Goal: Information Seeking & Learning: Understand process/instructions

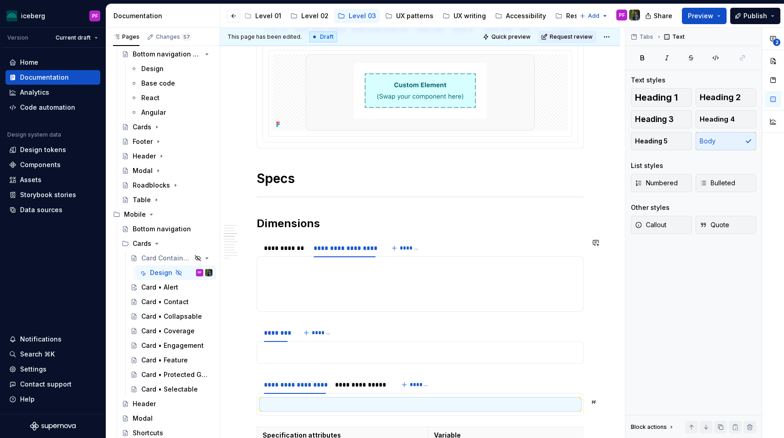
scroll to position [568, 0]
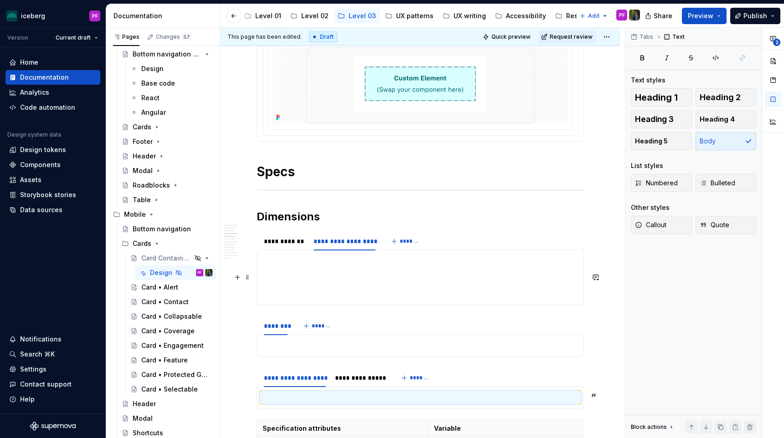
click at [345, 277] on p at bounding box center [419, 277] width 315 height 11
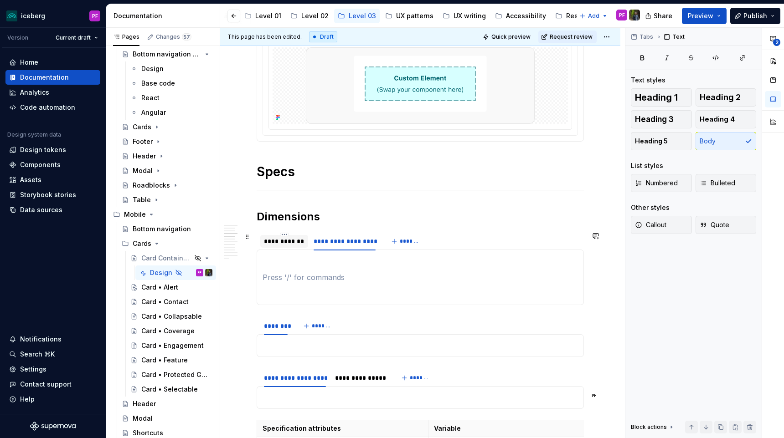
click at [290, 246] on div "**********" at bounding box center [284, 241] width 48 height 13
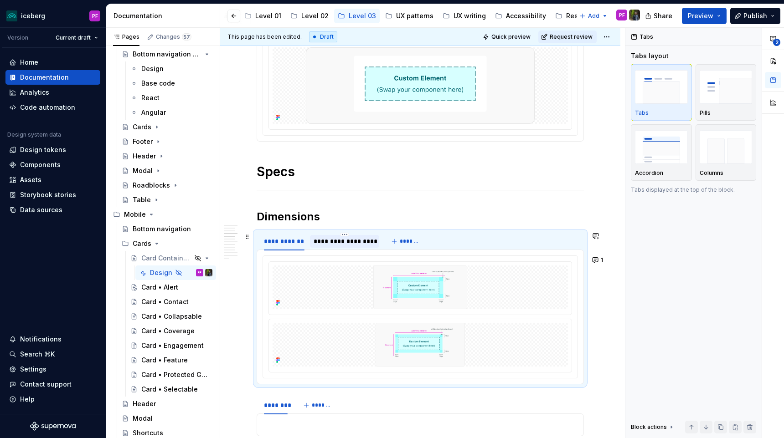
click at [335, 245] on div "**********" at bounding box center [344, 241] width 62 height 9
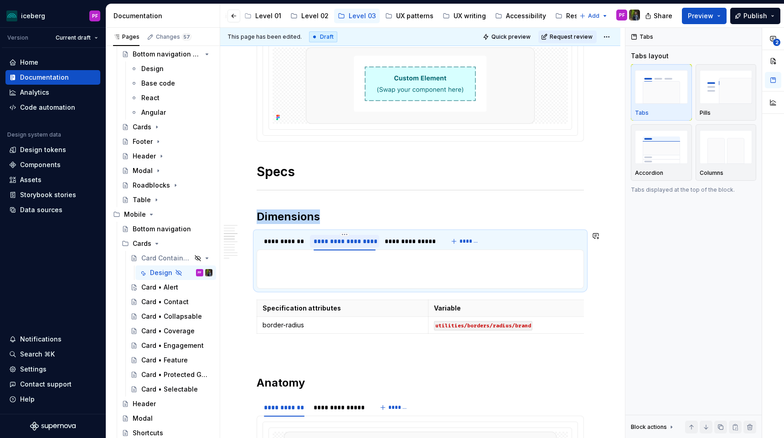
type textarea "*"
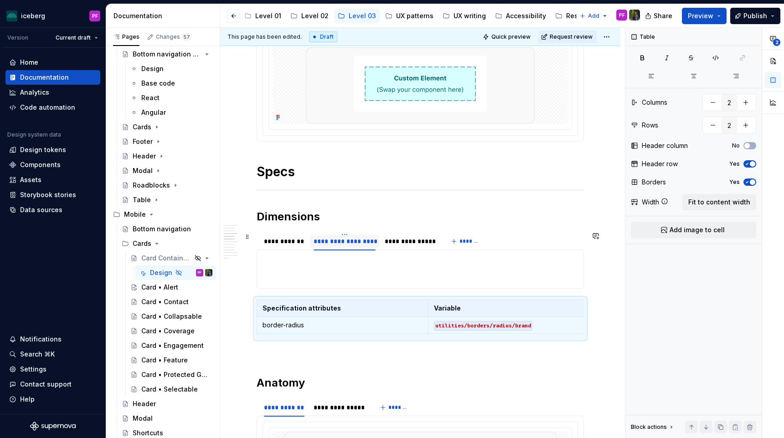
click at [339, 242] on div "**********" at bounding box center [344, 241] width 62 height 9
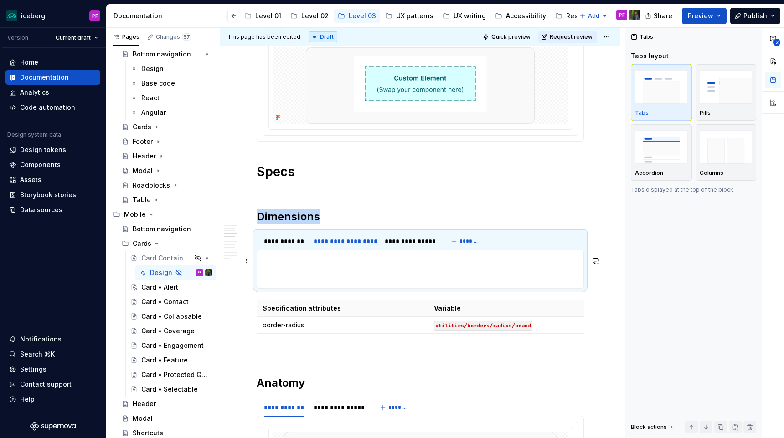
click at [298, 267] on section-item-column at bounding box center [419, 269] width 315 height 27
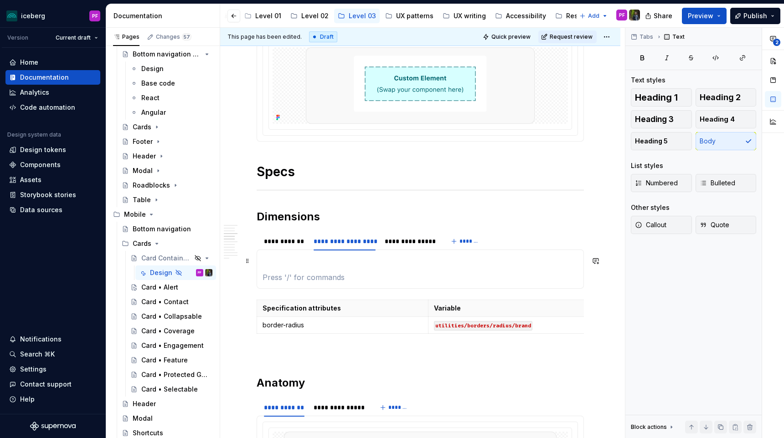
click at [278, 261] on p at bounding box center [419, 261] width 315 height 11
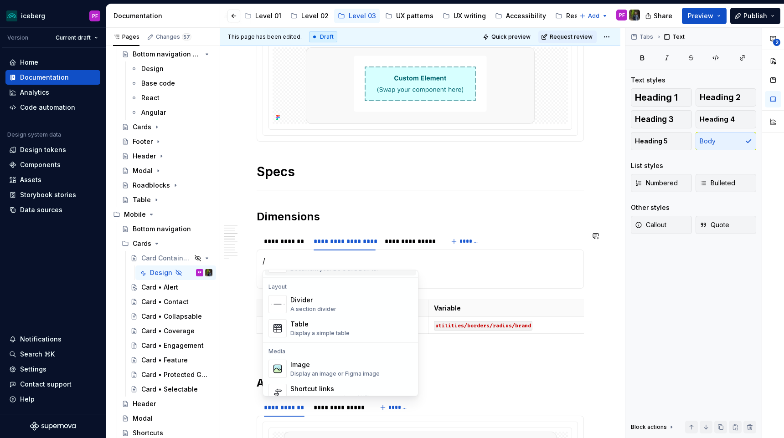
scroll to position [300, 0]
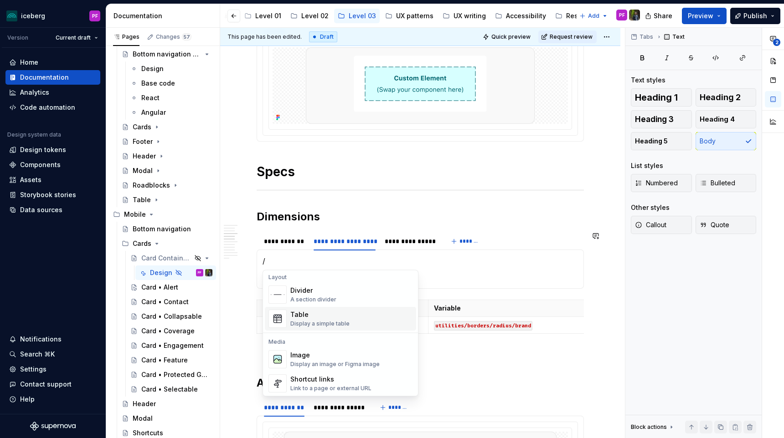
click at [305, 315] on div "Table" at bounding box center [319, 315] width 59 height 9
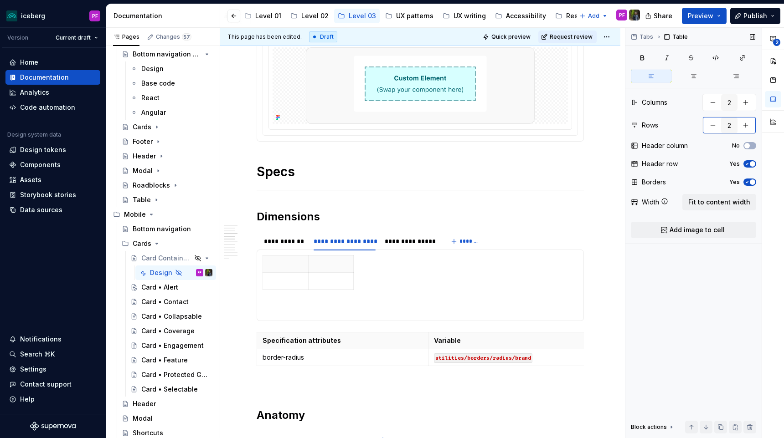
click at [710, 123] on button "button" at bounding box center [712, 125] width 16 height 16
type input "1"
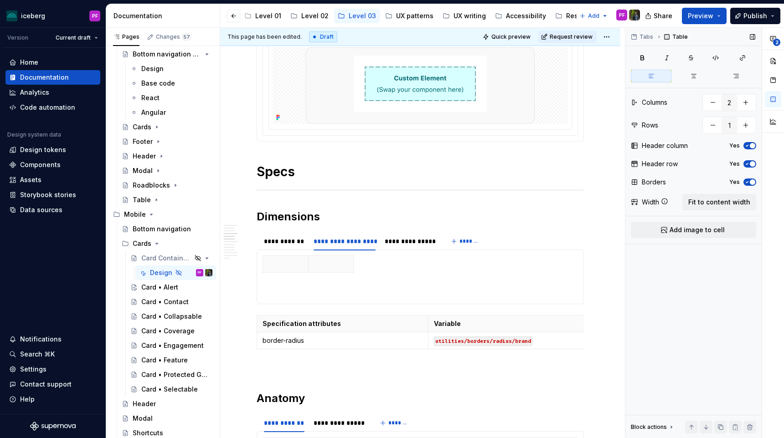
click at [748, 145] on icon "button" at bounding box center [746, 145] width 7 height 5
drag, startPoint x: 308, startPoint y: 262, endPoint x: 452, endPoint y: 266, distance: 143.6
click at [452, 266] on th at bounding box center [475, 264] width 46 height 17
drag, startPoint x: 496, startPoint y: 257, endPoint x: 585, endPoint y: 256, distance: 88.8
drag, startPoint x: 452, startPoint y: 260, endPoint x: 397, endPoint y: 263, distance: 55.2
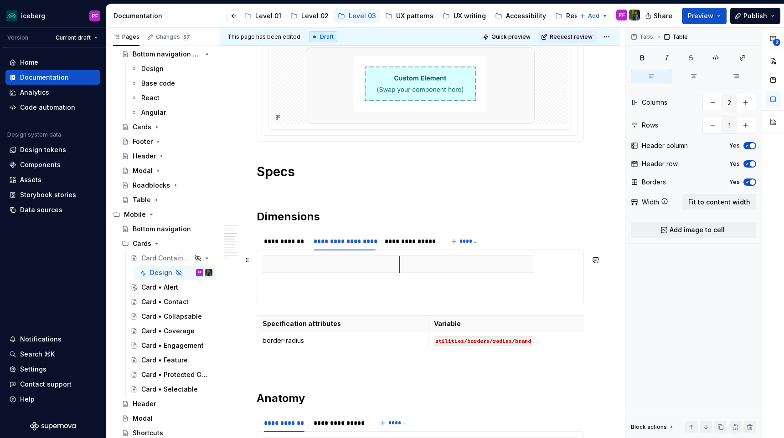
click at [400, 263] on th at bounding box center [467, 264] width 134 height 17
drag, startPoint x: 546, startPoint y: 258, endPoint x: 586, endPoint y: 257, distance: 39.6
click at [282, 238] on div "**********" at bounding box center [284, 241] width 41 height 9
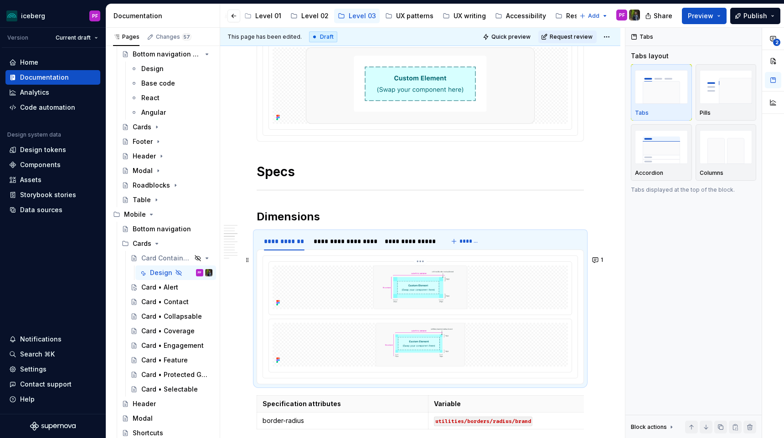
click at [305, 290] on img at bounding box center [420, 288] width 249 height 44
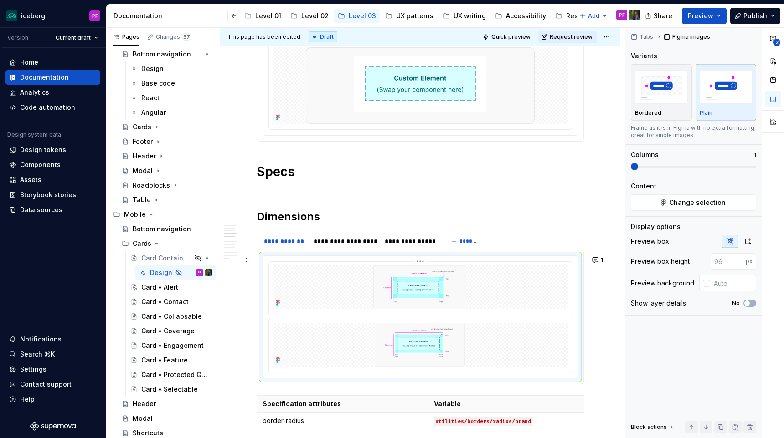
click at [305, 290] on img at bounding box center [420, 288] width 249 height 44
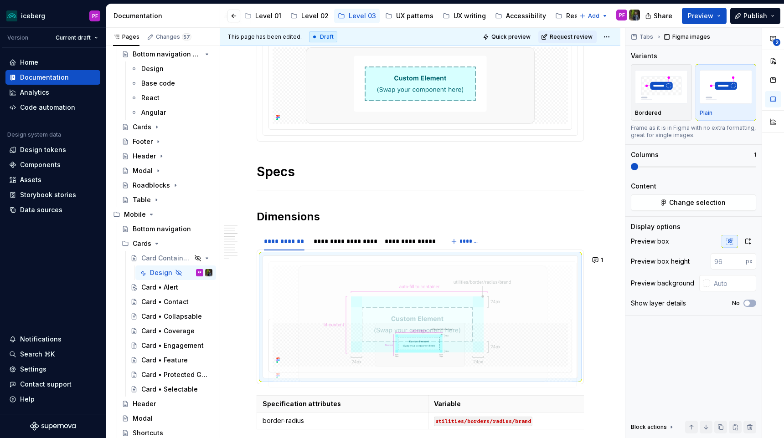
drag, startPoint x: 350, startPoint y: 286, endPoint x: 347, endPoint y: 257, distance: 28.4
click at [347, 257] on body "iceberg PF Version Current draft Home Documentation Analytics Code automation D…" at bounding box center [392, 219] width 784 height 438
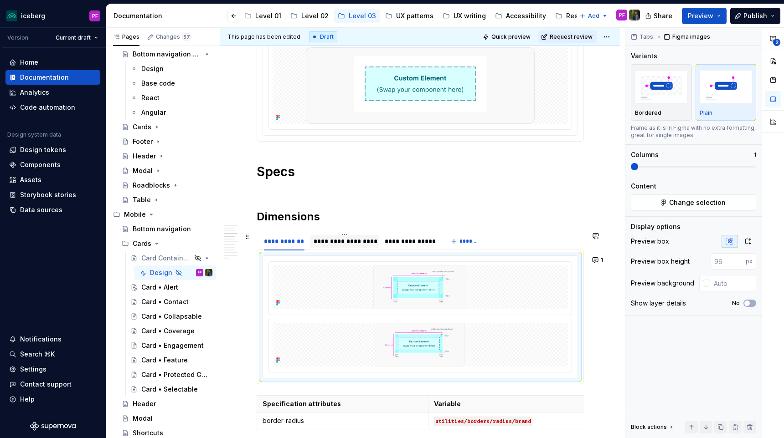
click at [339, 243] on div "**********" at bounding box center [344, 241] width 62 height 9
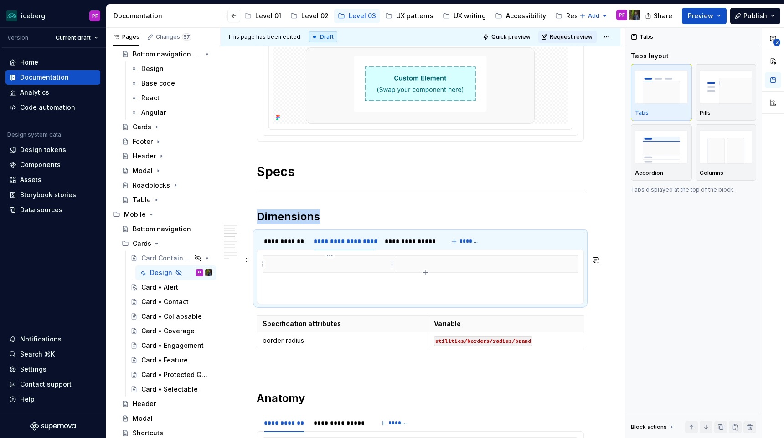
click at [295, 266] on p at bounding box center [329, 264] width 123 height 9
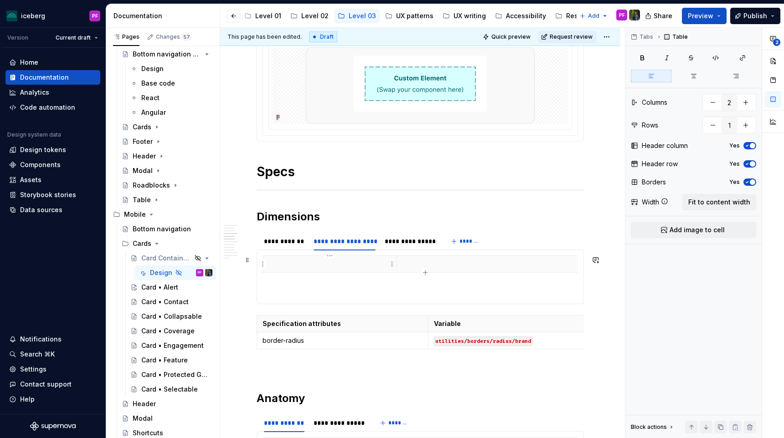
click at [295, 266] on p at bounding box center [329, 264] width 123 height 9
drag, startPoint x: 396, startPoint y: 259, endPoint x: 424, endPoint y: 257, distance: 28.3
click at [425, 257] on th at bounding box center [520, 264] width 191 height 17
click at [771, 79] on button "button" at bounding box center [773, 80] width 16 height 16
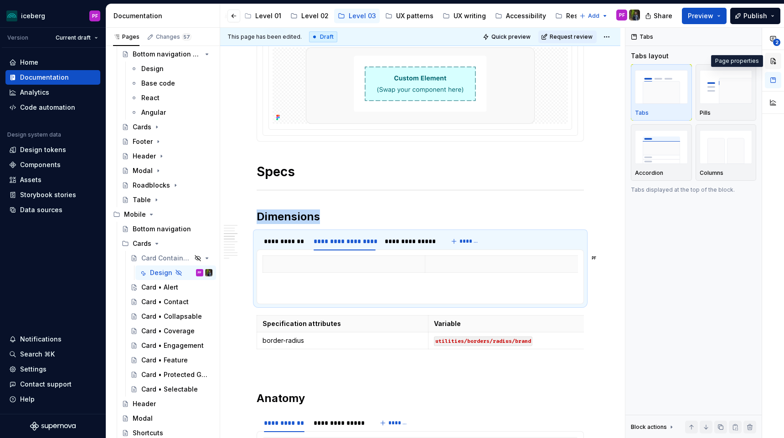
click at [773, 61] on button "button" at bounding box center [773, 61] width 16 height 16
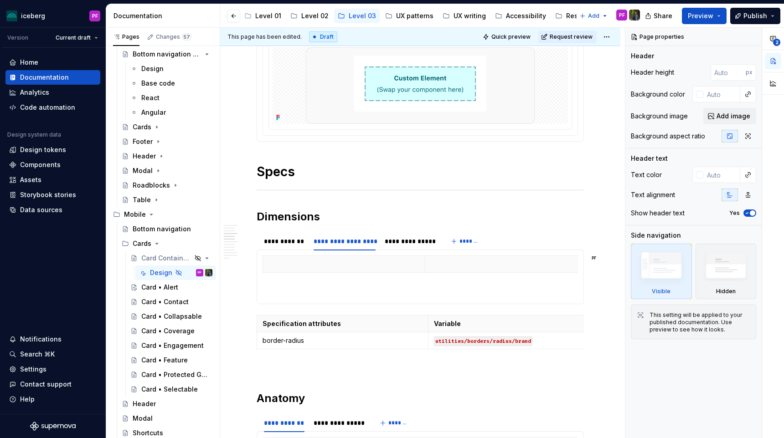
click at [776, 75] on div "2" at bounding box center [773, 63] width 22 height 70
type textarea "*"
click at [772, 60] on button "button" at bounding box center [773, 61] width 16 height 16
click at [300, 261] on p at bounding box center [343, 264] width 151 height 9
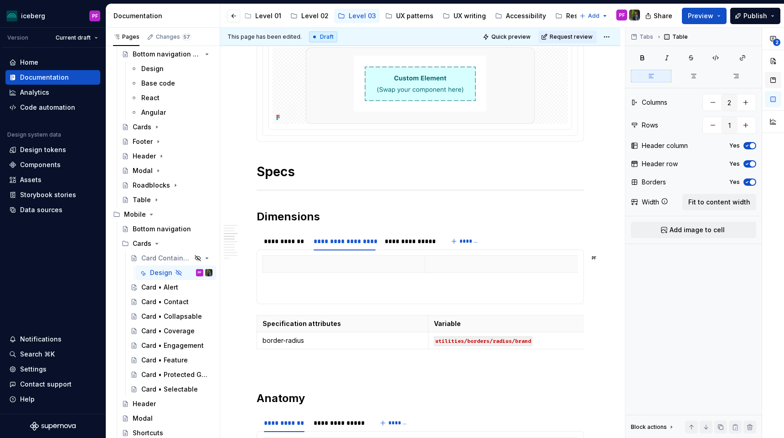
click at [774, 81] on button "button" at bounding box center [773, 80] width 16 height 16
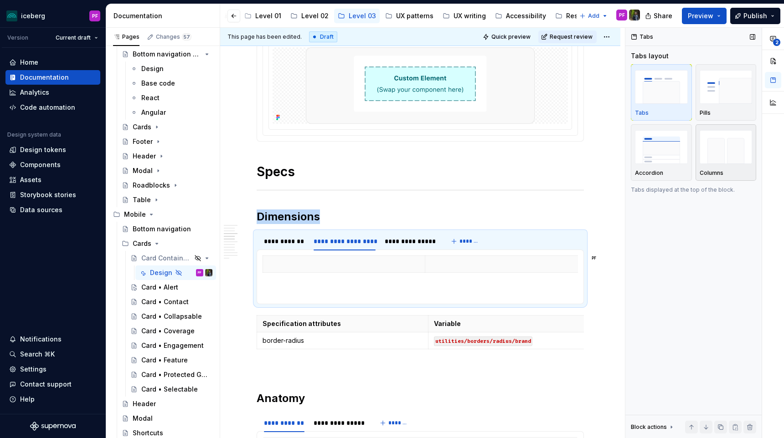
click at [728, 147] on img "button" at bounding box center [725, 146] width 53 height 33
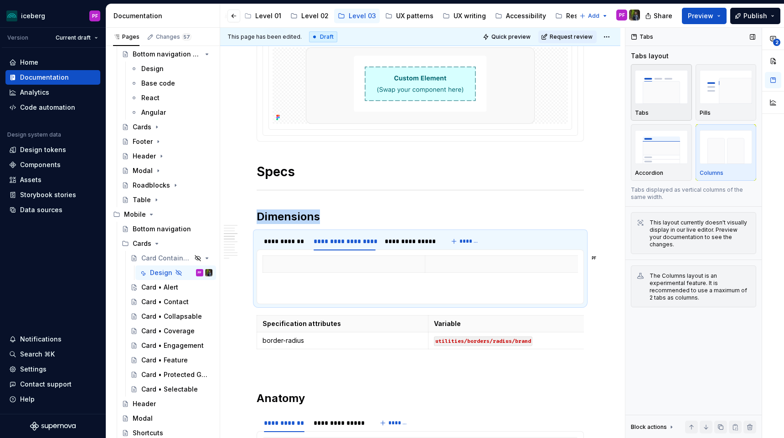
click at [659, 101] on img "button" at bounding box center [661, 86] width 53 height 33
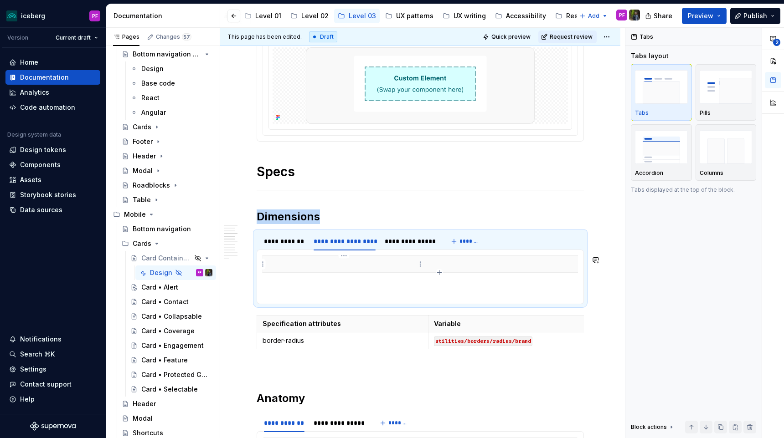
click at [285, 264] on p at bounding box center [343, 264] width 151 height 9
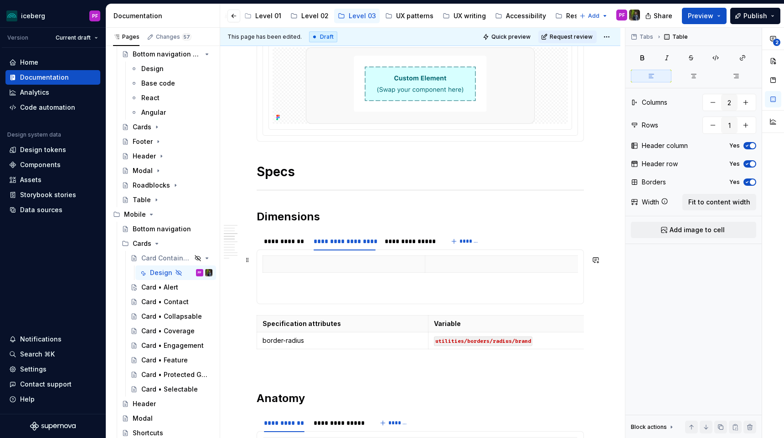
click at [265, 262] on html "iceberg PF Version Current draft Home Documentation Analytics Code automation D…" at bounding box center [392, 219] width 784 height 438
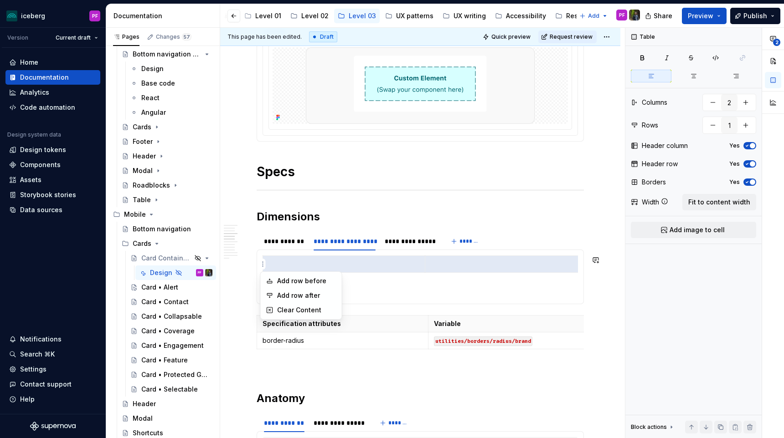
click at [301, 262] on html "iceberg PF Version Current draft Home Documentation Analytics Code automation D…" at bounding box center [392, 219] width 784 height 438
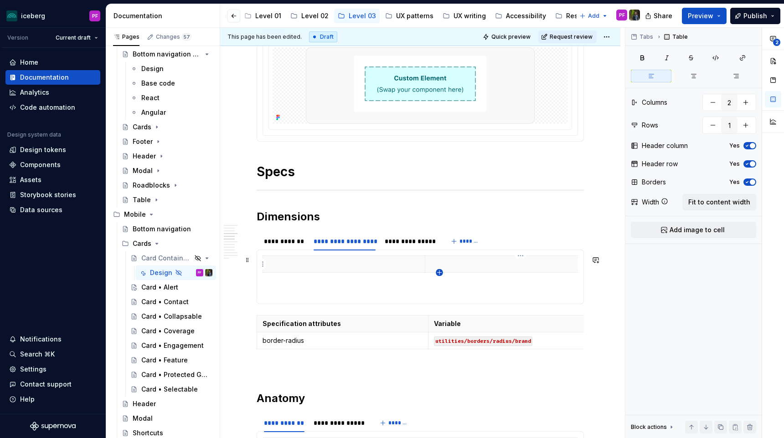
click at [440, 273] on icon "button" at bounding box center [439, 272] width 7 height 7
type input "2"
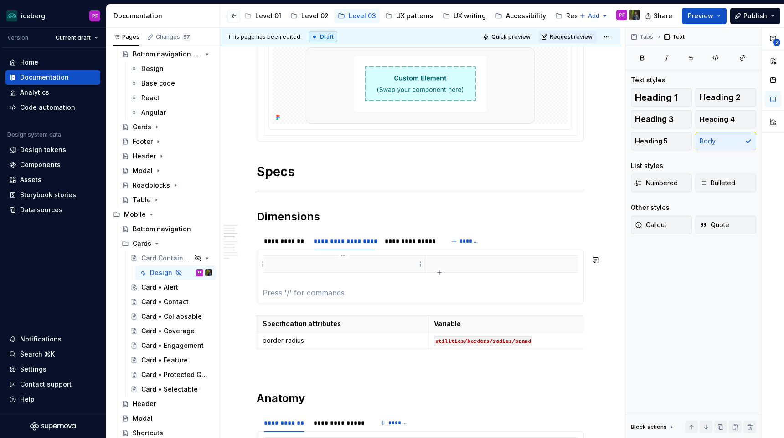
click at [378, 262] on p at bounding box center [343, 264] width 151 height 9
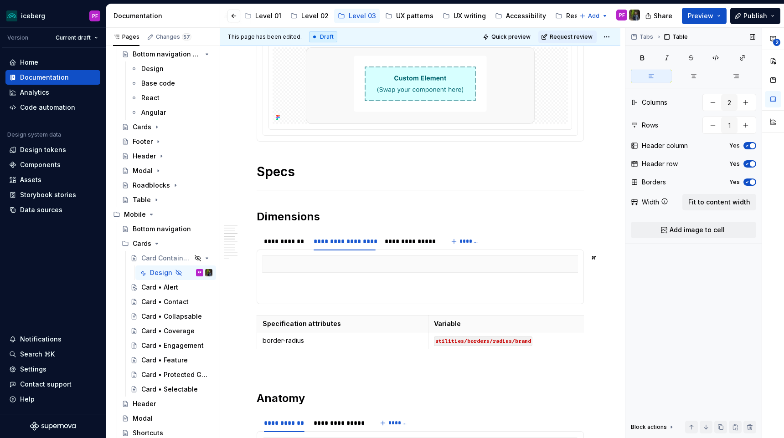
click at [750, 146] on span "button" at bounding box center [751, 145] width 5 height 5
click at [750, 147] on span "button" at bounding box center [751, 145] width 5 height 5
click at [747, 161] on icon "button" at bounding box center [746, 163] width 7 height 5
click at [750, 147] on span "button" at bounding box center [751, 145] width 5 height 5
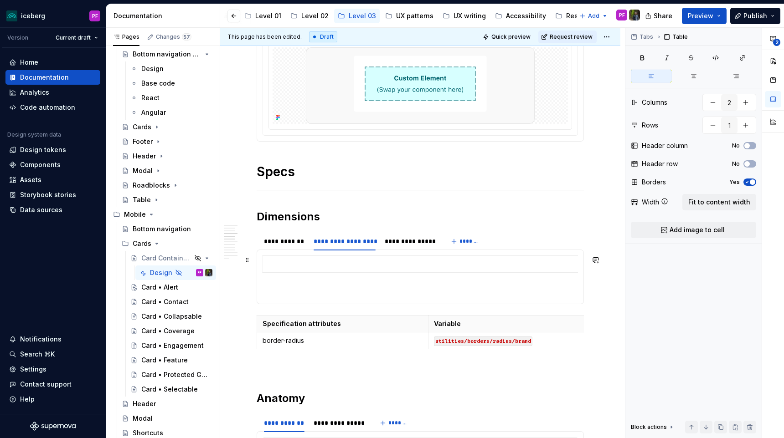
click at [334, 272] on td at bounding box center [344, 264] width 162 height 17
click at [326, 266] on p at bounding box center [343, 264] width 151 height 9
click at [419, 263] on html "iceberg PF Version Current draft Home Documentation Analytics Code automation D…" at bounding box center [392, 219] width 784 height 438
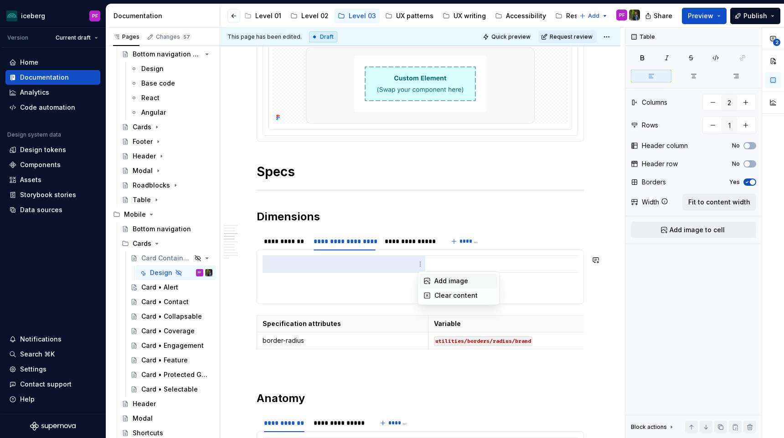
click at [440, 279] on div "Add image" at bounding box center [463, 281] width 59 height 9
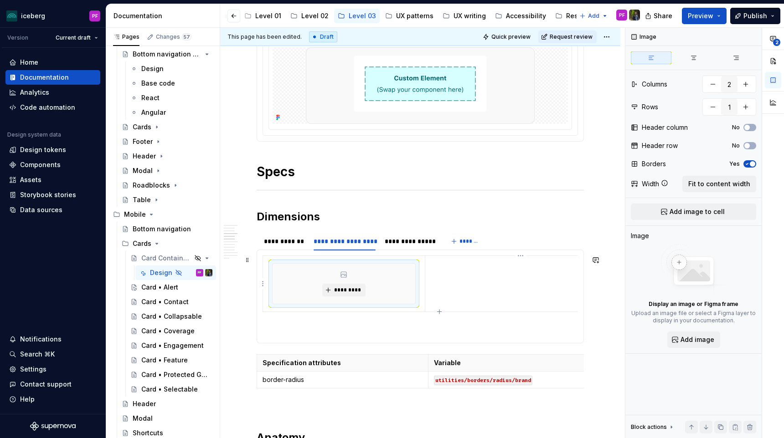
click at [567, 263] on p at bounding box center [521, 264] width 180 height 9
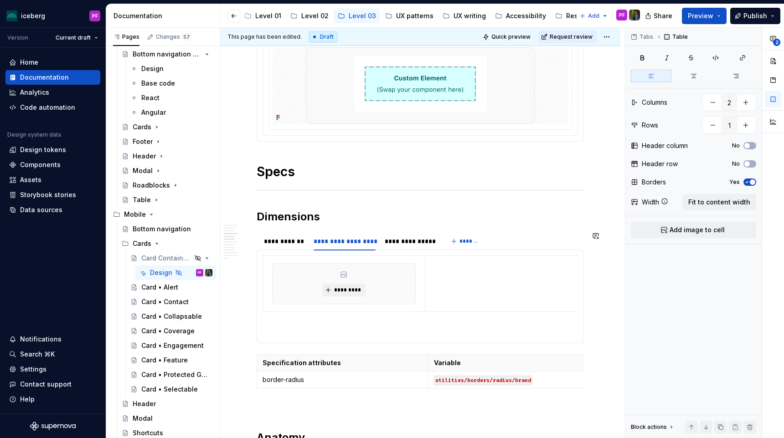
click at [520, 256] on td at bounding box center [520, 284] width 191 height 56
click at [518, 256] on table "*********" at bounding box center [439, 284] width 354 height 56
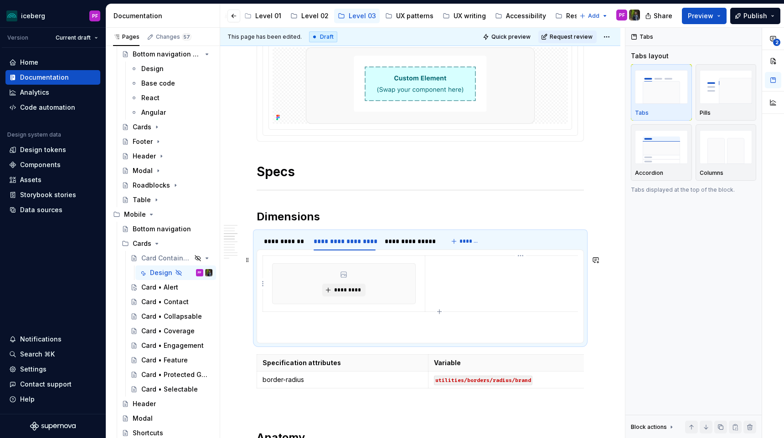
click at [526, 281] on td at bounding box center [520, 284] width 191 height 56
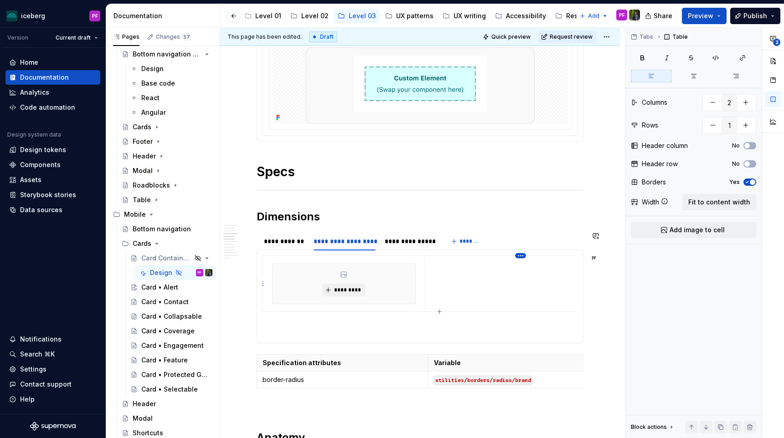
click at [522, 256] on html "iceberg PF Version Current draft Home Documentation Analytics Code automation D…" at bounding box center [392, 219] width 784 height 438
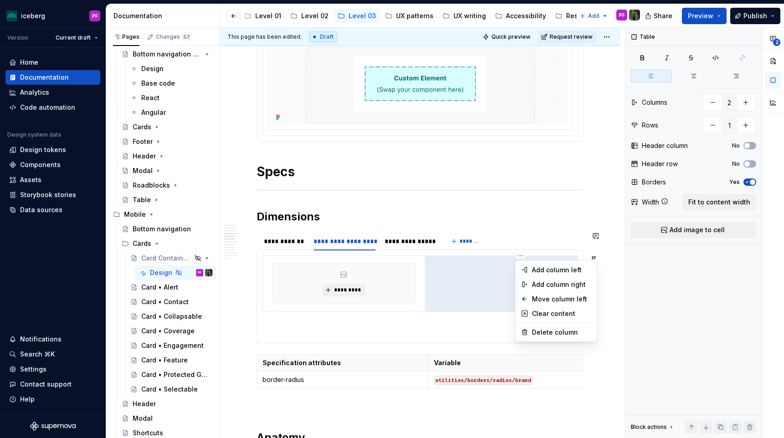
click at [483, 285] on html "iceberg PF Version Current draft Home Documentation Analytics Code automation D…" at bounding box center [392, 219] width 784 height 438
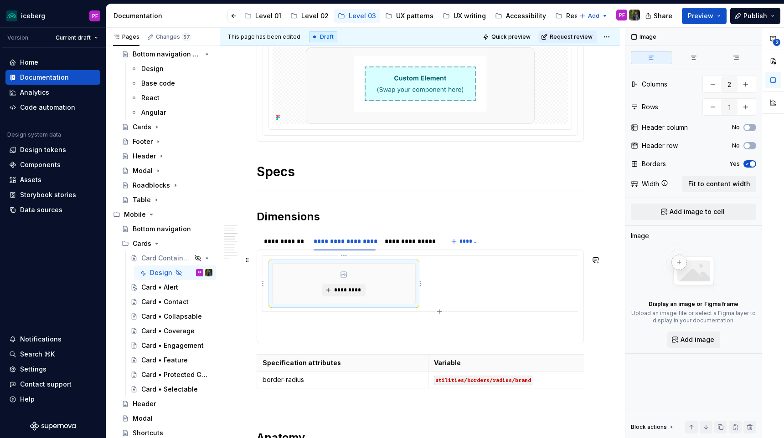
click at [399, 273] on div "*********" at bounding box center [343, 284] width 143 height 40
click at [350, 290] on span "*********" at bounding box center [348, 290] width 28 height 7
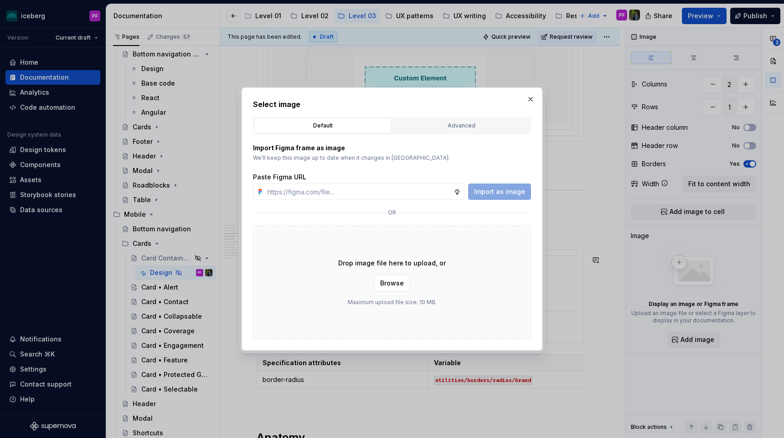
click at [413, 141] on div "Import Figma frame as image We’ll keep this image up to date when it changes in…" at bounding box center [392, 236] width 278 height 205
click at [415, 130] on div "Advanced" at bounding box center [460, 125] width 131 height 9
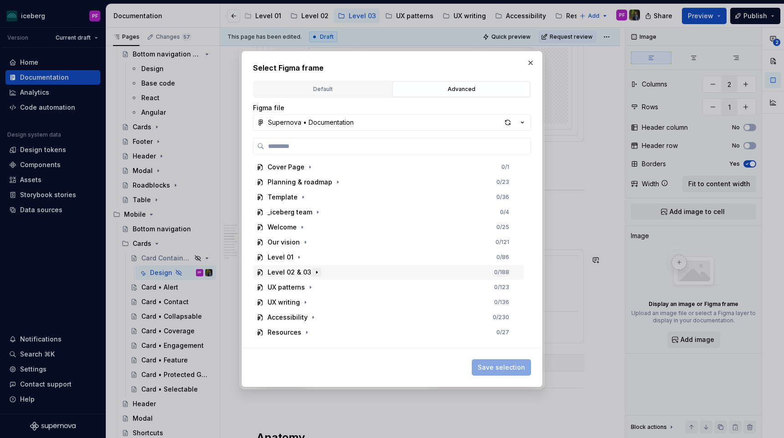
click at [316, 271] on icon "button" at bounding box center [316, 272] width 7 height 7
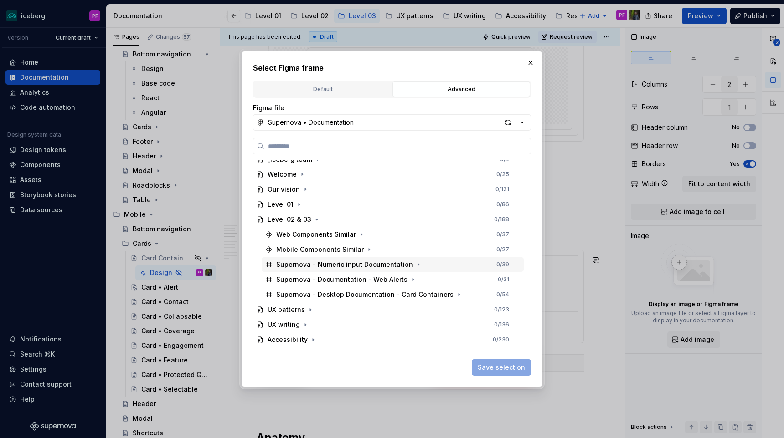
scroll to position [58, 0]
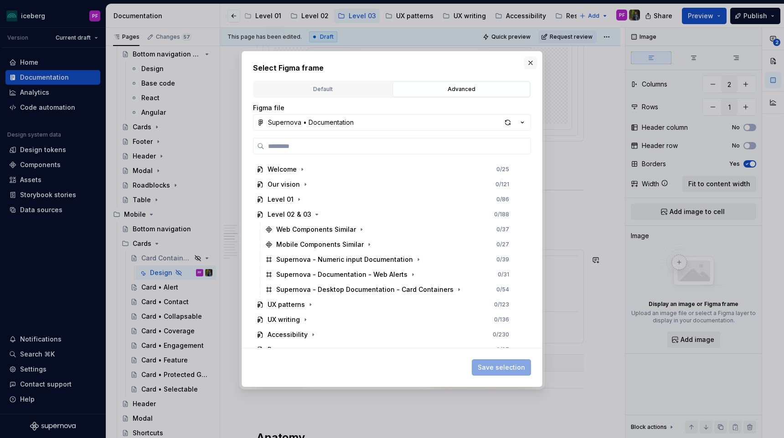
click at [536, 62] on button "button" at bounding box center [530, 62] width 13 height 13
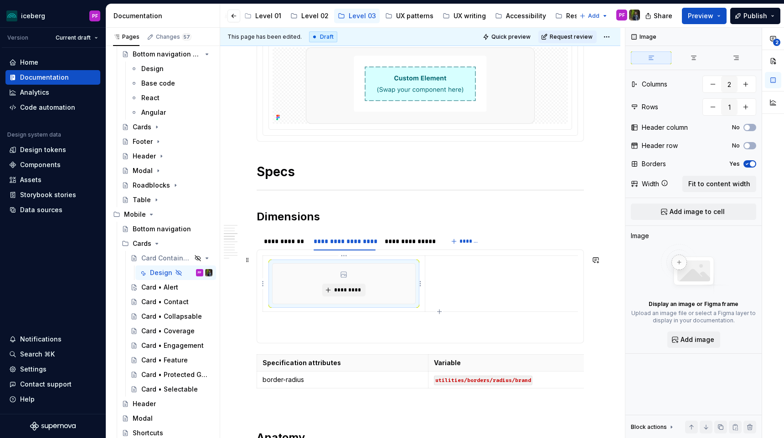
click at [332, 297] on div "*********" at bounding box center [343, 284] width 143 height 40
click at [338, 291] on span "*********" at bounding box center [348, 290] width 28 height 7
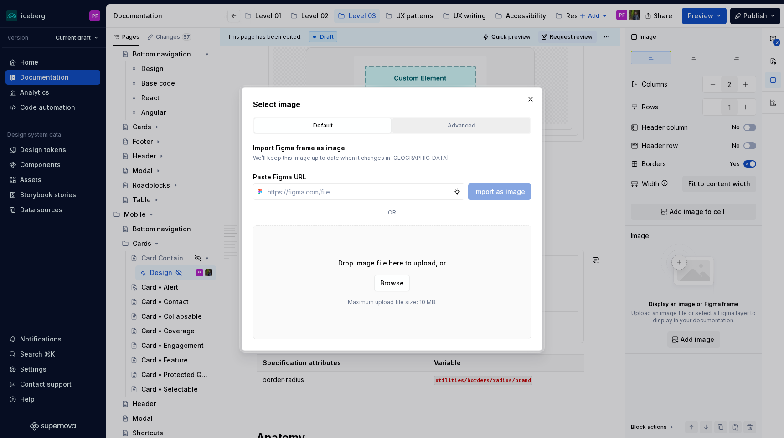
click at [426, 129] on div "Advanced" at bounding box center [460, 125] width 131 height 9
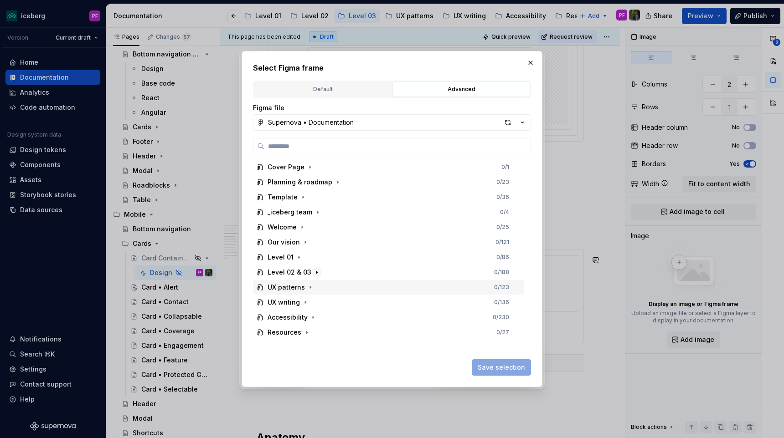
click at [315, 271] on icon "button" at bounding box center [316, 272] width 7 height 7
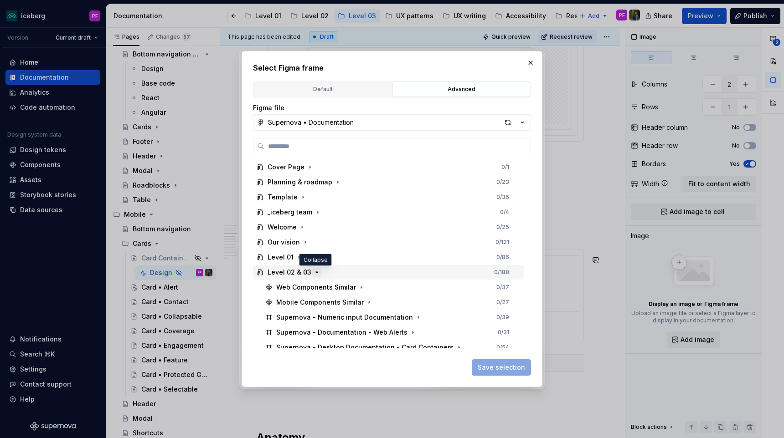
scroll to position [67, 0]
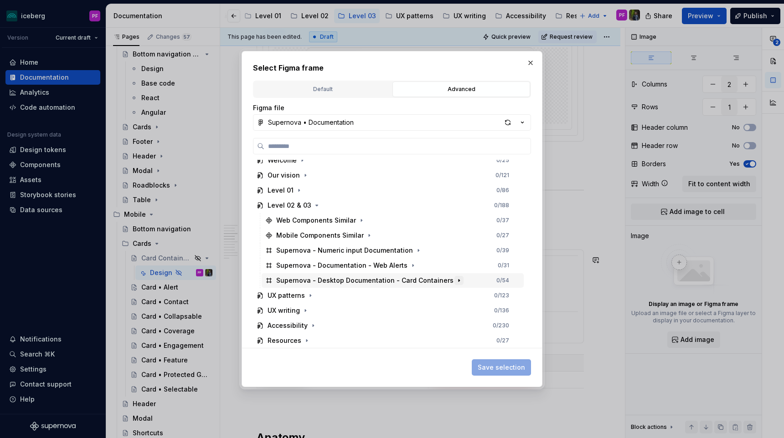
click at [455, 279] on icon "button" at bounding box center [458, 280] width 7 height 7
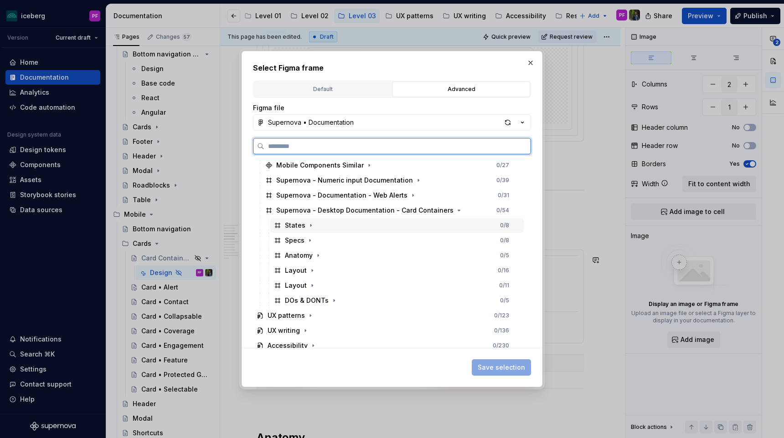
scroll to position [152, 0]
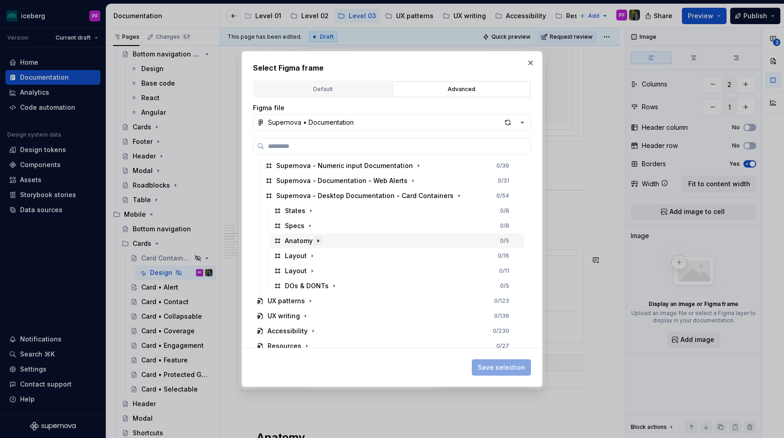
click at [316, 239] on icon "button" at bounding box center [317, 240] width 7 height 7
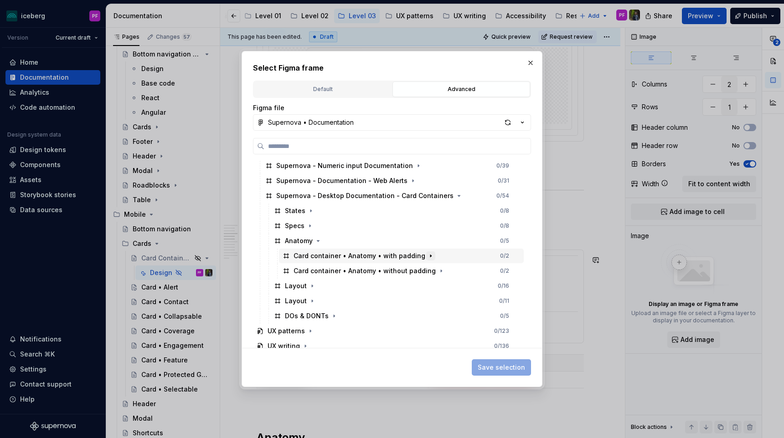
click at [427, 255] on icon "button" at bounding box center [430, 255] width 7 height 7
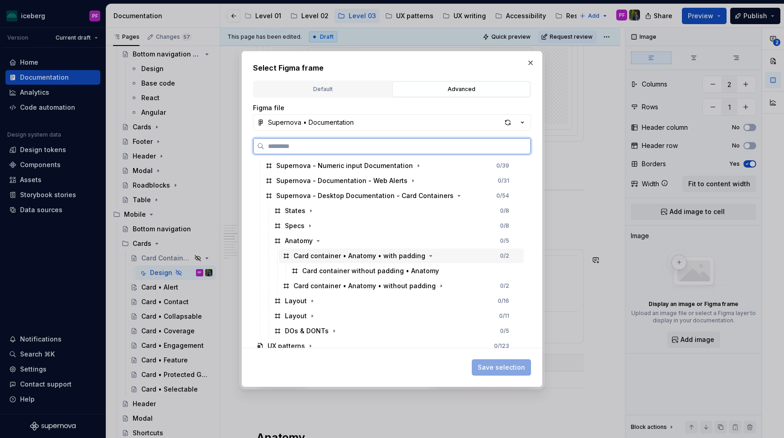
click at [417, 258] on div "Card container • Anatomy • with padding" at bounding box center [359, 255] width 132 height 9
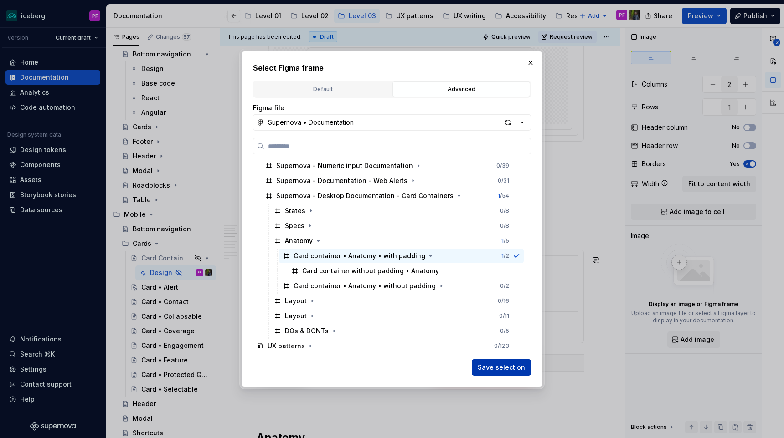
click at [518, 371] on span "Save selection" at bounding box center [500, 367] width 47 height 9
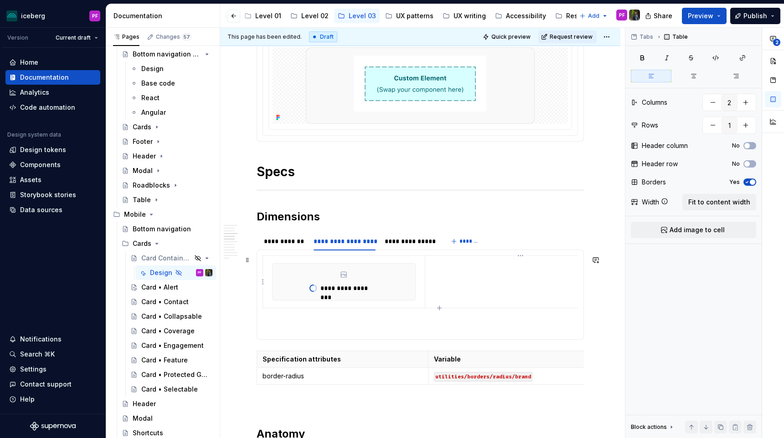
click at [488, 275] on td at bounding box center [520, 282] width 191 height 52
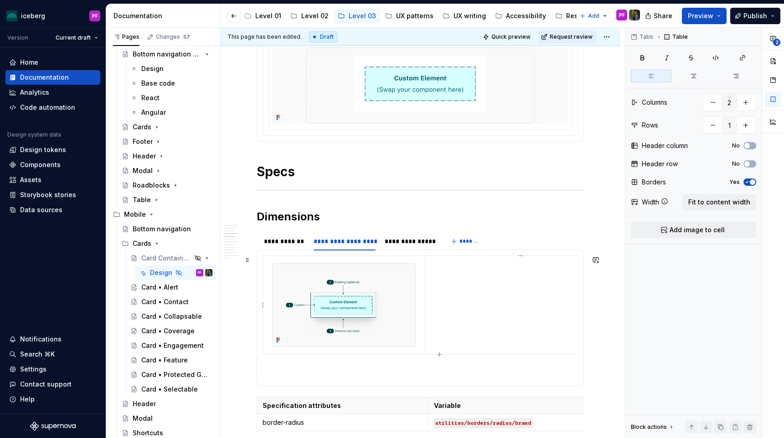
click at [457, 282] on td at bounding box center [520, 305] width 191 height 99
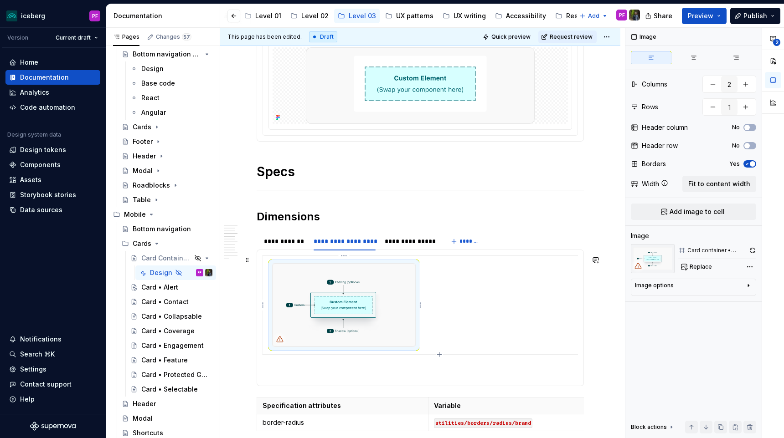
click at [279, 341] on icon at bounding box center [279, 339] width 7 height 7
click at [451, 274] on td at bounding box center [520, 305] width 191 height 99
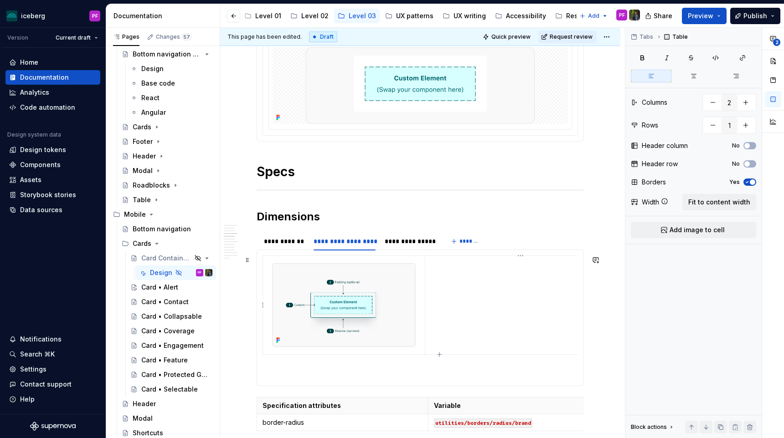
click at [541, 315] on td at bounding box center [520, 305] width 191 height 99
click at [425, 267] on td at bounding box center [519, 305] width 191 height 98
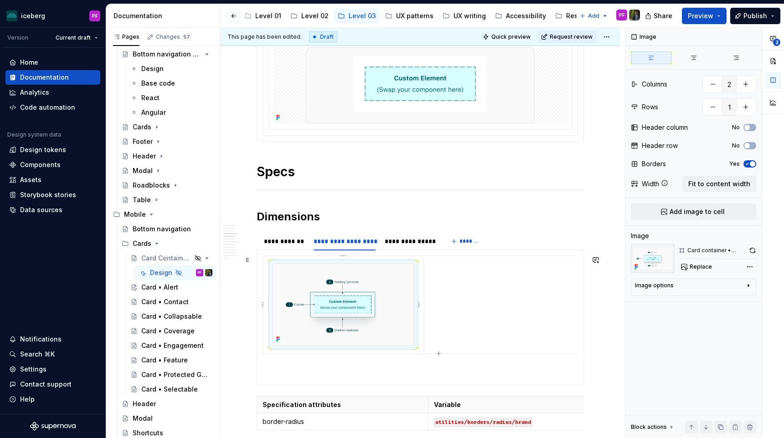
click at [388, 278] on img at bounding box center [342, 305] width 141 height 82
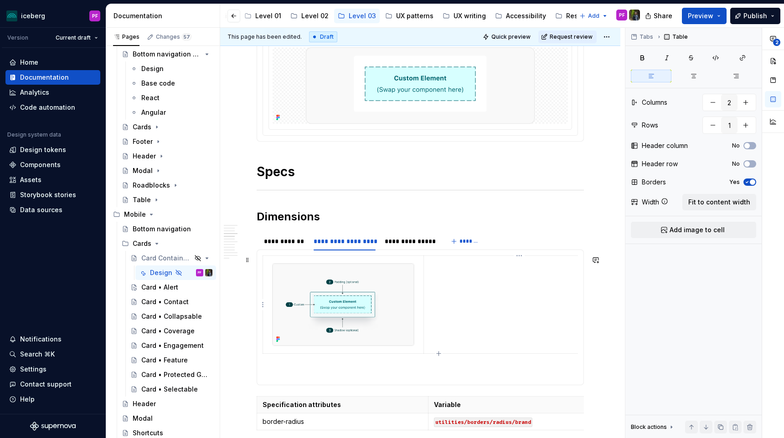
click at [454, 286] on td at bounding box center [518, 305] width 191 height 98
click at [689, 231] on span "Add image to cell" at bounding box center [696, 230] width 55 height 9
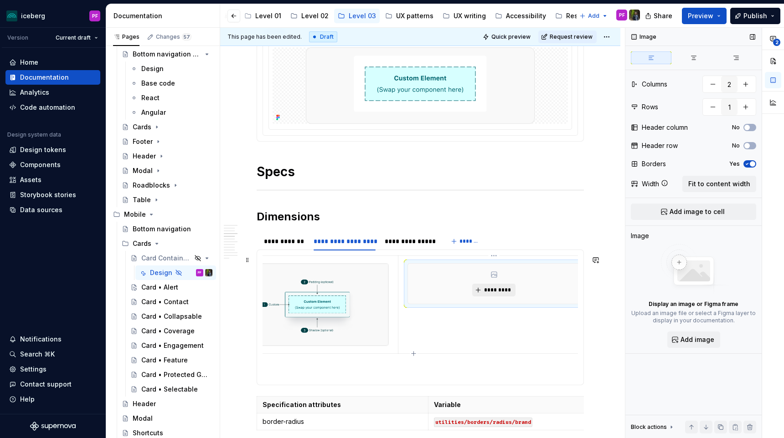
click at [488, 289] on span "*********" at bounding box center [497, 290] width 28 height 7
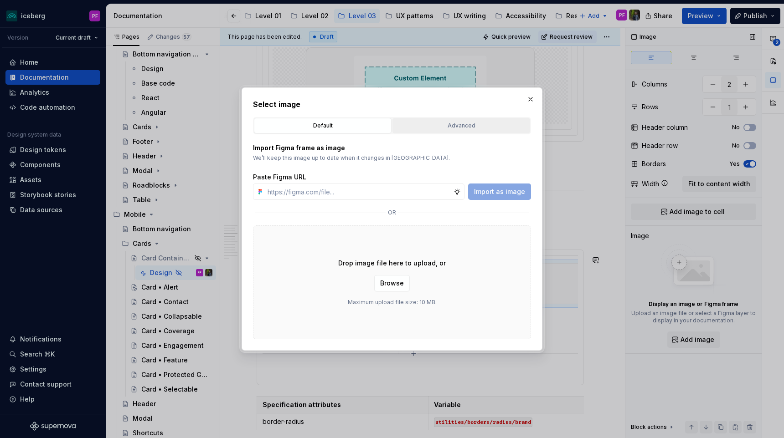
click at [413, 130] on div "Advanced" at bounding box center [460, 125] width 131 height 9
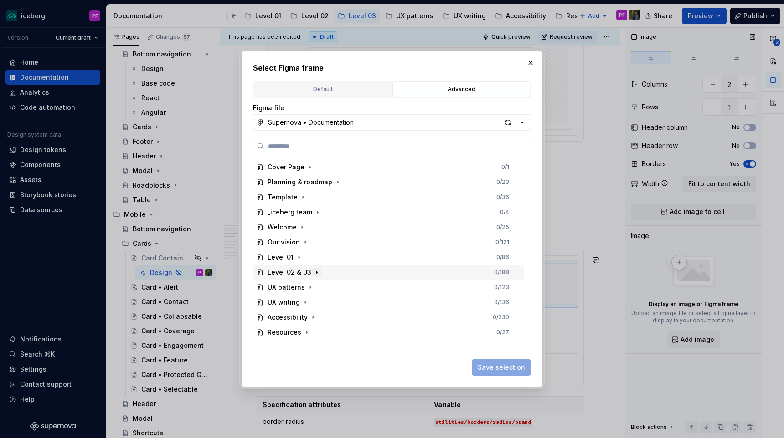
click at [318, 274] on icon "button" at bounding box center [316, 272] width 7 height 7
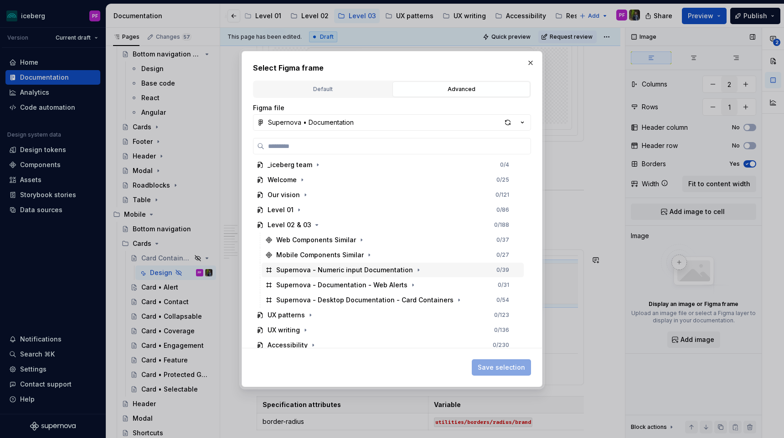
scroll to position [51, 0]
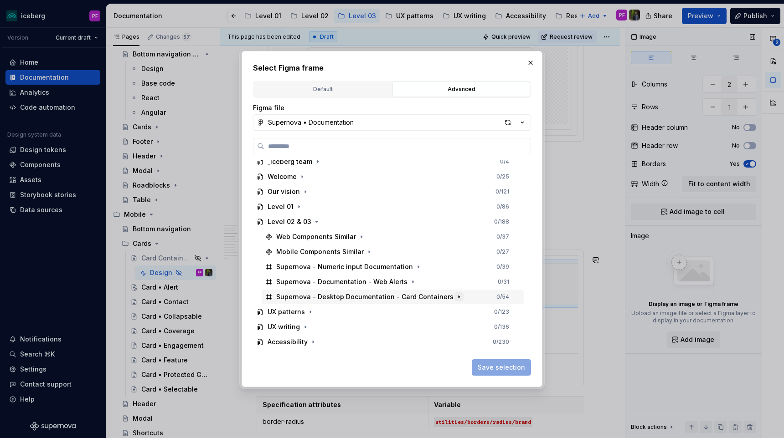
click at [455, 296] on icon "button" at bounding box center [458, 296] width 7 height 7
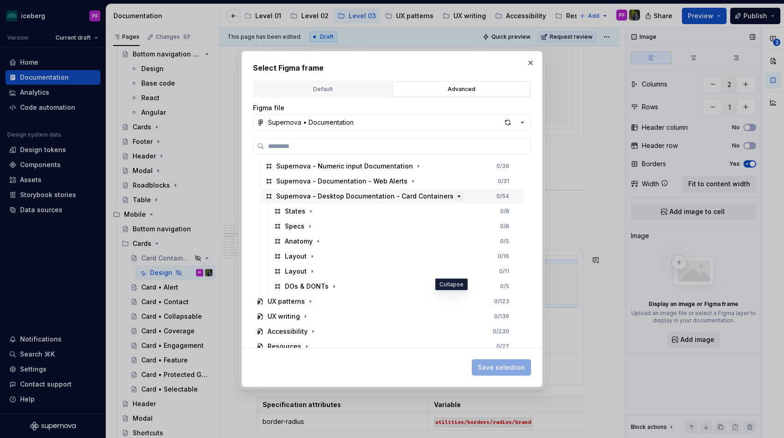
scroll to position [157, 0]
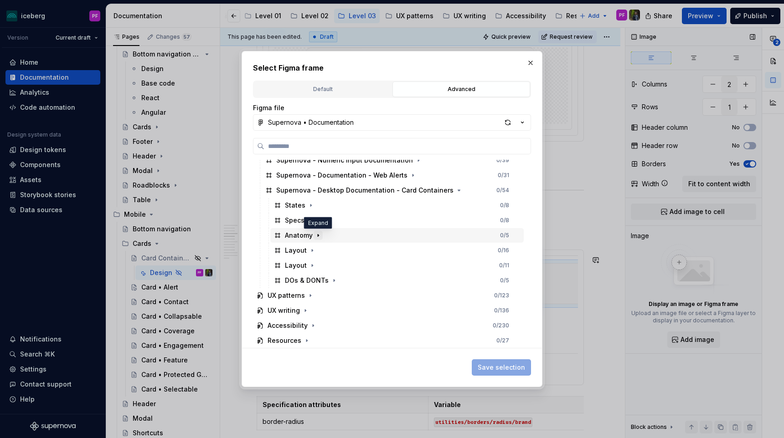
click at [316, 237] on icon "button" at bounding box center [317, 235] width 7 height 7
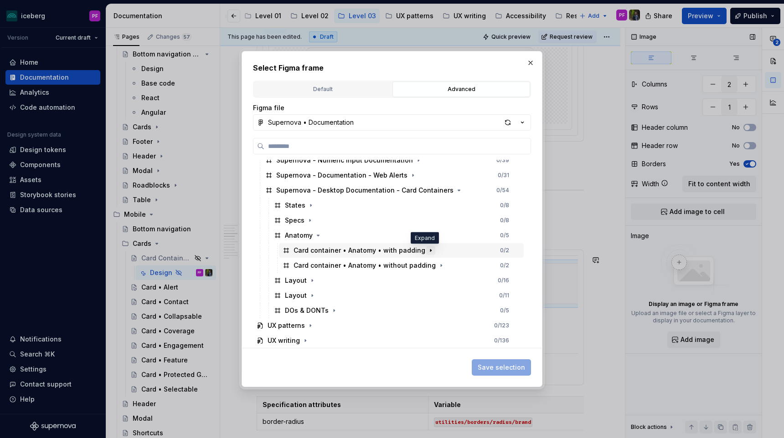
click at [427, 250] on icon "button" at bounding box center [430, 250] width 7 height 7
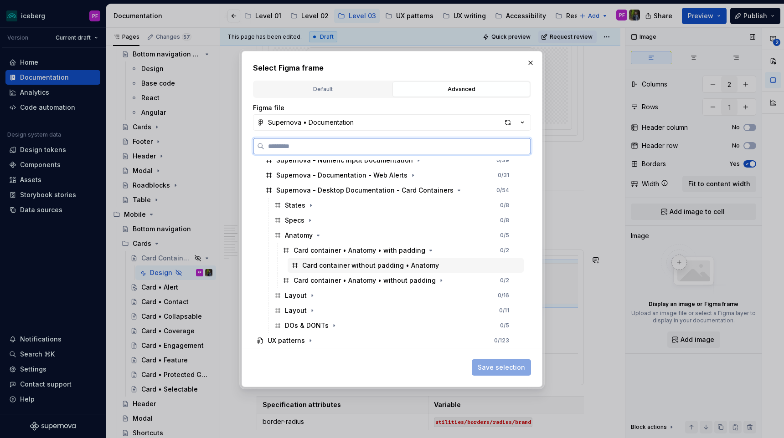
scroll to position [0, 0]
click at [532, 65] on button "button" at bounding box center [530, 62] width 13 height 13
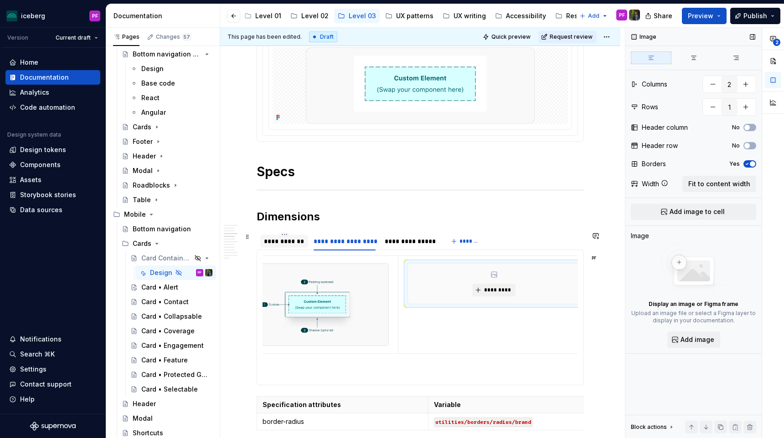
click at [283, 240] on div "**********" at bounding box center [284, 241] width 41 height 9
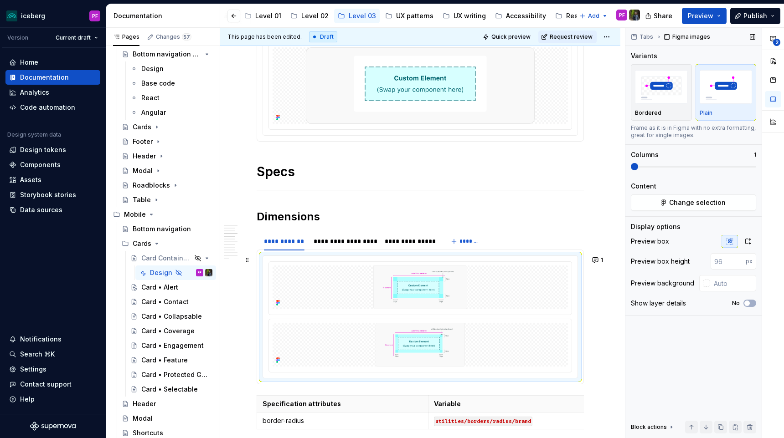
click at [327, 259] on div at bounding box center [420, 317] width 314 height 122
click at [392, 251] on div "*********" at bounding box center [420, 317] width 327 height 135
click at [380, 259] on div at bounding box center [420, 317] width 314 height 122
click at [330, 260] on div at bounding box center [420, 317] width 314 height 122
click at [257, 251] on div "*********" at bounding box center [420, 317] width 327 height 135
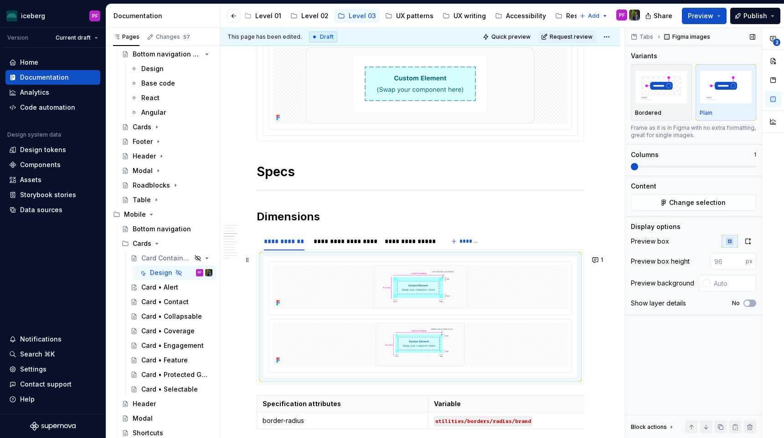
click at [259, 253] on div "*********" at bounding box center [420, 317] width 327 height 135
click at [358, 238] on div "**********" at bounding box center [344, 241] width 62 height 9
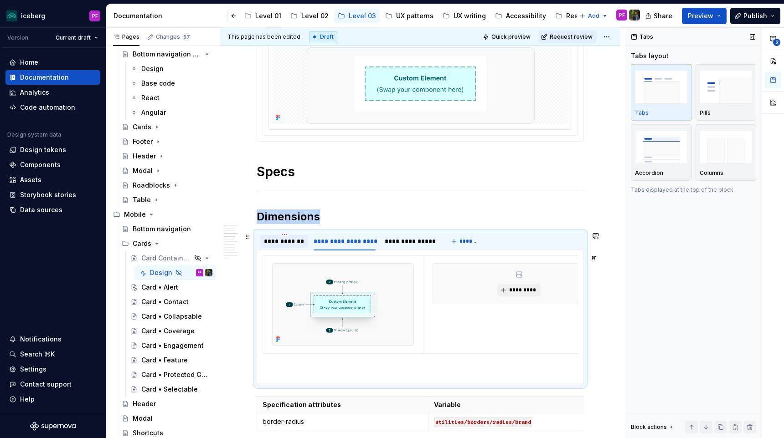
click at [276, 246] on div "**********" at bounding box center [284, 241] width 48 height 13
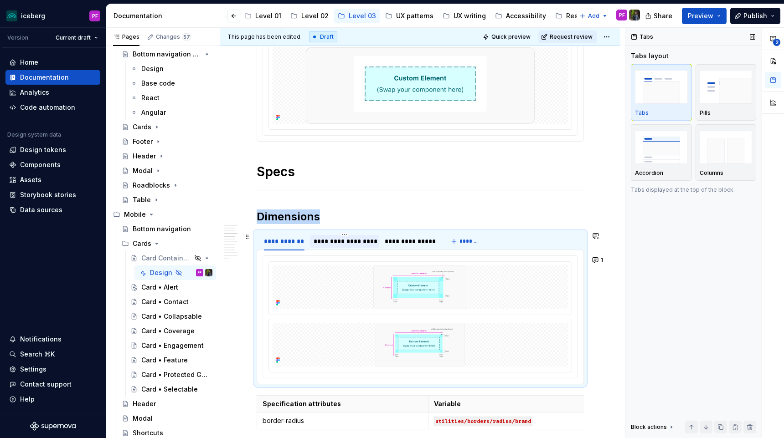
click at [333, 239] on div "**********" at bounding box center [344, 241] width 62 height 9
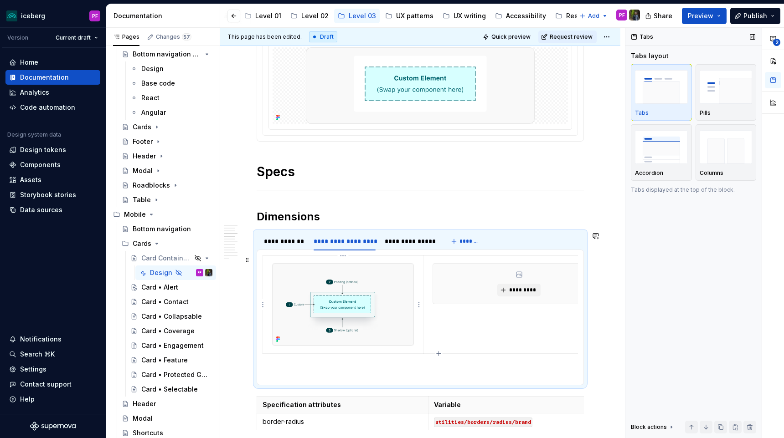
click at [341, 297] on img at bounding box center [342, 305] width 141 height 82
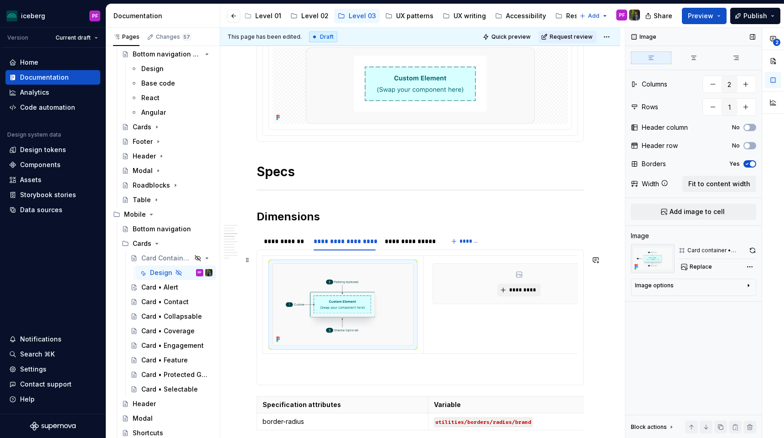
drag, startPoint x: 711, startPoint y: 207, endPoint x: 674, endPoint y: 276, distance: 78.1
click at [646, 286] on div "Image Columns 2 Rows 1 Header column No Header row No Borders Yes Width Fit to …" at bounding box center [693, 233] width 136 height 411
click at [693, 265] on span "Replace" at bounding box center [700, 266] width 22 height 7
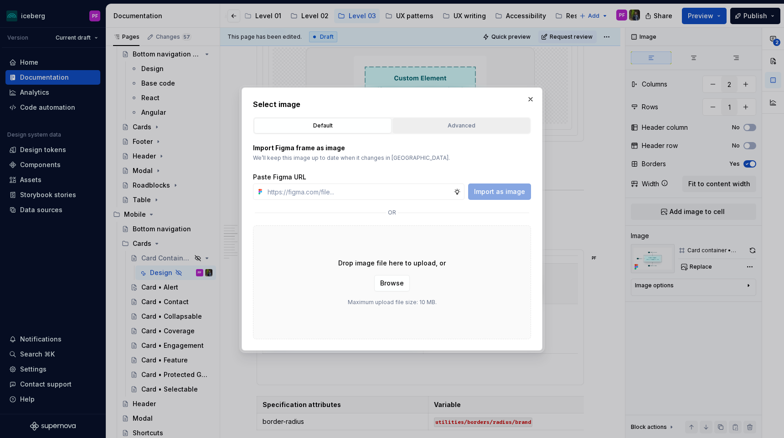
click at [438, 128] on div "Advanced" at bounding box center [460, 125] width 131 height 9
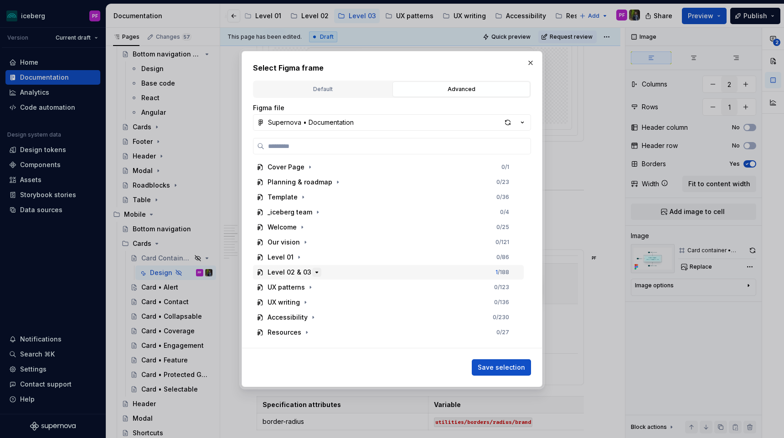
click at [317, 273] on icon "button" at bounding box center [316, 272] width 7 height 7
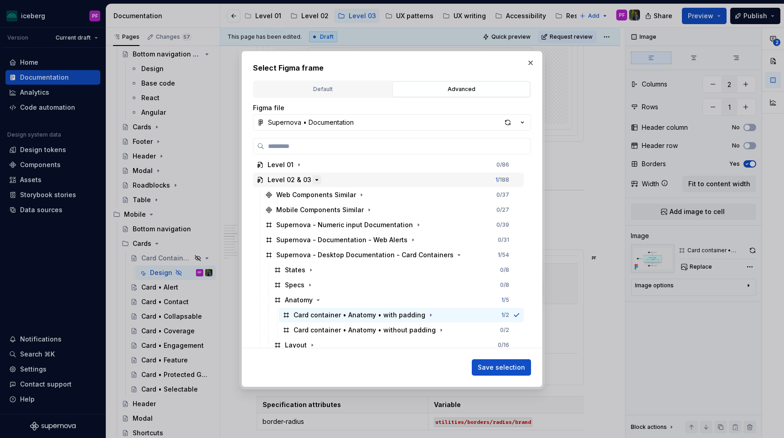
scroll to position [98, 0]
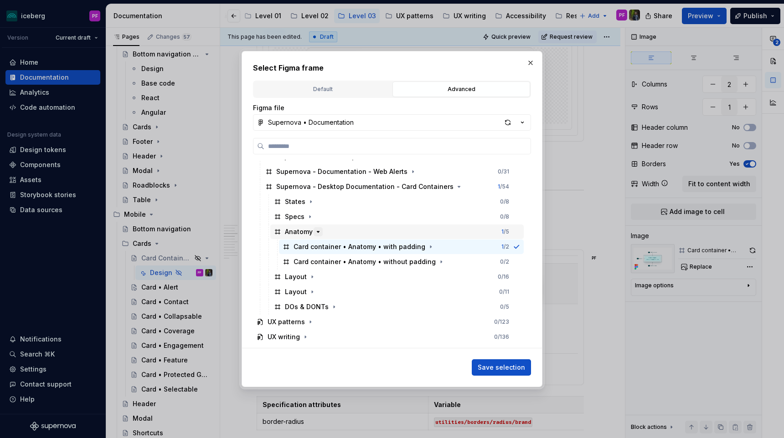
click at [315, 235] on icon "button" at bounding box center [317, 231] width 7 height 7
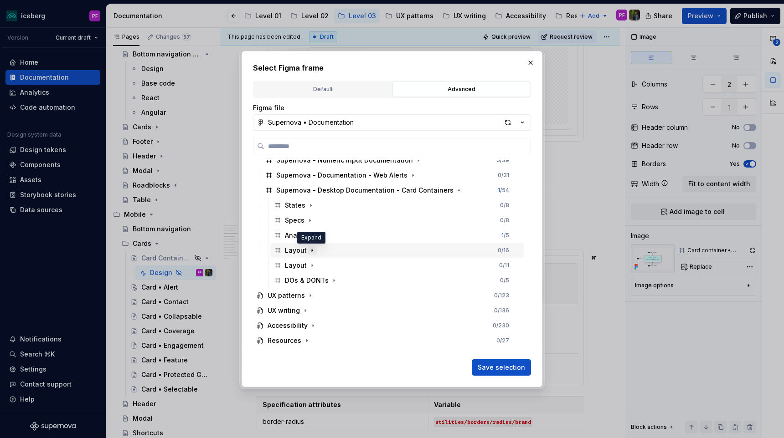
click at [313, 249] on icon "button" at bounding box center [311, 250] width 7 height 7
click at [357, 263] on icon "button" at bounding box center [357, 265] width 7 height 7
click at [309, 250] on icon "button" at bounding box center [311, 250] width 7 height 7
click at [311, 263] on icon "button" at bounding box center [311, 265] width 7 height 7
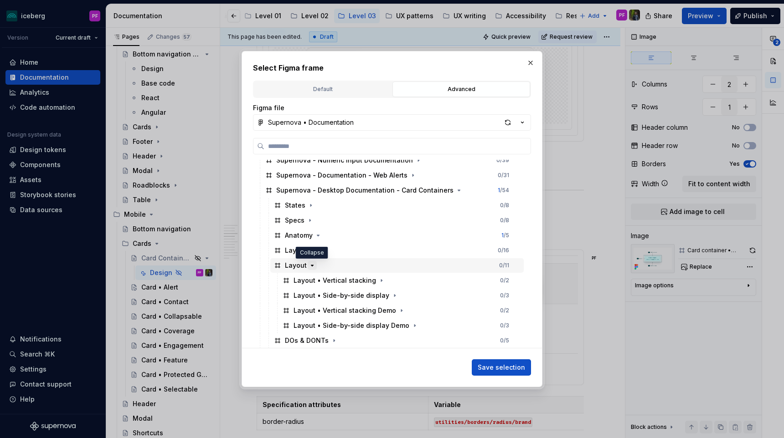
click at [311, 265] on icon "button" at bounding box center [312, 265] width 2 height 1
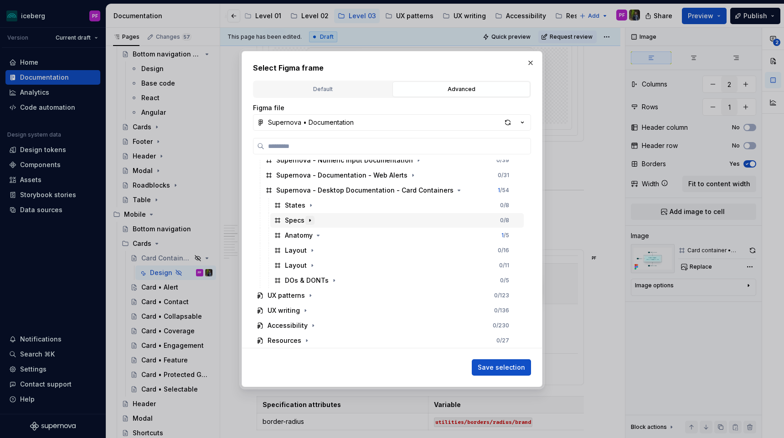
click at [311, 221] on icon "button" at bounding box center [309, 220] width 7 height 7
click at [320, 238] on icon "button" at bounding box center [318, 235] width 7 height 7
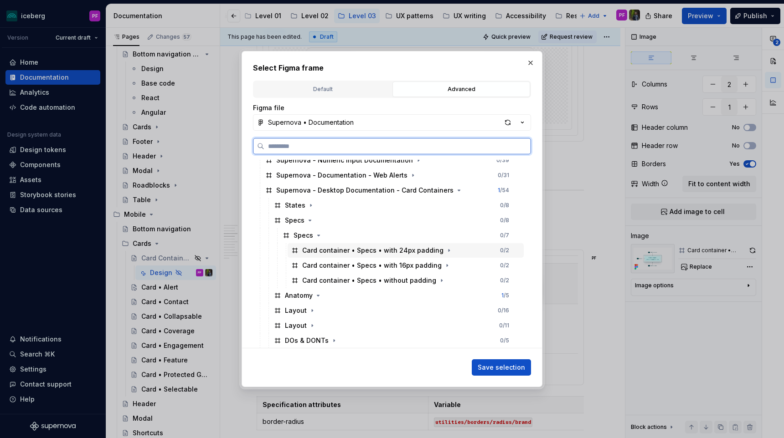
click at [447, 250] on div "Card container • Specs • with 24px padding 0 / 2" at bounding box center [405, 250] width 236 height 15
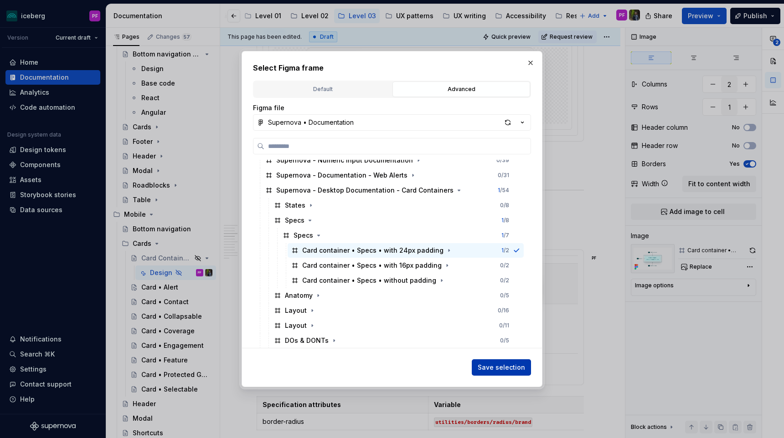
click at [488, 367] on span "Save selection" at bounding box center [500, 367] width 47 height 9
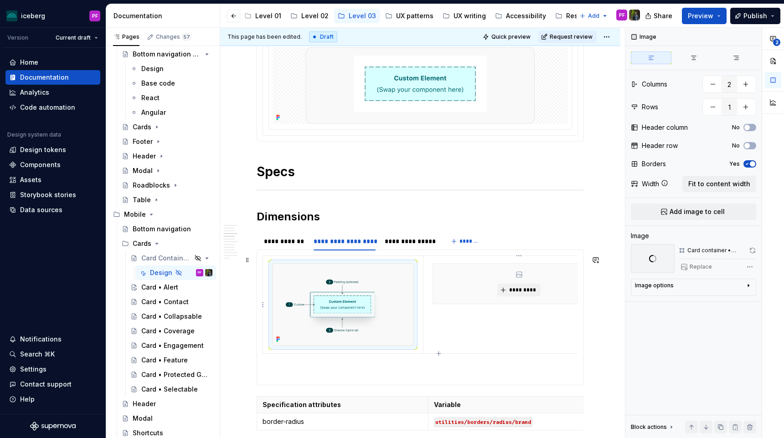
click at [438, 315] on td "*********" at bounding box center [518, 305] width 191 height 98
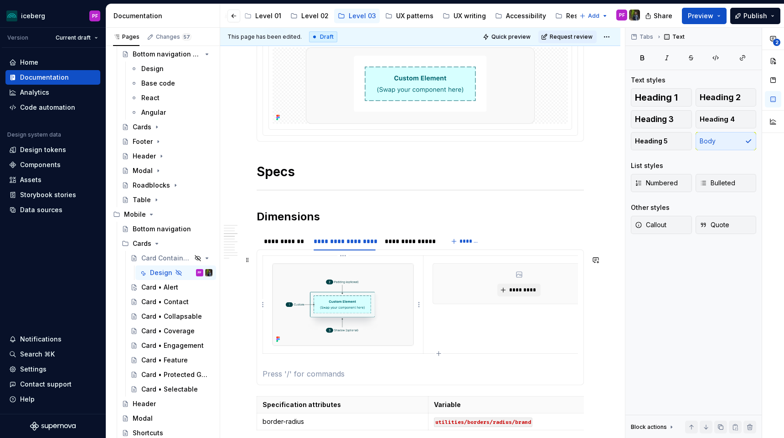
click at [384, 317] on img at bounding box center [342, 305] width 141 height 82
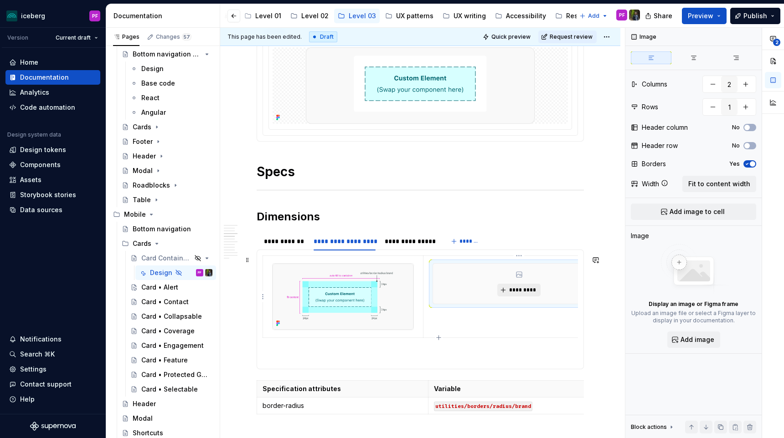
click at [527, 293] on span "*********" at bounding box center [522, 290] width 28 height 7
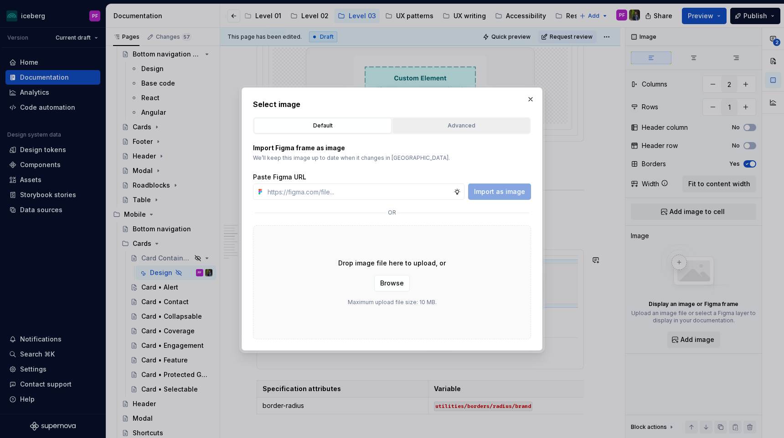
click at [419, 126] on div "Advanced" at bounding box center [460, 125] width 131 height 9
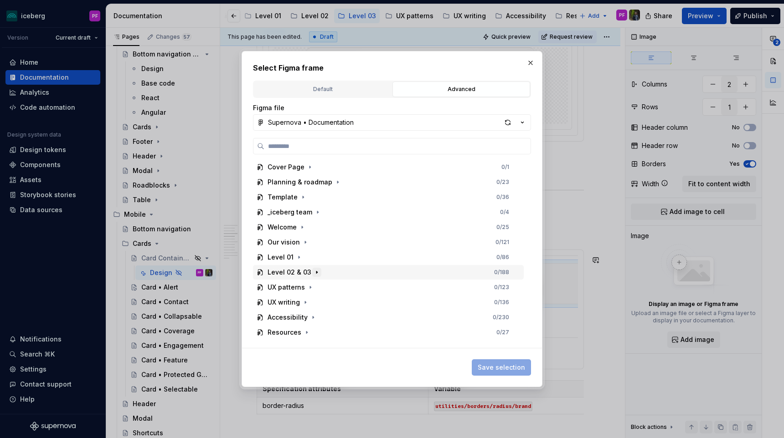
click at [316, 274] on icon "button" at bounding box center [316, 272] width 7 height 7
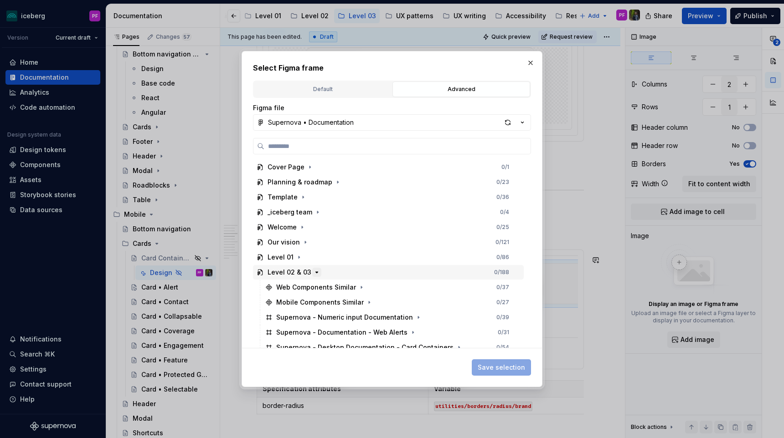
scroll to position [67, 0]
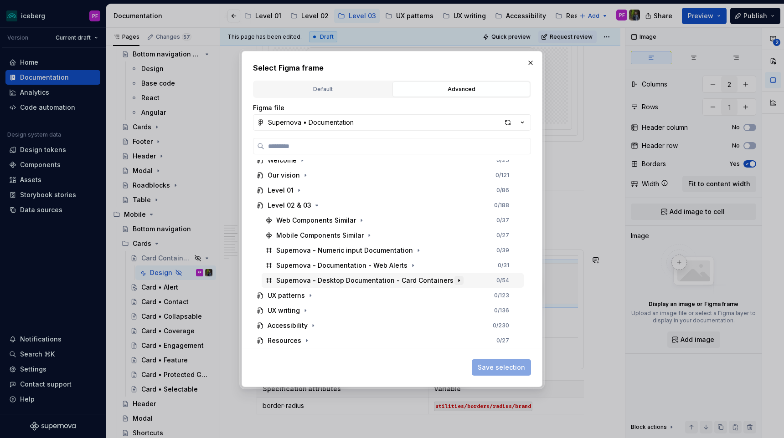
click at [455, 282] on icon "button" at bounding box center [458, 280] width 7 height 7
click at [309, 310] on icon "button" at bounding box center [309, 310] width 1 height 2
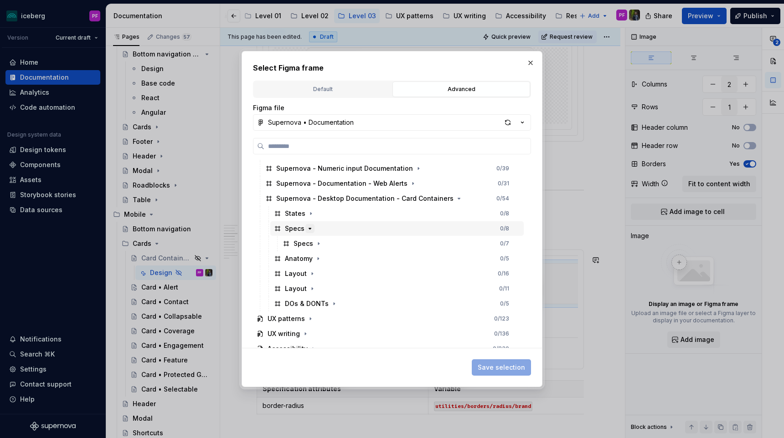
scroll to position [151, 0]
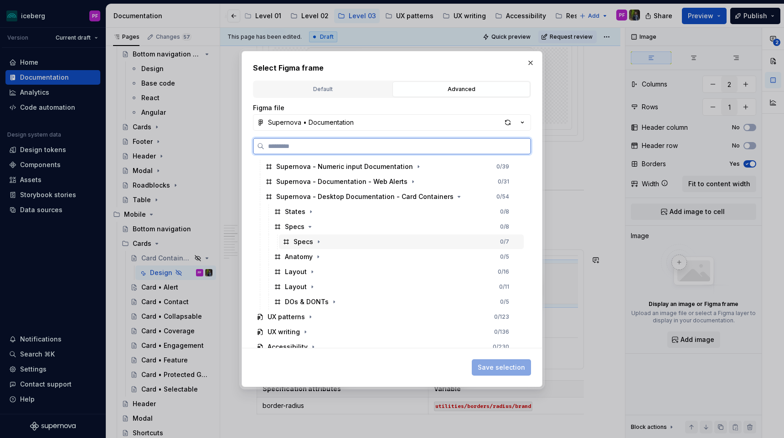
click at [314, 247] on div "Specs 0 / 7" at bounding box center [401, 242] width 245 height 15
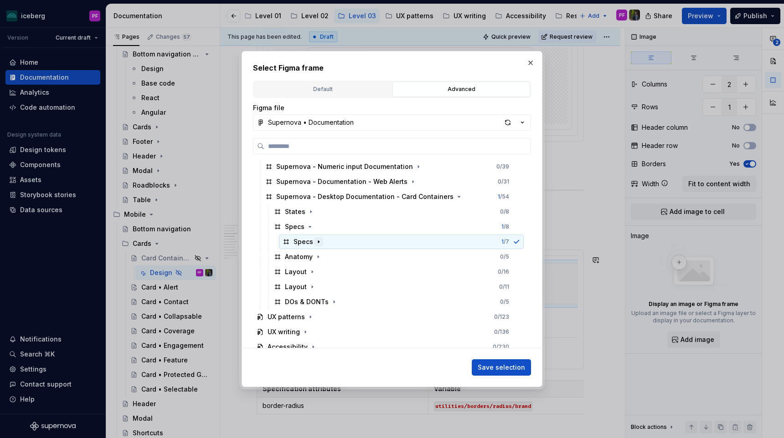
click at [316, 245] on icon "button" at bounding box center [318, 241] width 7 height 7
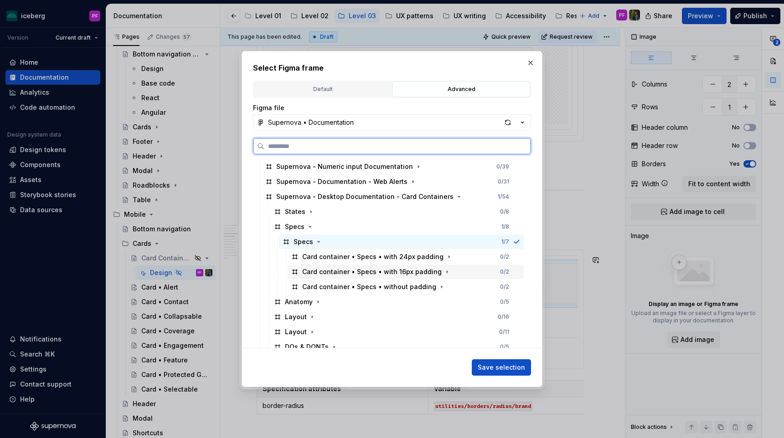
click at [408, 269] on div "Card container • Specs • with 16px padding" at bounding box center [371, 271] width 139 height 9
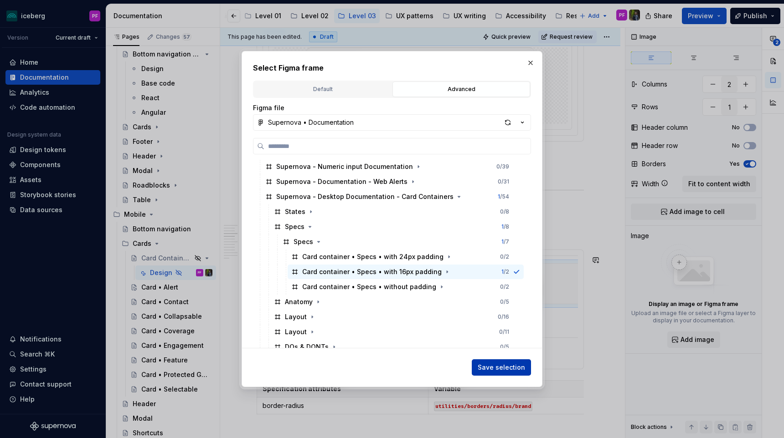
click at [499, 363] on span "Save selection" at bounding box center [500, 367] width 47 height 9
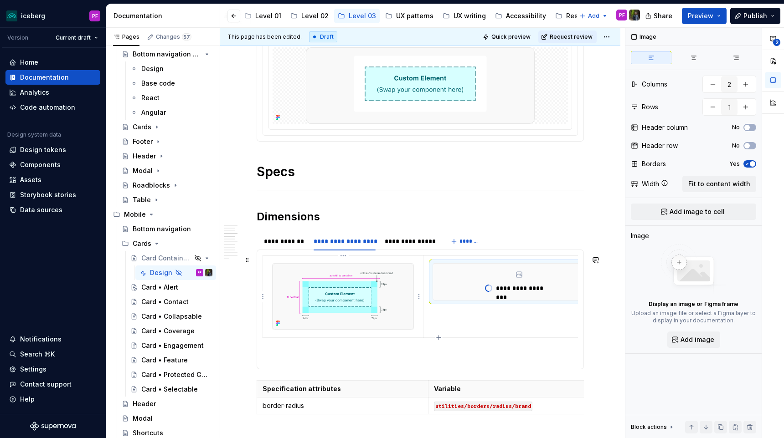
click at [375, 289] on img at bounding box center [342, 297] width 141 height 66
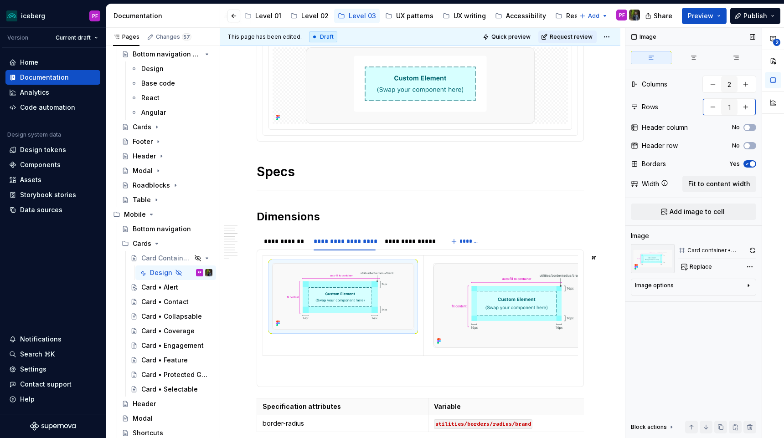
click at [747, 104] on button "button" at bounding box center [745, 107] width 16 height 16
type textarea "*"
type input "2"
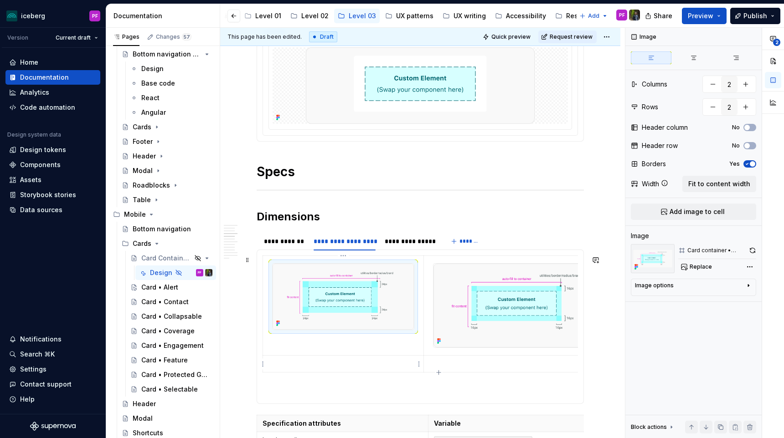
click at [336, 362] on p at bounding box center [342, 363] width 149 height 9
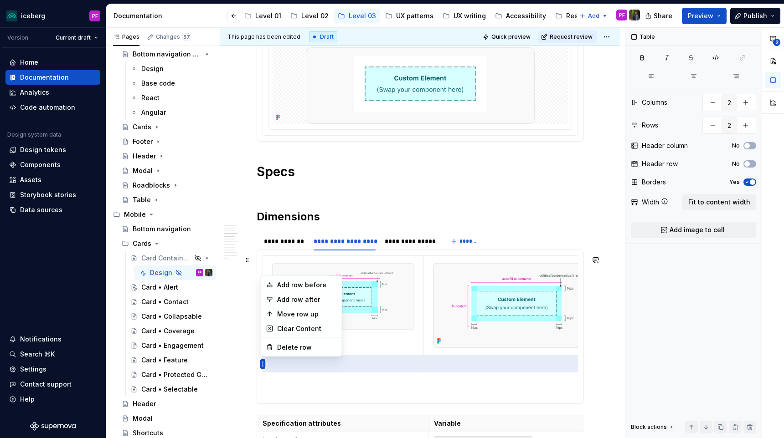
click at [260, 269] on html "iceberg PF Version Current draft Home Documentation Analytics Code automation D…" at bounding box center [392, 219] width 784 height 438
click at [286, 314] on div "Move row up" at bounding box center [306, 314] width 59 height 9
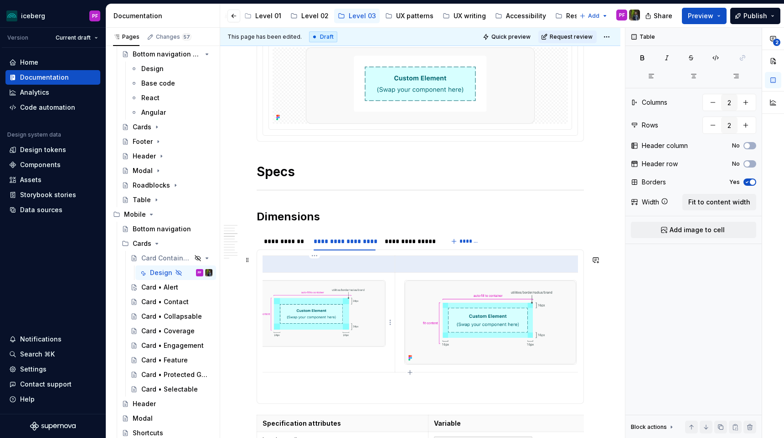
scroll to position [0, 15]
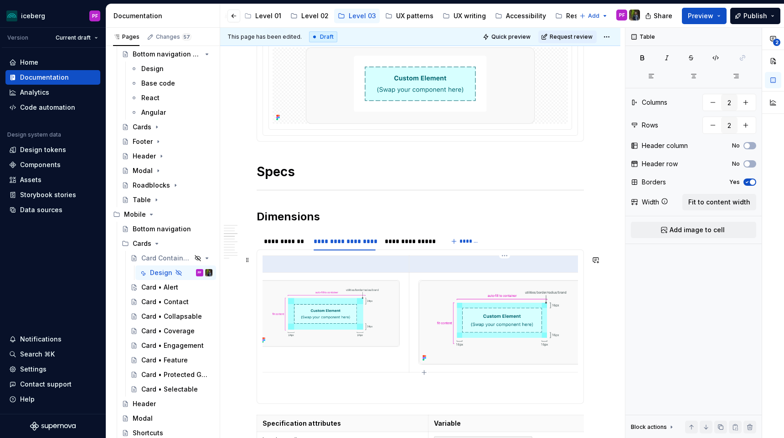
click at [424, 303] on img at bounding box center [504, 323] width 171 height 84
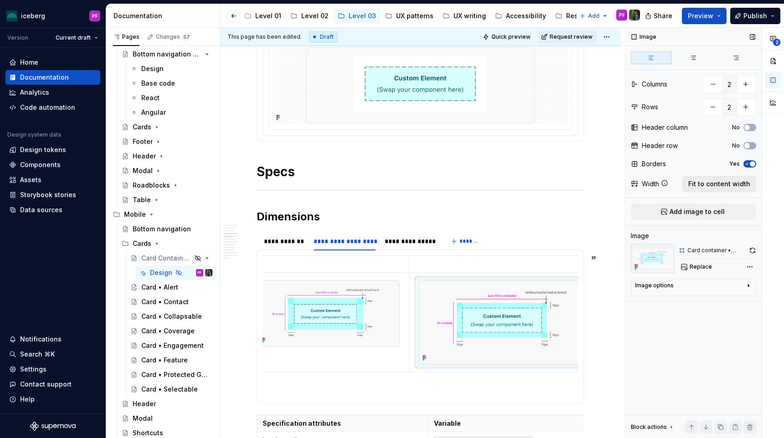
click at [697, 186] on span "Fit to content width" at bounding box center [719, 184] width 62 height 9
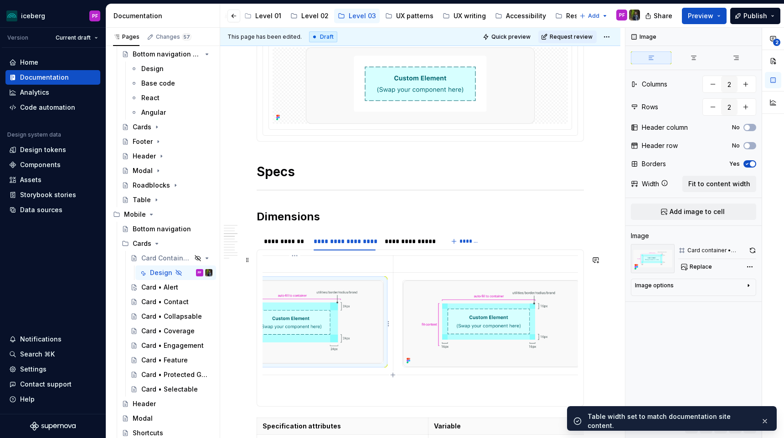
click at [351, 343] on img at bounding box center [294, 322] width 177 height 83
click at [720, 181] on span "Fit to content width" at bounding box center [719, 184] width 62 height 9
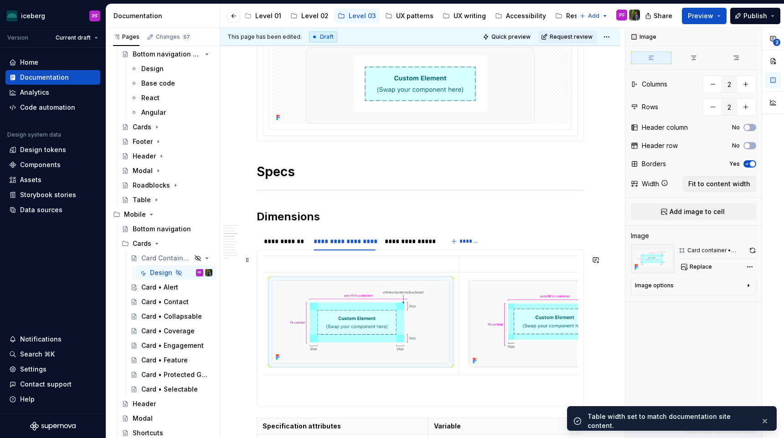
scroll to position [0, 0]
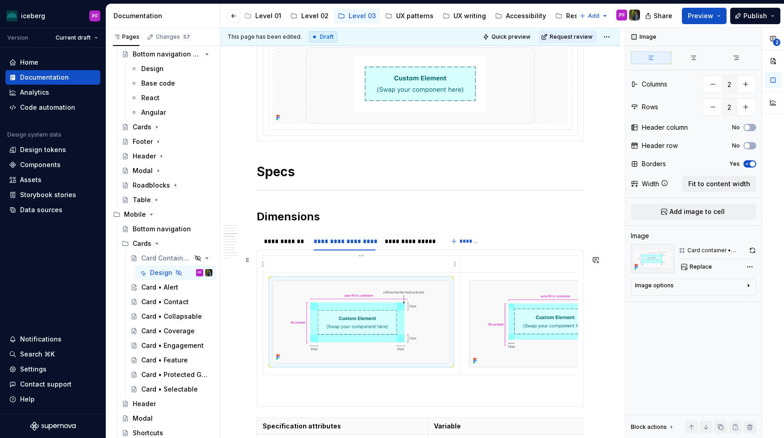
click at [339, 271] on td at bounding box center [361, 264] width 197 height 17
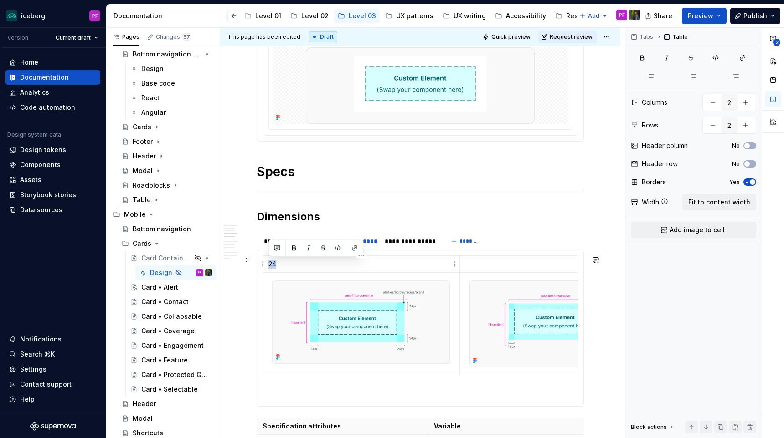
drag, startPoint x: 269, startPoint y: 262, endPoint x: 279, endPoint y: 262, distance: 10.5
click at [279, 262] on p "24" at bounding box center [360, 264] width 185 height 9
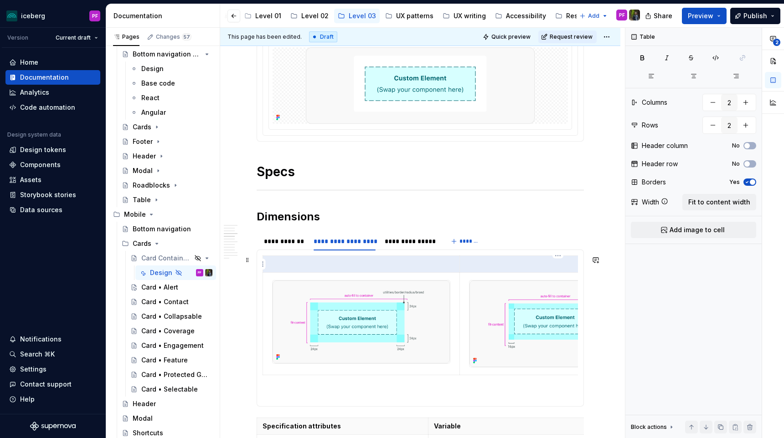
drag, startPoint x: 294, startPoint y: 268, endPoint x: 491, endPoint y: 260, distance: 197.4
click at [491, 260] on tr at bounding box center [459, 264] width 393 height 17
click at [750, 147] on icon "button" at bounding box center [746, 145] width 7 height 5
click at [412, 266] on p at bounding box center [360, 264] width 185 height 9
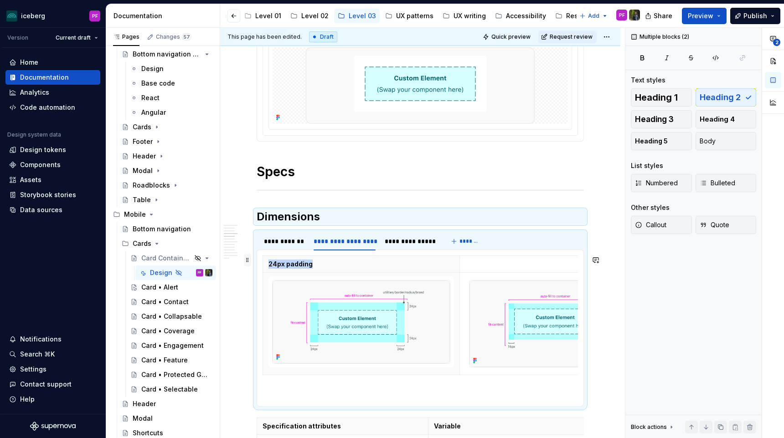
drag, startPoint x: 313, startPoint y: 265, endPoint x: 246, endPoint y: 264, distance: 66.5
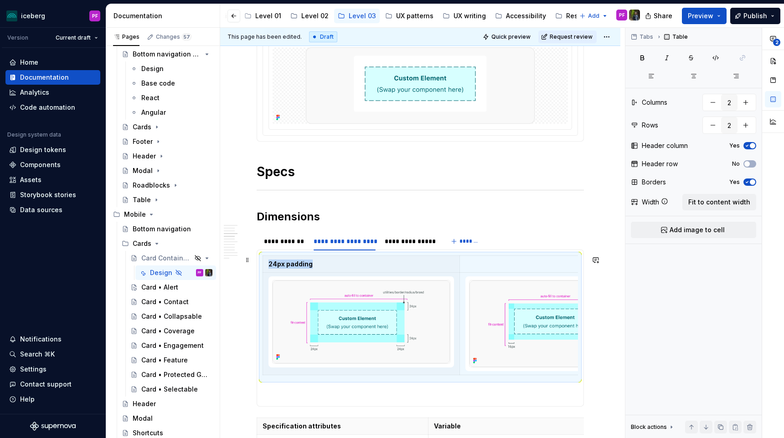
click at [322, 258] on th "24px padding" at bounding box center [361, 264] width 197 height 17
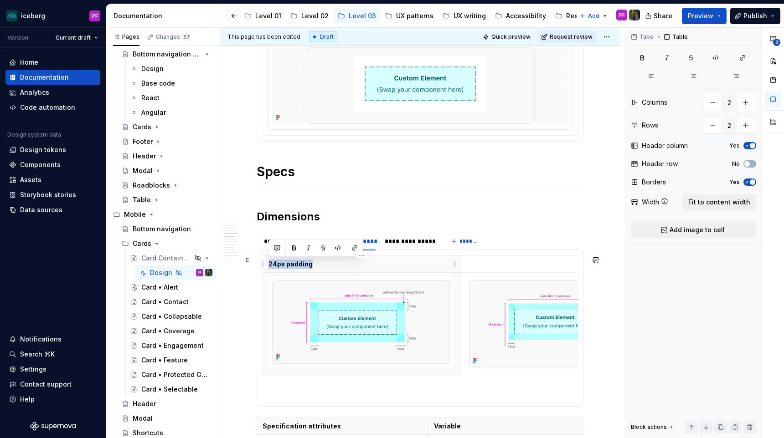
drag, startPoint x: 317, startPoint y: 265, endPoint x: 268, endPoint y: 264, distance: 48.8
click at [268, 264] on p "24px padding" at bounding box center [360, 264] width 185 height 9
click at [294, 246] on button "button" at bounding box center [293, 248] width 13 height 13
click at [295, 248] on button "button" at bounding box center [293, 248] width 13 height 13
click at [318, 262] on p "24px padding" at bounding box center [360, 264] width 185 height 9
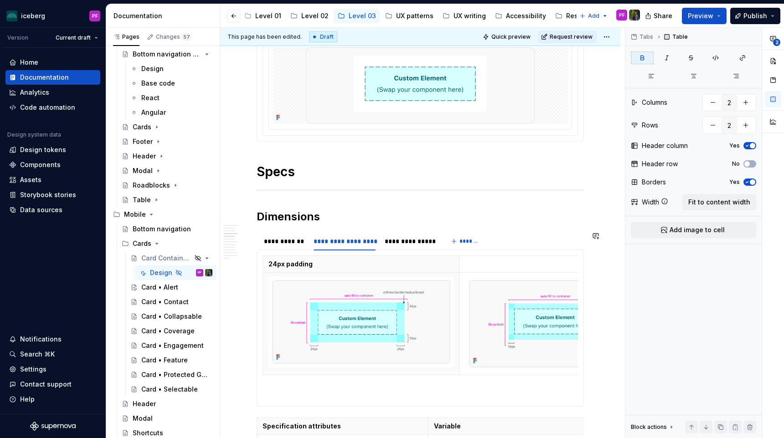
click at [481, 262] on p at bounding box center [557, 264] width 185 height 9
type textarea "*"
click at [442, 264] on p "24px padding" at bounding box center [360, 264] width 185 height 9
click at [749, 164] on icon "button" at bounding box center [746, 163] width 7 height 5
click at [747, 148] on icon "button" at bounding box center [746, 145] width 7 height 5
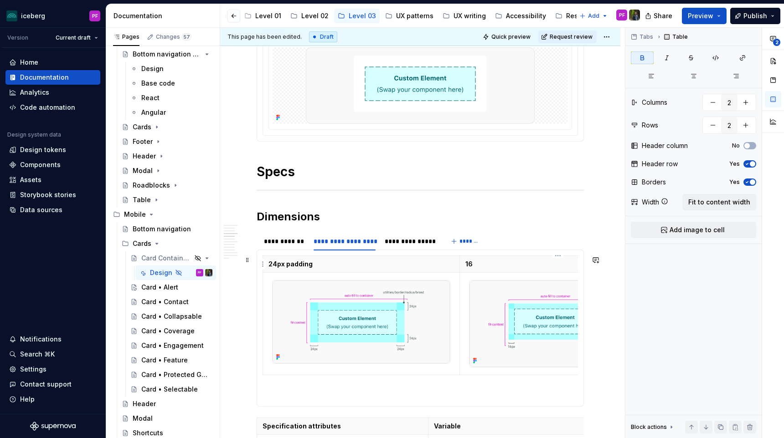
click at [492, 268] on p "16" at bounding box center [557, 264] width 185 height 9
click at [359, 248] on div "**********" at bounding box center [344, 241] width 69 height 15
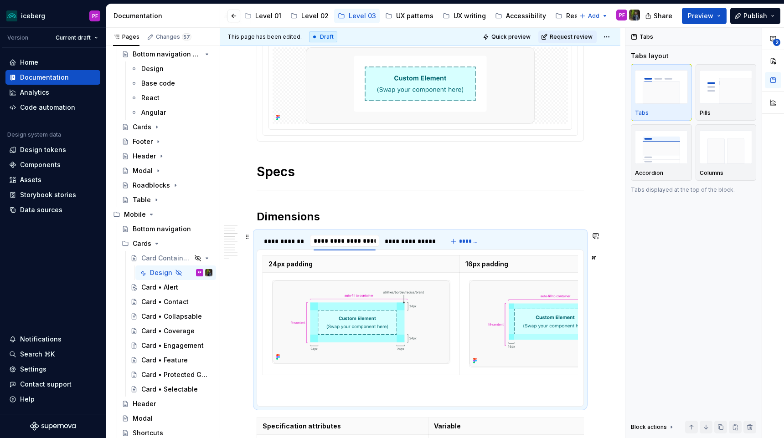
click at [380, 241] on div "**********" at bounding box center [349, 243] width 185 height 23
click at [375, 241] on div "**********" at bounding box center [344, 241] width 69 height 13
drag, startPoint x: 376, startPoint y: 241, endPoint x: 355, endPoint y: 241, distance: 21.4
click at [355, 241] on input "**********" at bounding box center [344, 241] width 69 height 16
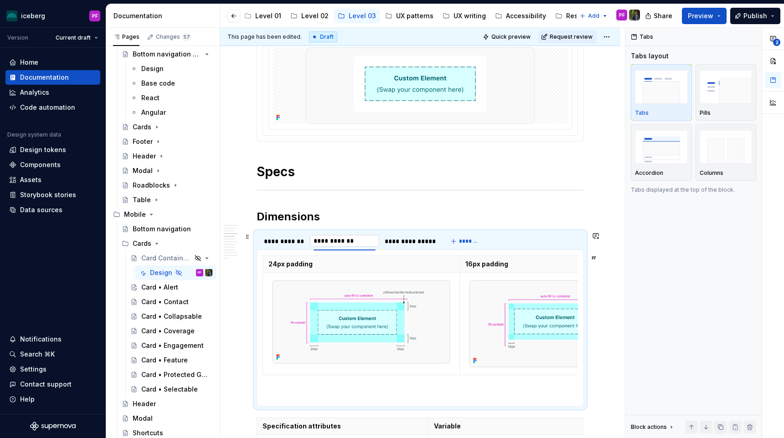
type input "**********"
click at [292, 237] on div "**********" at bounding box center [284, 241] width 41 height 9
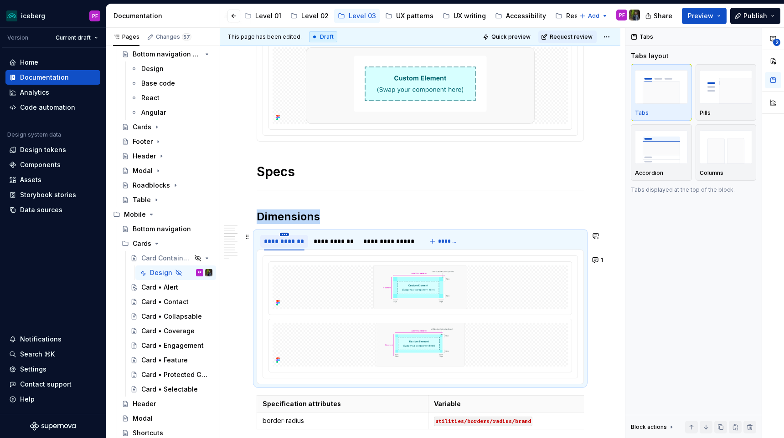
click at [283, 233] on html "iceberg PF Version Current draft Home Documentation Analytics Code automation D…" at bounding box center [392, 219] width 784 height 438
click at [307, 309] on div "Delete tab" at bounding box center [326, 310] width 59 height 9
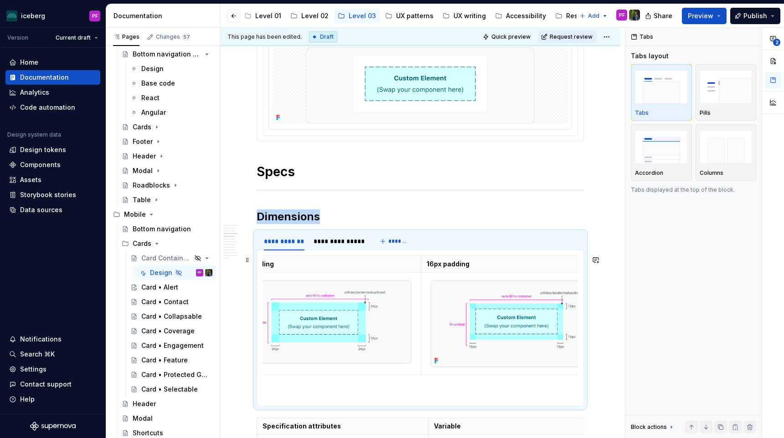
scroll to position [0, 74]
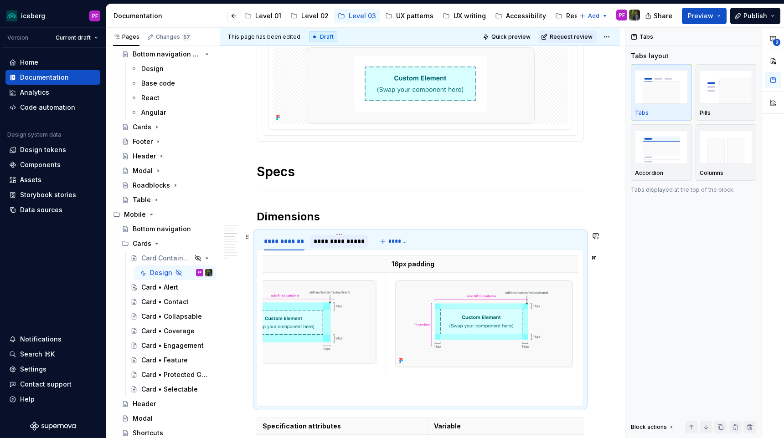
click at [334, 236] on div "**********" at bounding box center [339, 241] width 58 height 13
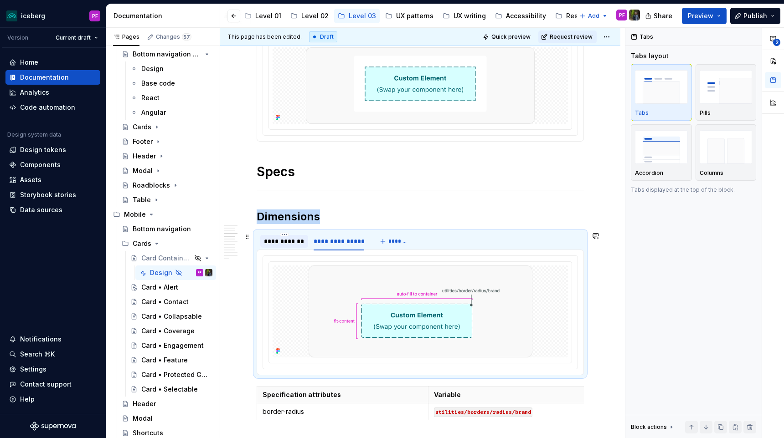
click at [296, 238] on div "**********" at bounding box center [284, 241] width 41 height 9
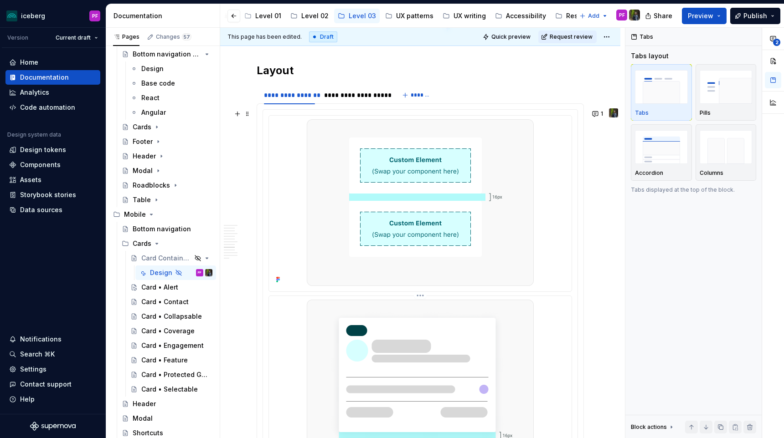
scroll to position [2244, 0]
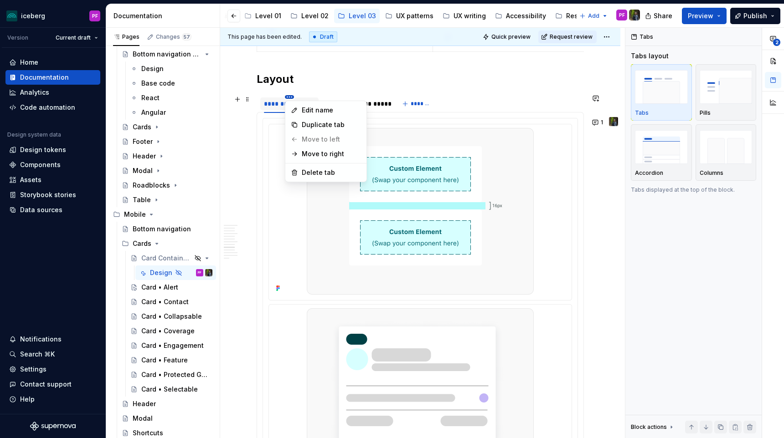
click at [291, 97] on html "iceberg PF Version Current draft Home Documentation Analytics Code automation D…" at bounding box center [392, 219] width 784 height 438
click at [320, 119] on div "Duplicate tab" at bounding box center [325, 125] width 77 height 15
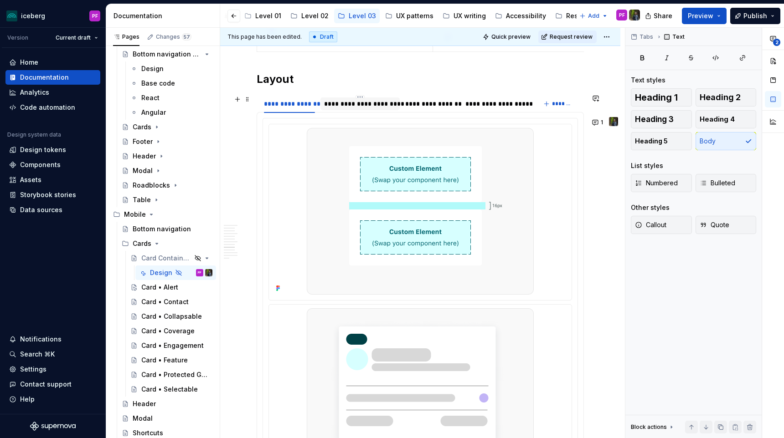
click at [352, 105] on div "**********" at bounding box center [360, 103] width 72 height 9
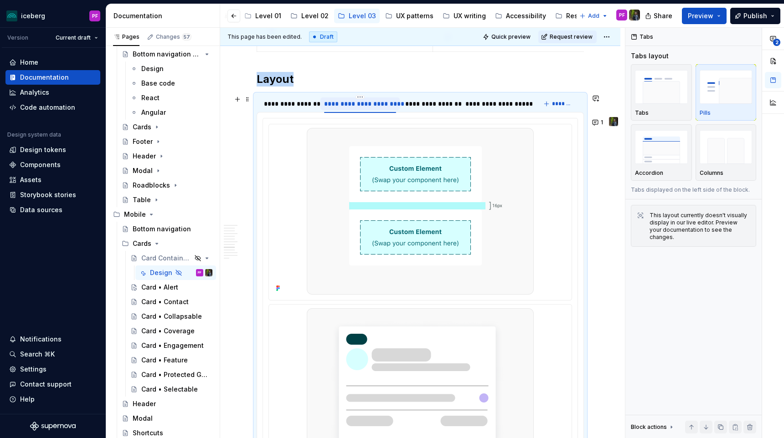
click at [352, 105] on div "**********" at bounding box center [360, 103] width 72 height 9
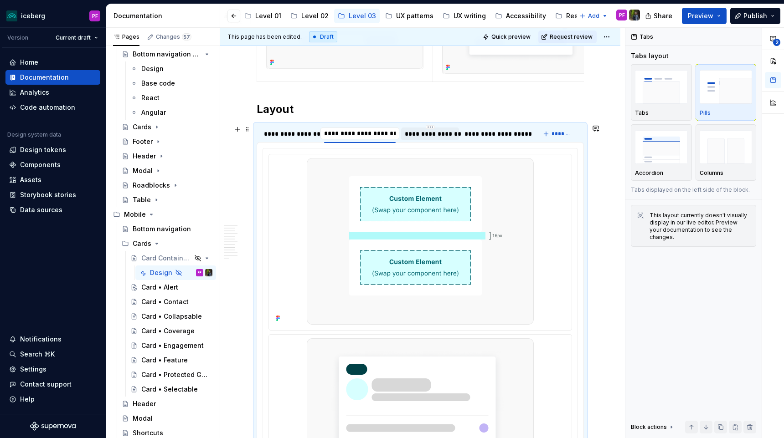
scroll to position [2215, 0]
click at [420, 137] on div "**********" at bounding box center [430, 133] width 51 height 9
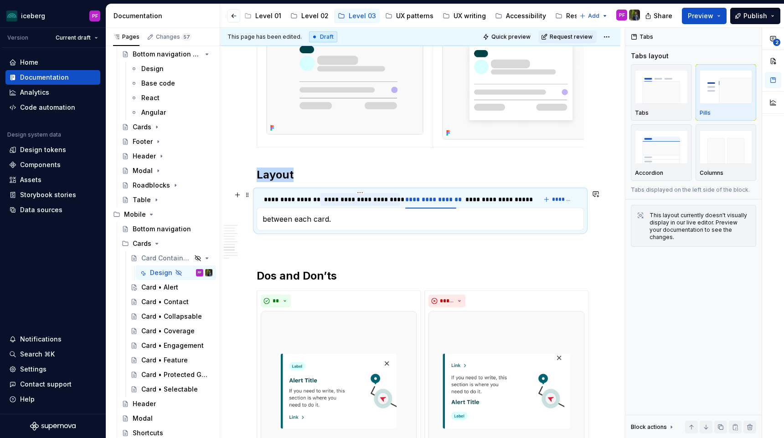
scroll to position [2142, 0]
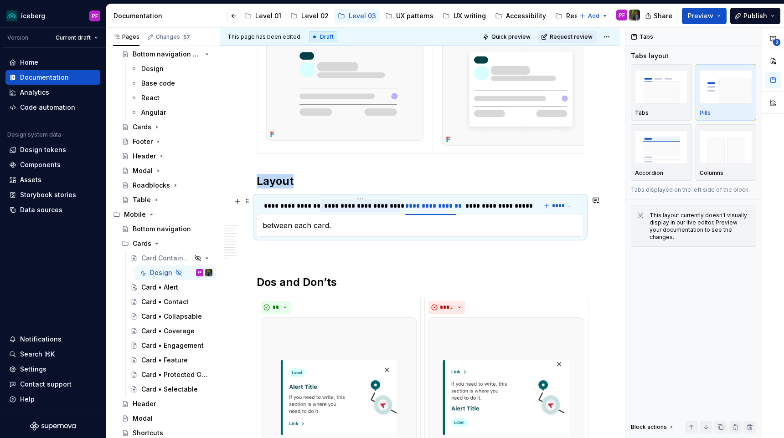
click at [358, 206] on div "**********" at bounding box center [360, 205] width 72 height 9
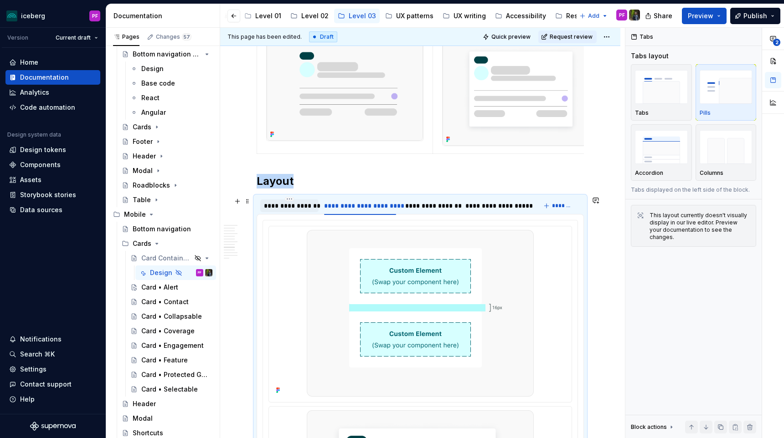
click at [301, 207] on div "**********" at bounding box center [289, 205] width 51 height 9
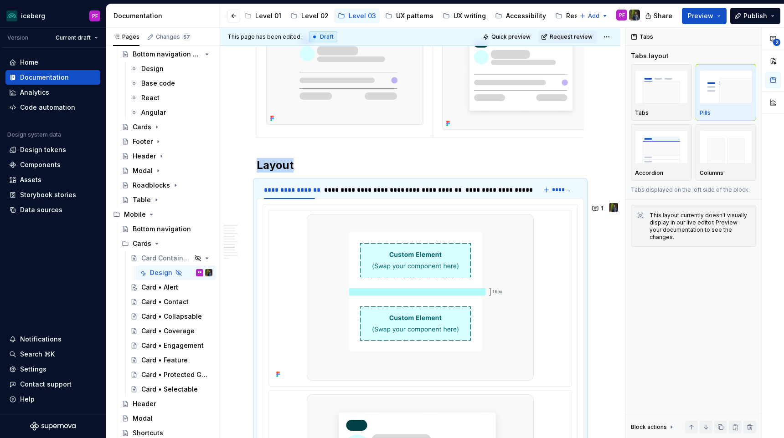
scroll to position [2146, 0]
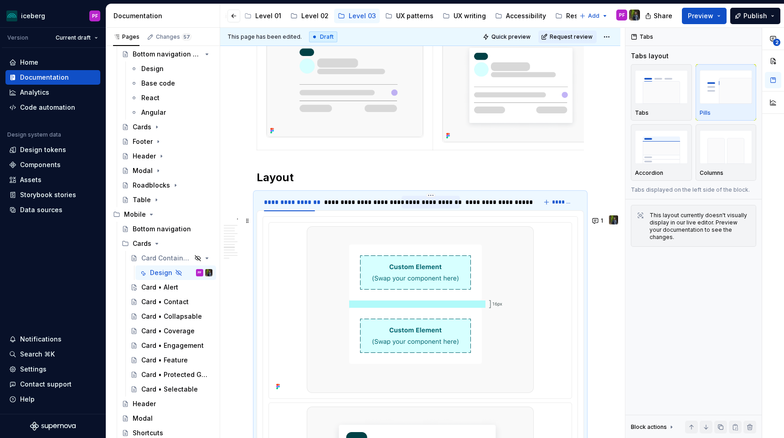
click at [419, 206] on div "**********" at bounding box center [430, 202] width 51 height 9
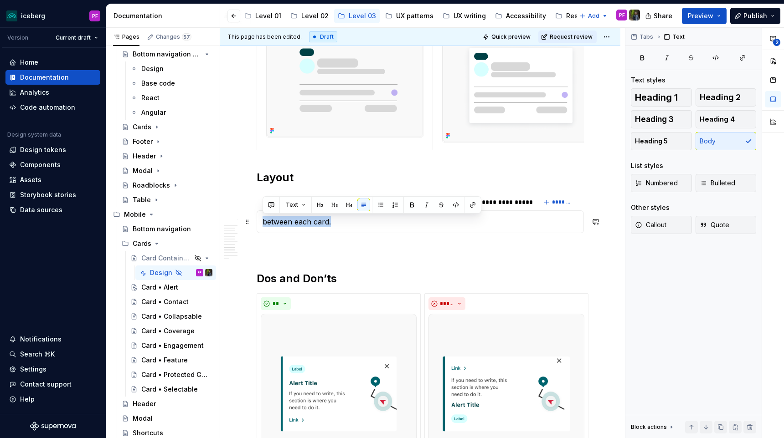
drag, startPoint x: 340, startPoint y: 225, endPoint x: 262, endPoint y: 225, distance: 77.9
click at [262, 225] on p "between each card." at bounding box center [419, 221] width 315 height 11
copy p "between each card."
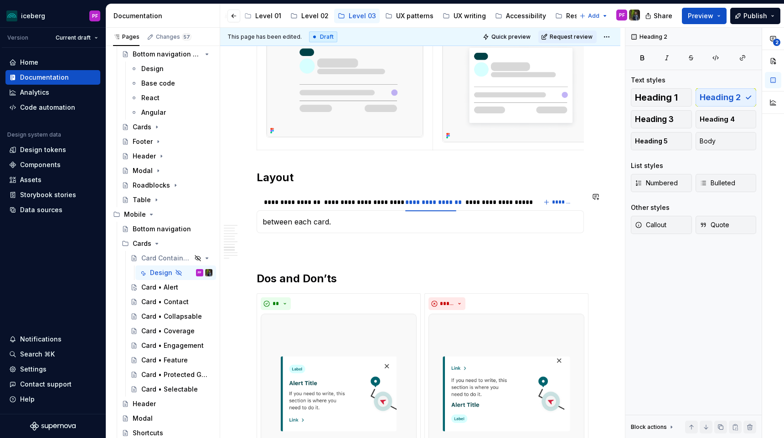
click at [257, 201] on section "**********" at bounding box center [420, 212] width 327 height 41
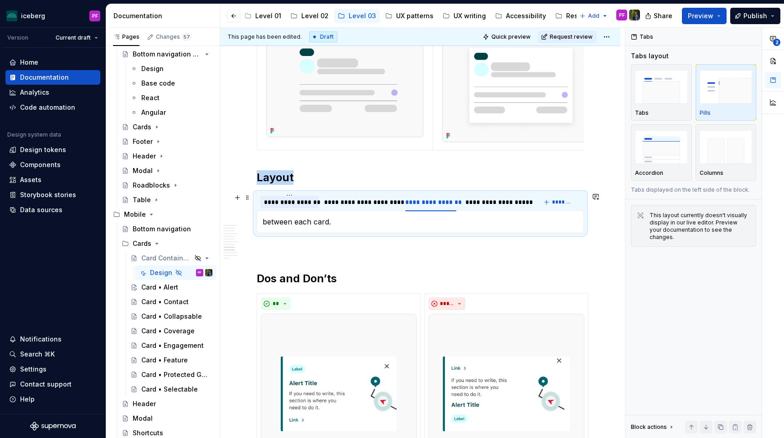
click at [272, 201] on div "**********" at bounding box center [289, 202] width 51 height 9
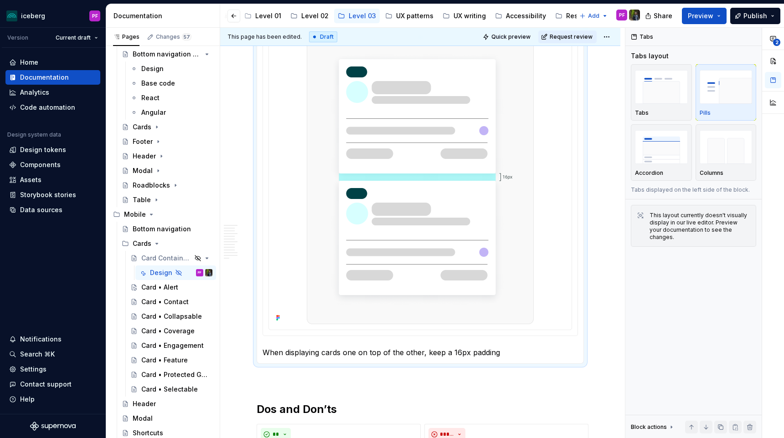
scroll to position [2511, 0]
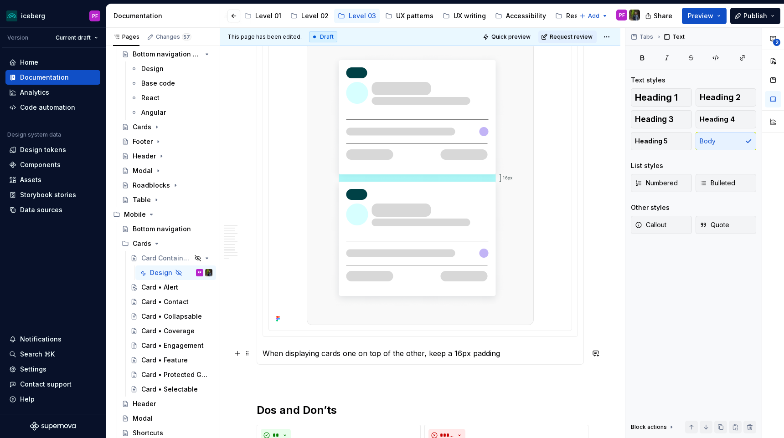
click at [502, 349] on p "When displaying cards one on top of the other, keep a 16px padding" at bounding box center [419, 353] width 315 height 11
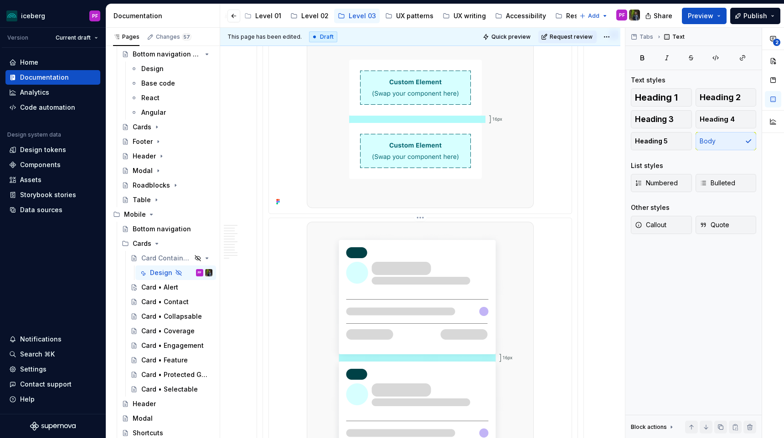
scroll to position [2202, 0]
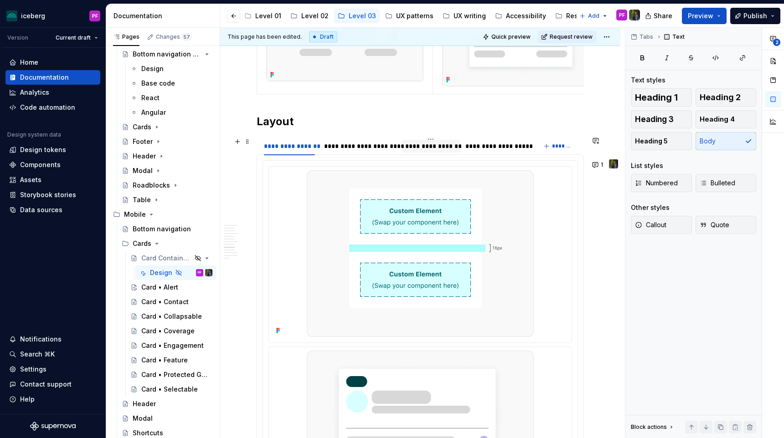
click at [446, 144] on div "**********" at bounding box center [430, 146] width 51 height 9
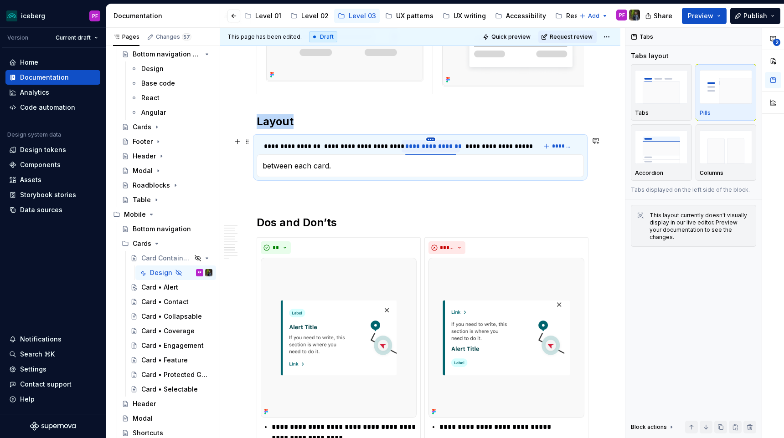
click at [429, 139] on html "iceberg PF Version Current draft Home Documentation Analytics Code automation D…" at bounding box center [392, 219] width 784 height 438
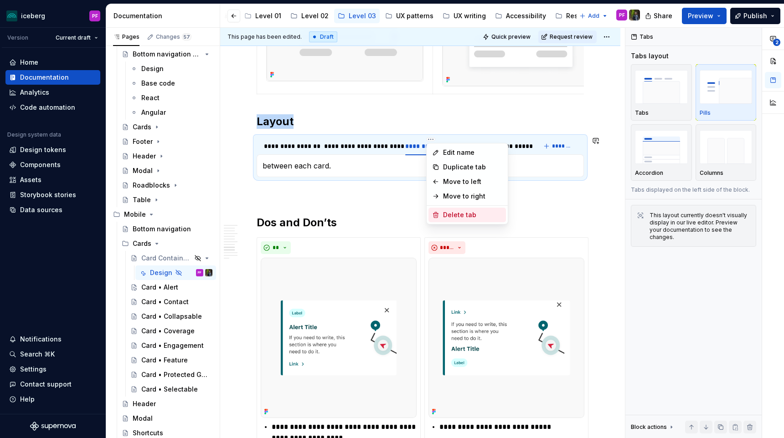
click at [443, 214] on div "Delete tab" at bounding box center [472, 214] width 59 height 9
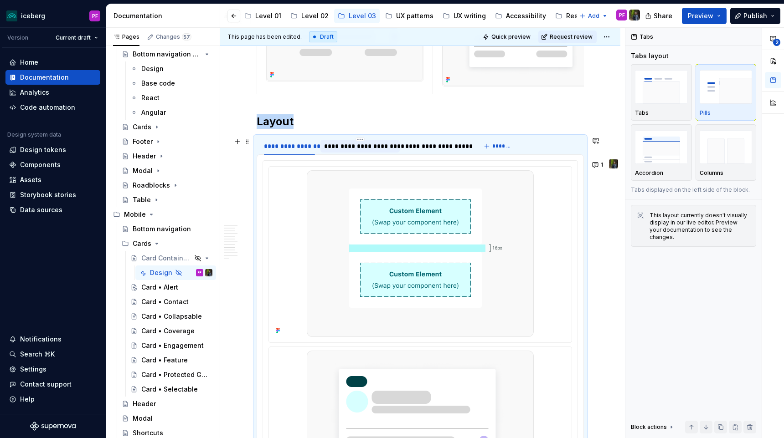
click at [353, 144] on div "**********" at bounding box center [360, 146] width 72 height 9
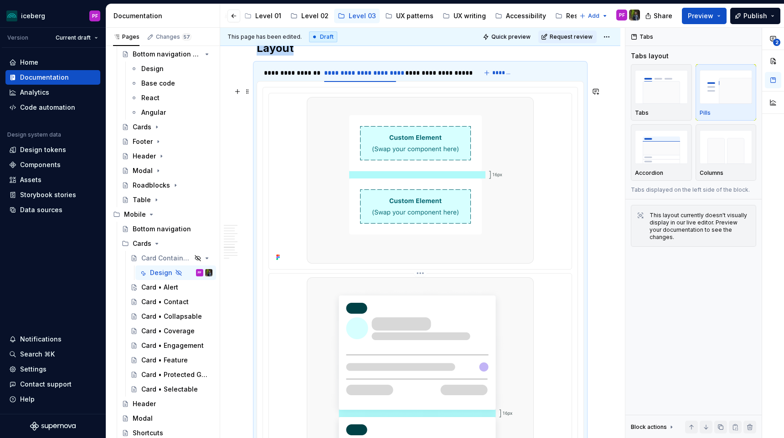
scroll to position [2274, 0]
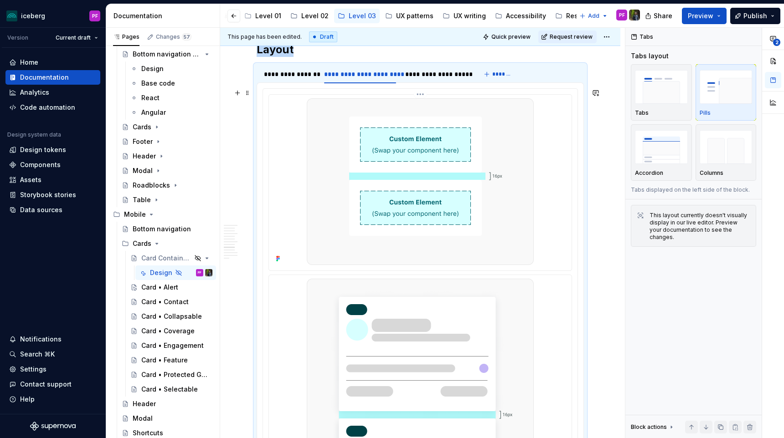
click at [355, 226] on img at bounding box center [420, 181] width 227 height 167
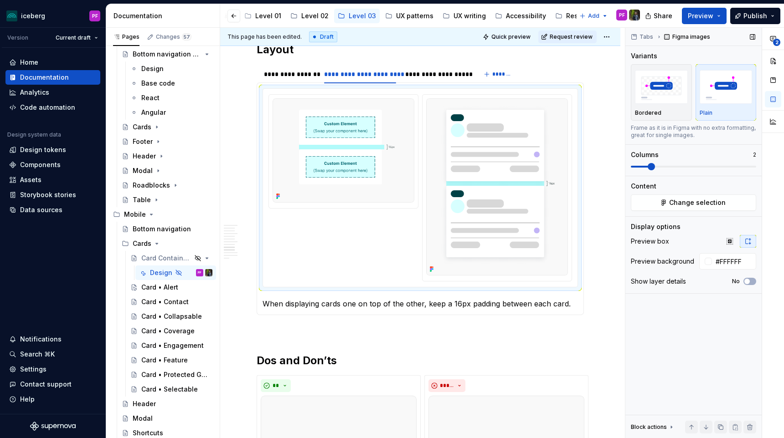
click at [647, 164] on span at bounding box center [650, 166] width 7 height 7
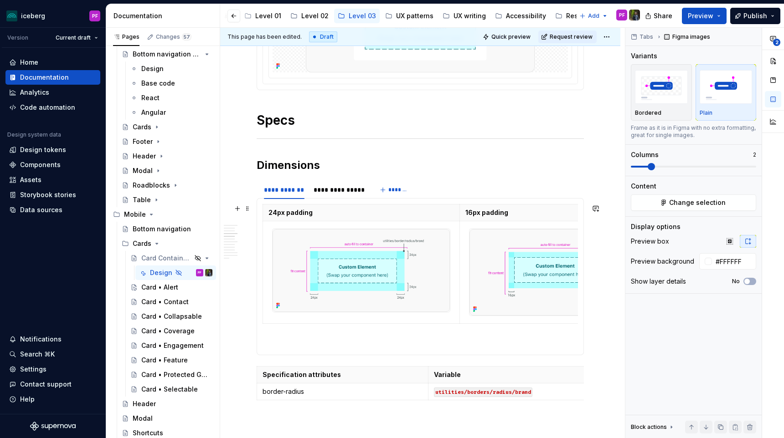
scroll to position [619, 0]
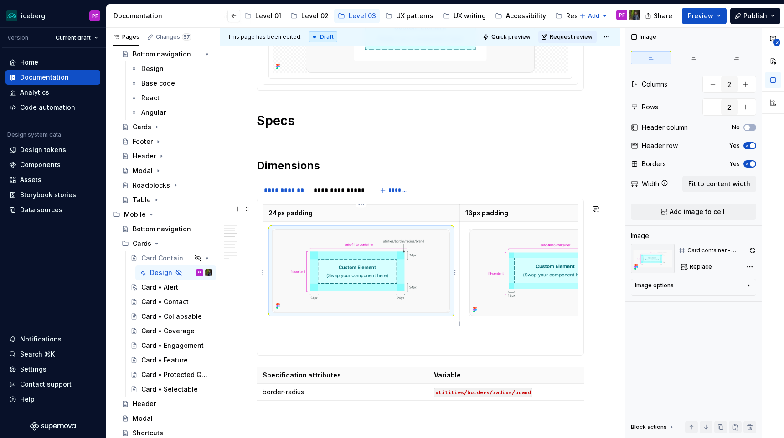
click at [327, 274] on img at bounding box center [360, 271] width 177 height 83
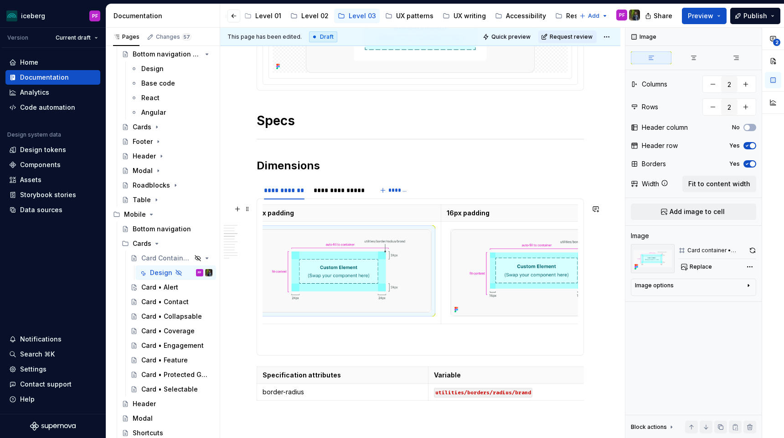
scroll to position [0, 5]
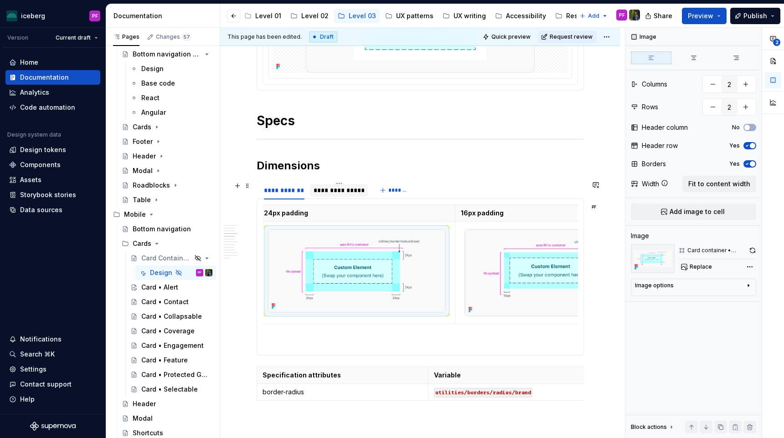
click at [334, 196] on div "**********" at bounding box center [339, 190] width 58 height 13
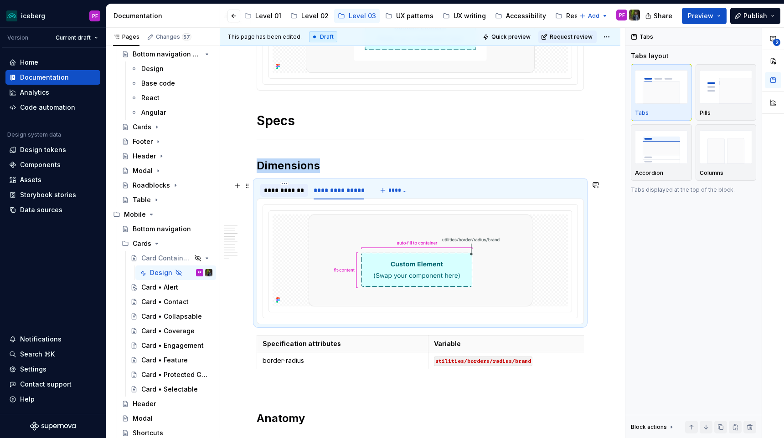
click at [301, 191] on div "**********" at bounding box center [284, 190] width 41 height 9
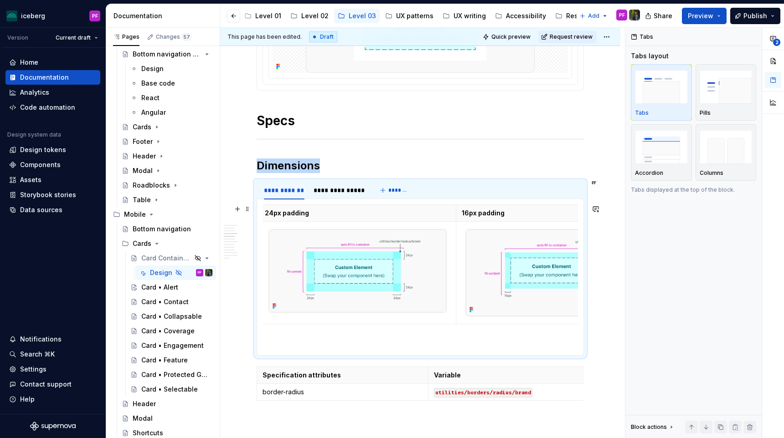
scroll to position [0, 0]
click at [308, 241] on img at bounding box center [360, 271] width 177 height 83
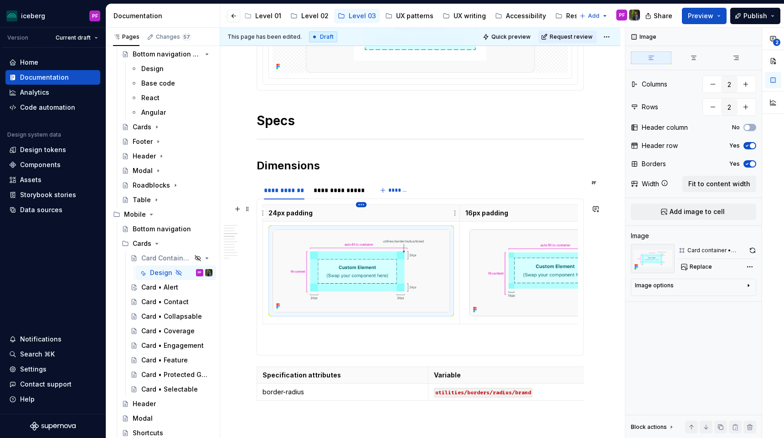
click at [361, 207] on html "iceberg PF Version Current draft Home Documentation Analytics Code automation D…" at bounding box center [392, 219] width 784 height 438
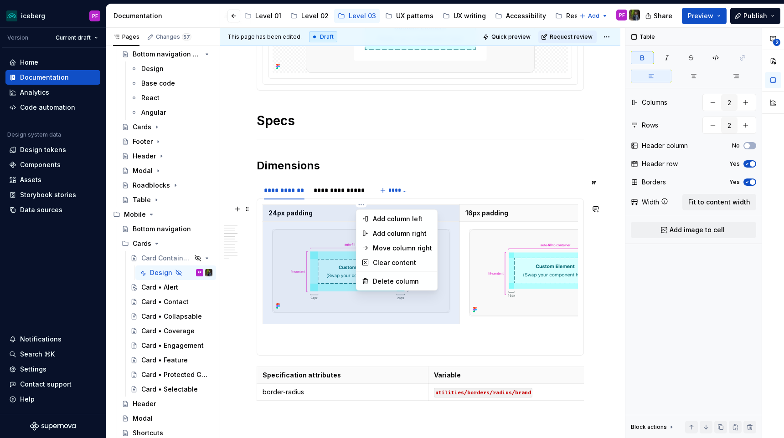
click at [335, 220] on html "iceberg PF Version Current draft Home Documentation Analytics Code automation D…" at bounding box center [392, 219] width 784 height 438
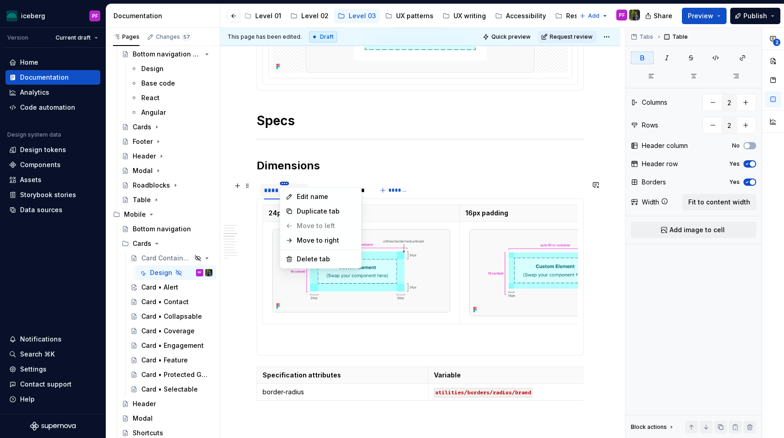
click at [287, 183] on html "iceberg PF Version Current draft Home Documentation Analytics Code automation D…" at bounding box center [392, 219] width 784 height 438
click at [312, 210] on div "Duplicate tab" at bounding box center [326, 211] width 59 height 9
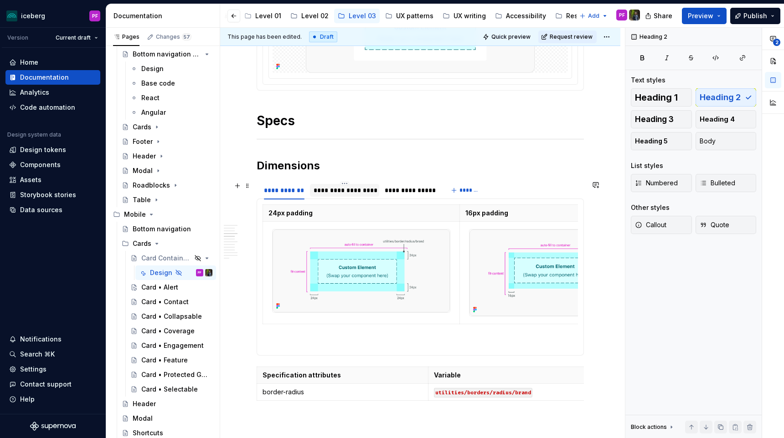
click at [336, 189] on div "**********" at bounding box center [344, 190] width 62 height 9
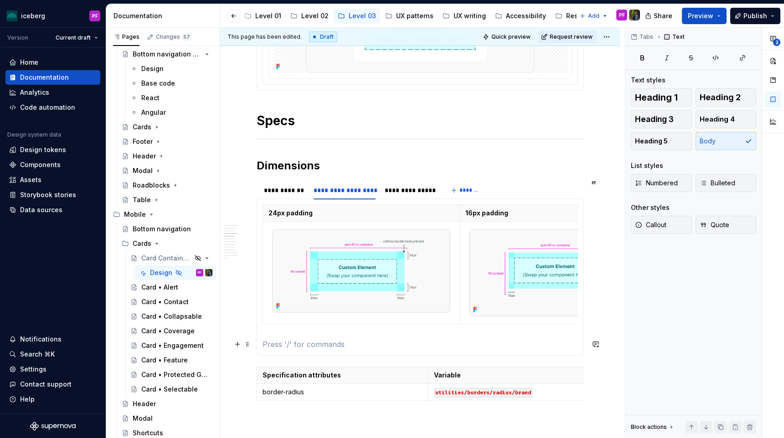
click at [315, 332] on section-item-column "24px padding 16px padding" at bounding box center [419, 277] width 315 height 145
click at [294, 192] on div "**********" at bounding box center [284, 190] width 41 height 9
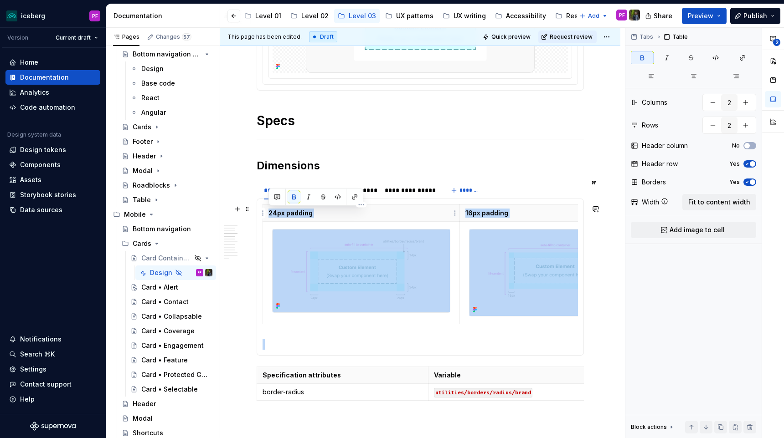
drag, startPoint x: 308, startPoint y: 330, endPoint x: 270, endPoint y: 212, distance: 124.5
click at [270, 212] on section-item-column "24px padding 16px padding" at bounding box center [419, 277] width 315 height 145
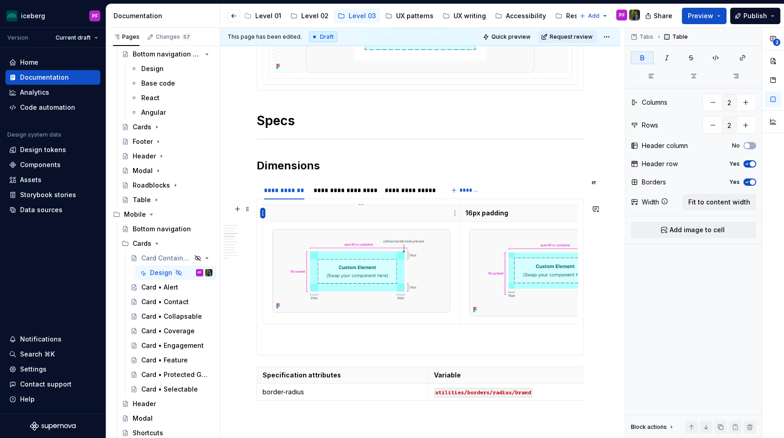
click at [263, 213] on html "iceberg PF Version Current draft Home Documentation Analytics Code automation D…" at bounding box center [392, 219] width 784 height 438
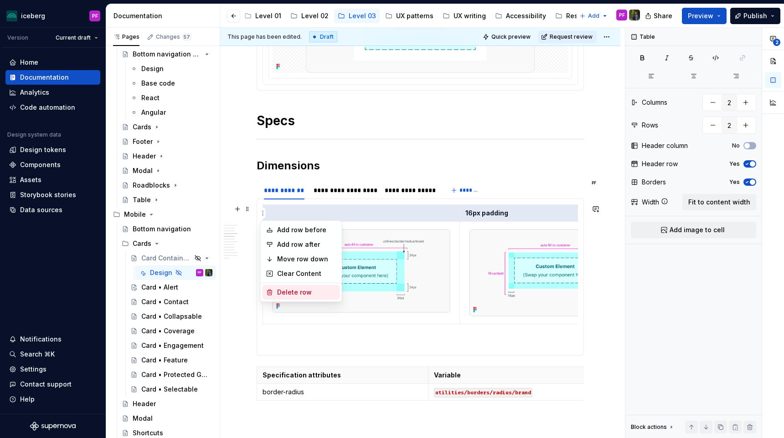
click at [283, 287] on div "Delete row" at bounding box center [300, 292] width 77 height 15
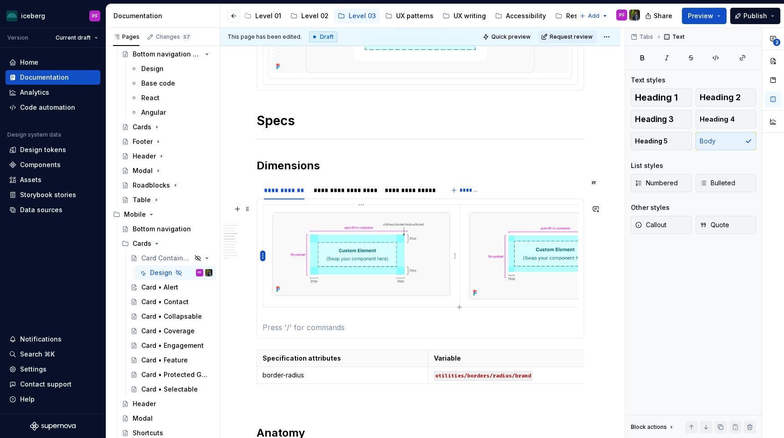
click at [264, 256] on html "iceberg PF Version Current draft Home Documentation Analytics Code automation D…" at bounding box center [392, 219] width 784 height 438
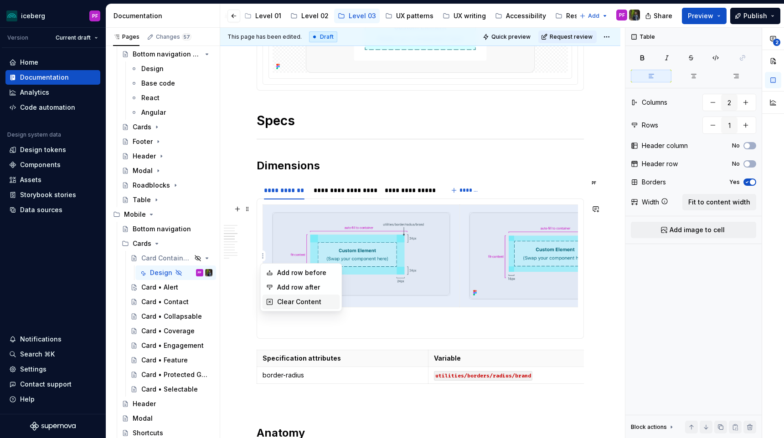
click at [279, 303] on div "Clear Content" at bounding box center [306, 302] width 59 height 9
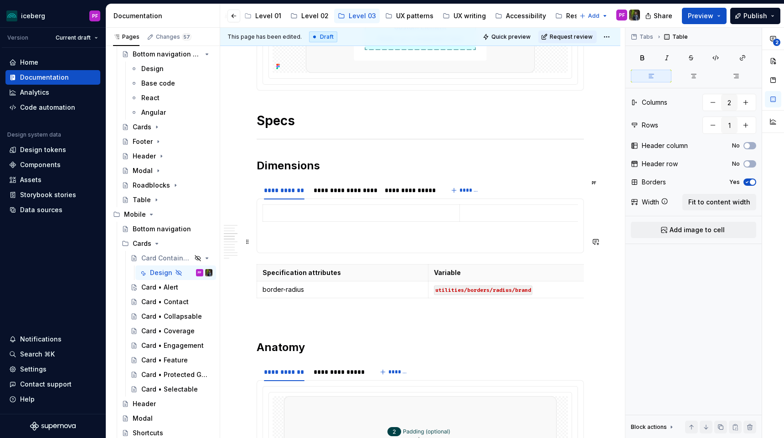
click at [349, 238] on p at bounding box center [419, 241] width 315 height 11
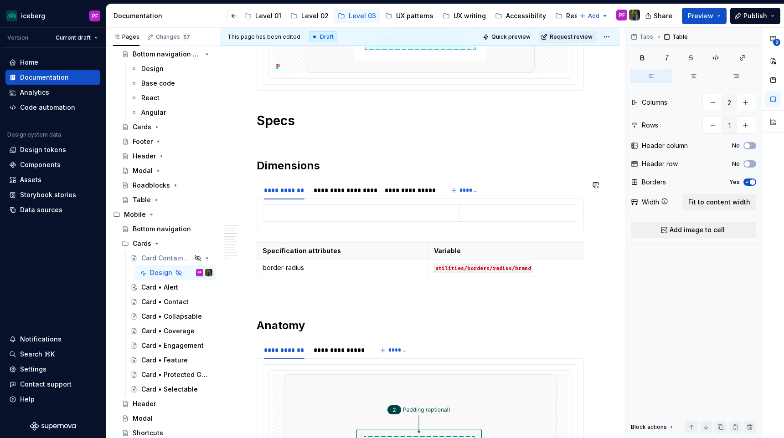
click at [312, 231] on section "**********" at bounding box center [420, 205] width 327 height 51
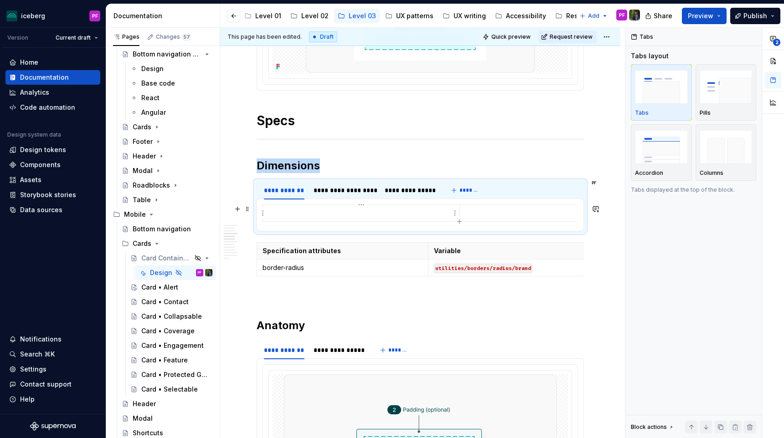
click at [281, 220] on td at bounding box center [361, 213] width 197 height 17
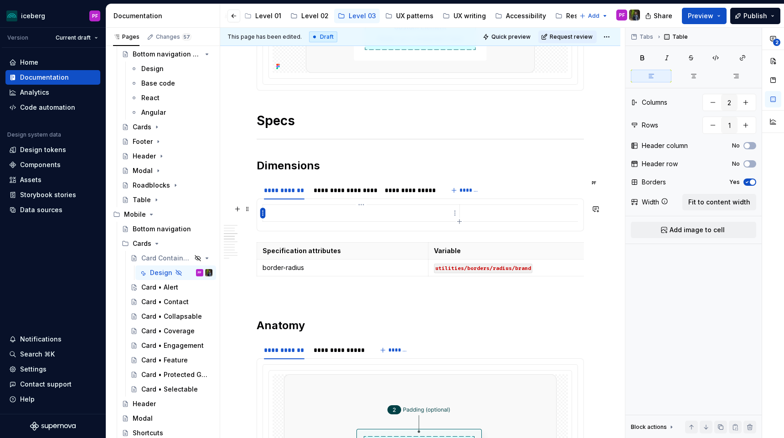
click at [262, 215] on html "iceberg PF Version Current draft Home Documentation Analytics Code automation D…" at bounding box center [392, 219] width 784 height 438
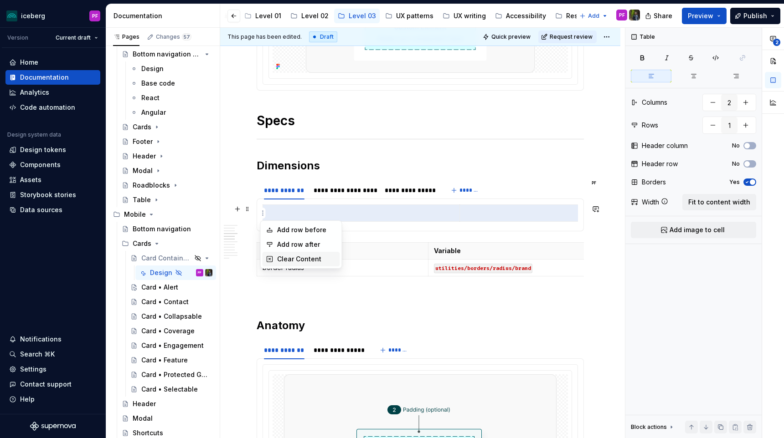
click at [277, 257] on div "Clear Content" at bounding box center [306, 259] width 59 height 9
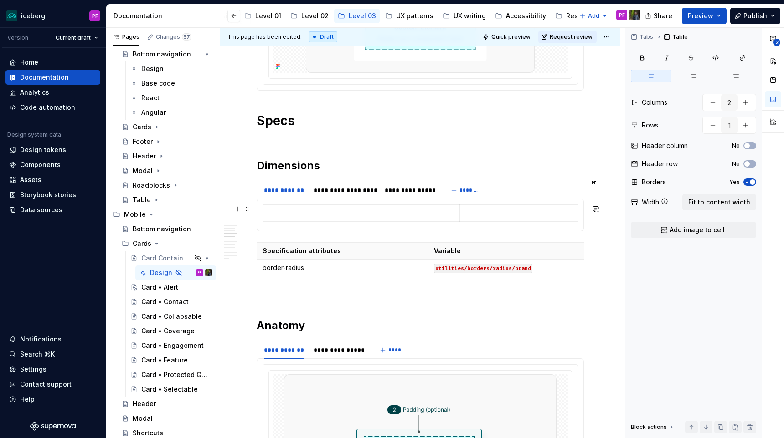
drag, startPoint x: 261, startPoint y: 205, endPoint x: 306, endPoint y: 224, distance: 48.8
click at [306, 224] on div "24px padding 16px padding" at bounding box center [420, 215] width 327 height 33
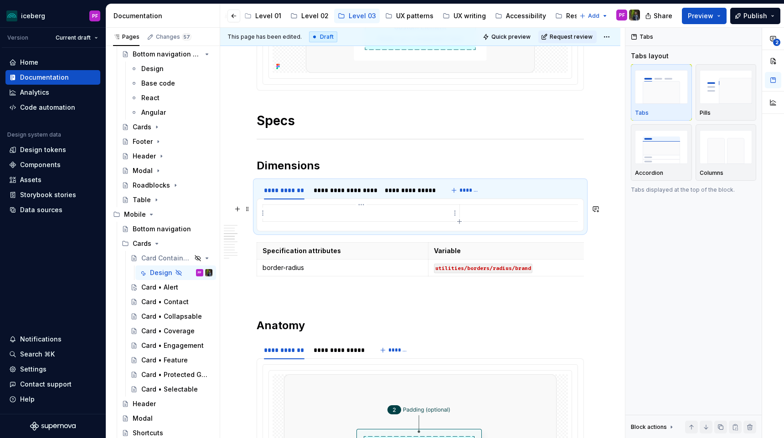
click at [276, 214] on p at bounding box center [360, 213] width 185 height 9
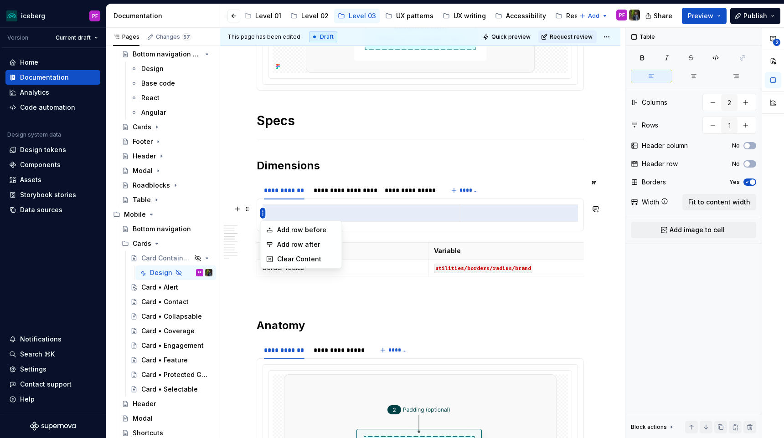
click at [308, 214] on html "iceberg PF Version Current draft Home Documentation Analytics Code automation D…" at bounding box center [392, 219] width 784 height 438
click at [547, 226] on html "iceberg PF Version Current draft Home Documentation Analytics Code automation D…" at bounding box center [392, 219] width 784 height 438
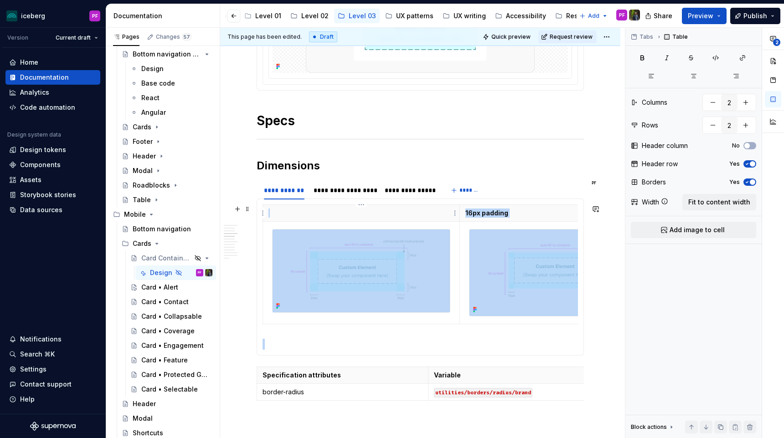
drag, startPoint x: 298, startPoint y: 333, endPoint x: 290, endPoint y: 213, distance: 120.6
click at [290, 213] on section-item-column "16px padding" at bounding box center [419, 277] width 315 height 145
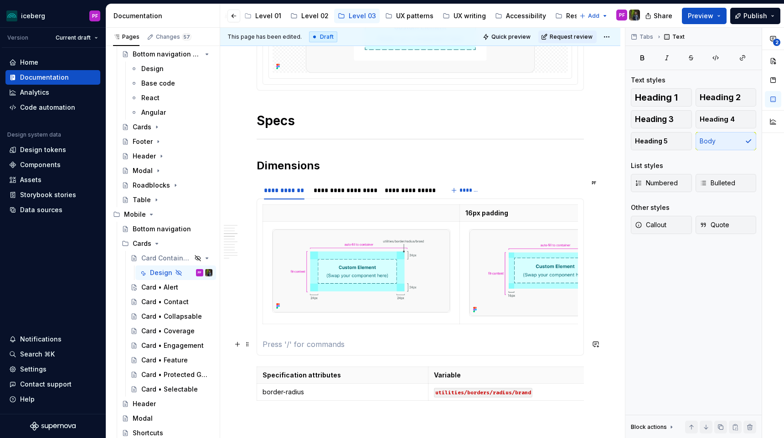
click at [274, 342] on p at bounding box center [419, 344] width 315 height 11
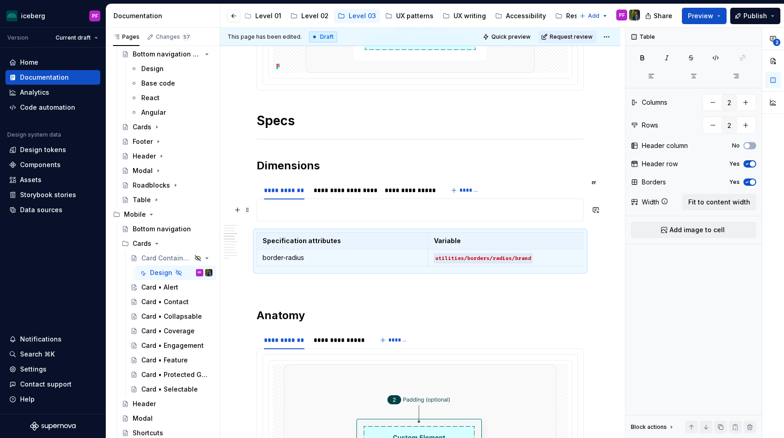
click at [282, 215] on p at bounding box center [419, 210] width 315 height 11
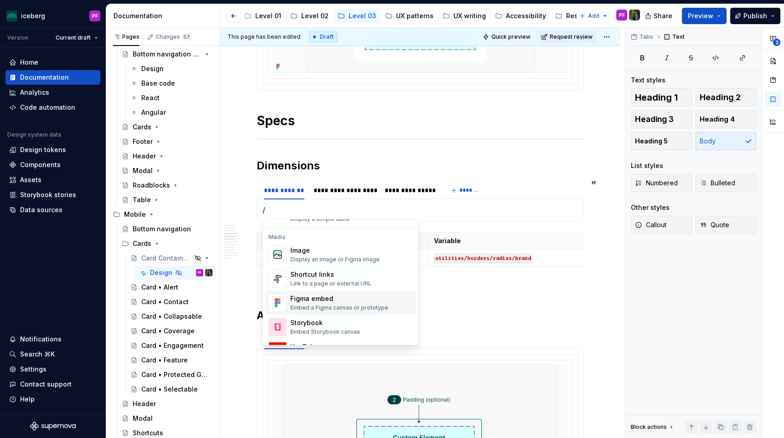
scroll to position [337, 0]
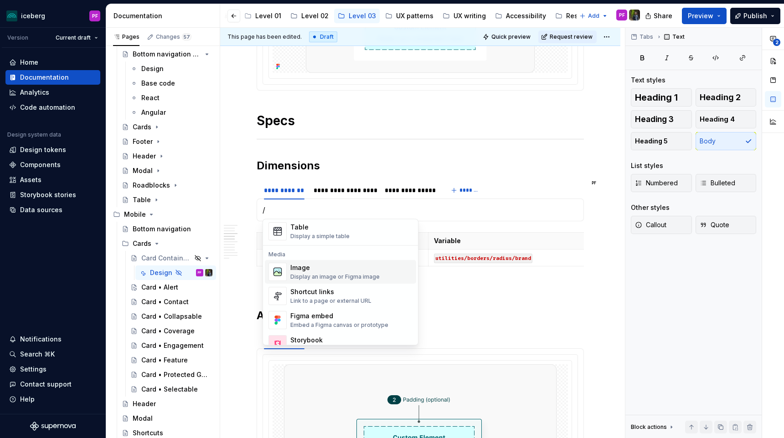
click at [319, 271] on div "Image" at bounding box center [334, 268] width 89 height 9
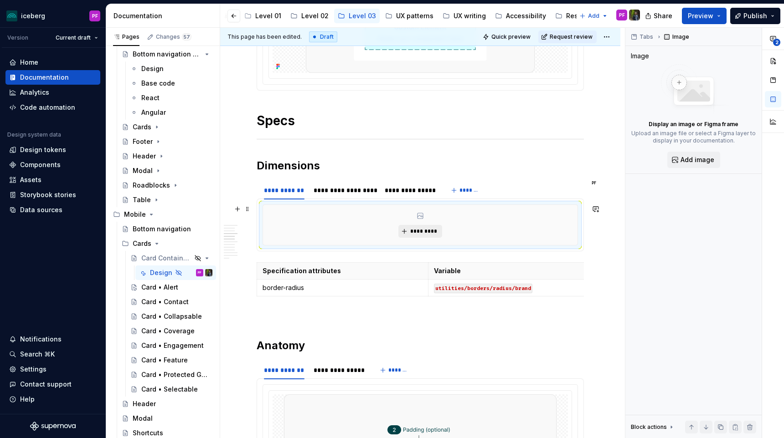
click at [422, 231] on span "*********" at bounding box center [424, 231] width 28 height 7
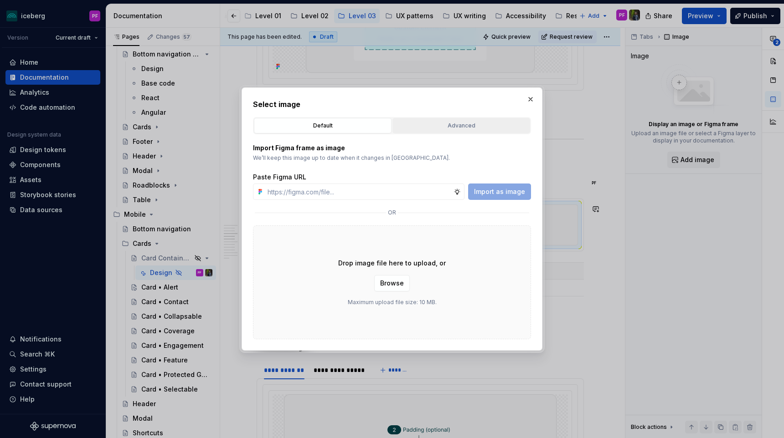
click at [433, 128] on div "Advanced" at bounding box center [460, 125] width 131 height 9
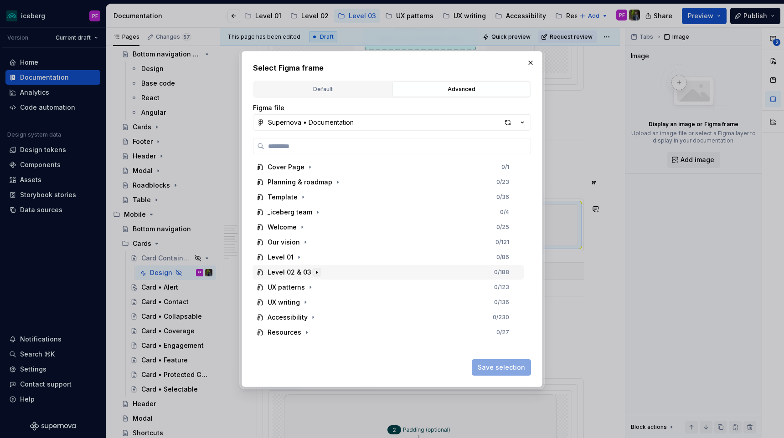
click at [313, 275] on icon "button" at bounding box center [316, 272] width 7 height 7
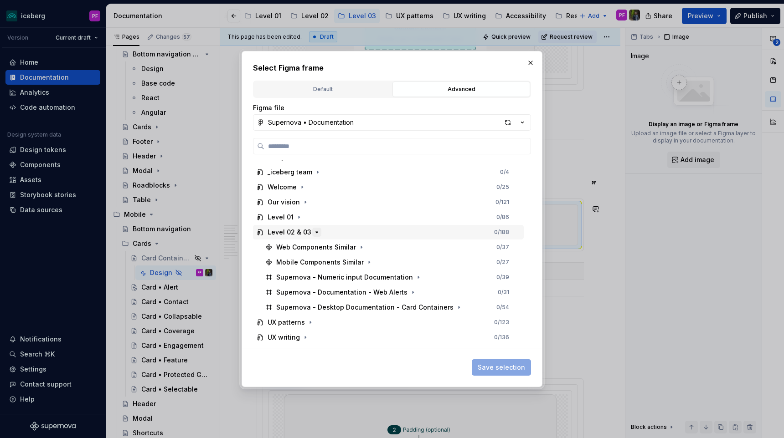
scroll to position [67, 0]
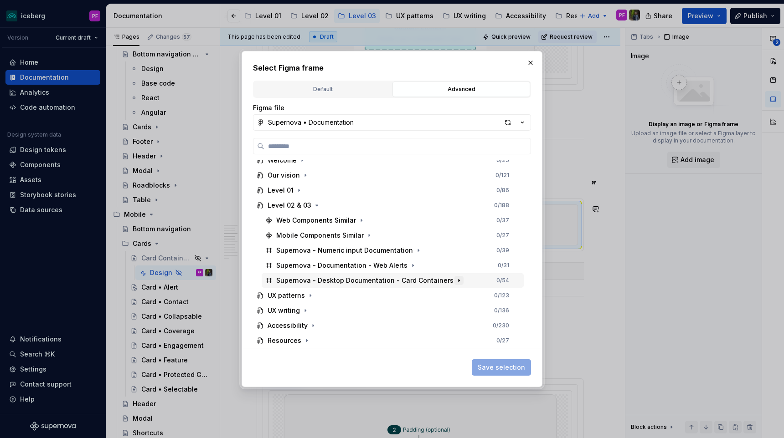
click at [455, 279] on icon "button" at bounding box center [458, 280] width 7 height 7
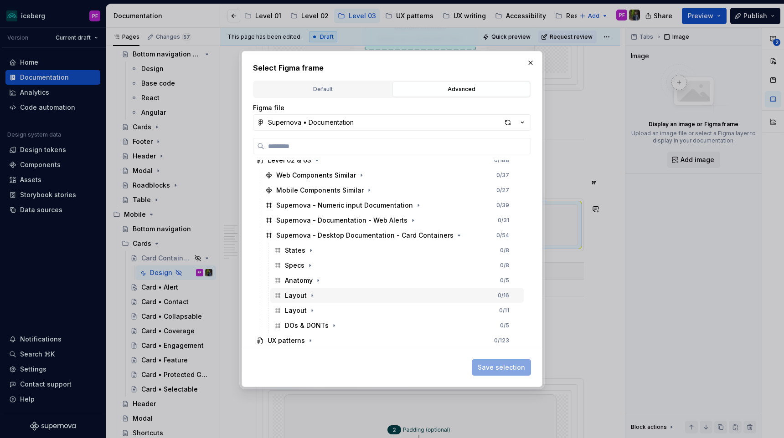
scroll to position [126, 0]
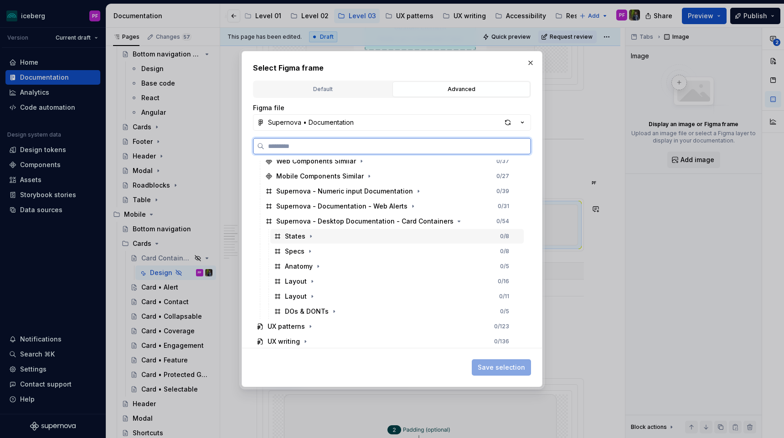
click at [310, 246] on div "Specs 0 / 8" at bounding box center [396, 251] width 253 height 15
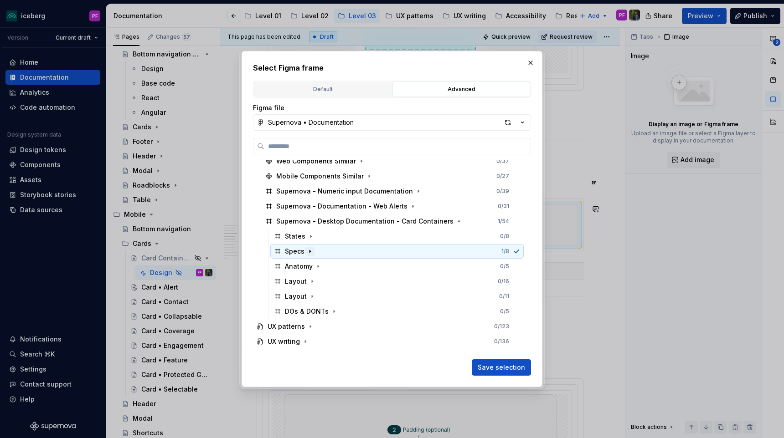
click at [309, 252] on icon "button" at bounding box center [309, 251] width 7 height 7
click at [316, 266] on icon "button" at bounding box center [318, 266] width 7 height 7
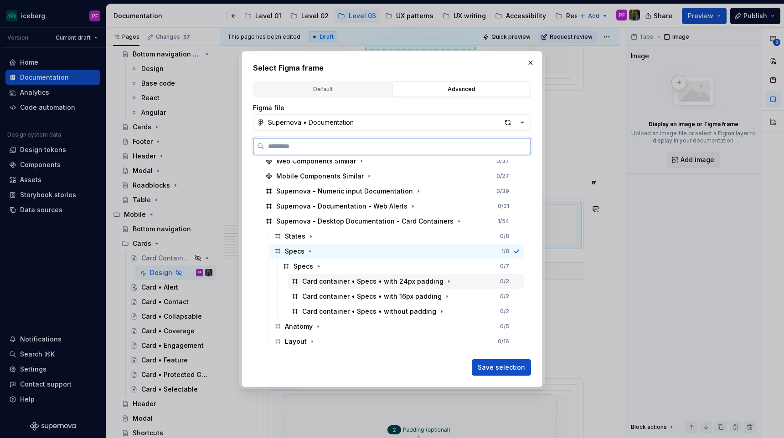
click at [359, 284] on div "Card container • Specs • with 24px padding" at bounding box center [372, 281] width 141 height 9
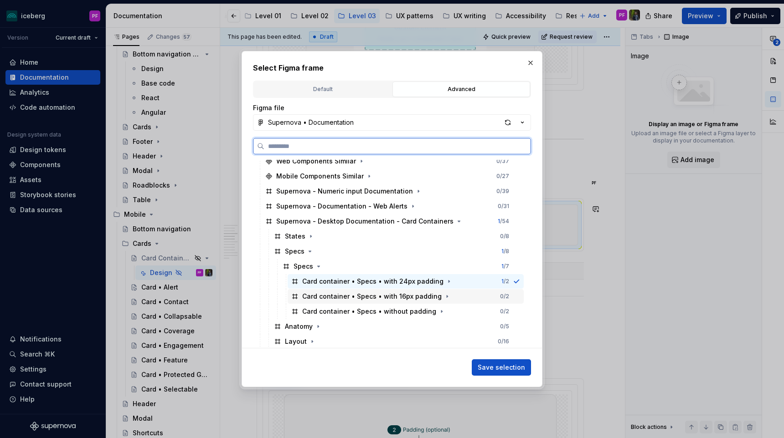
click at [382, 291] on div "Card container • Specs • with 16px padding 0 / 2" at bounding box center [405, 296] width 236 height 15
click at [384, 280] on div "Card container • Specs • with 24px padding" at bounding box center [372, 281] width 141 height 9
click at [382, 292] on div "Card container • Specs • with 16px padding" at bounding box center [371, 296] width 139 height 9
click at [399, 287] on div "Card container • Specs • with 24px padding 0 / 2" at bounding box center [405, 281] width 236 height 15
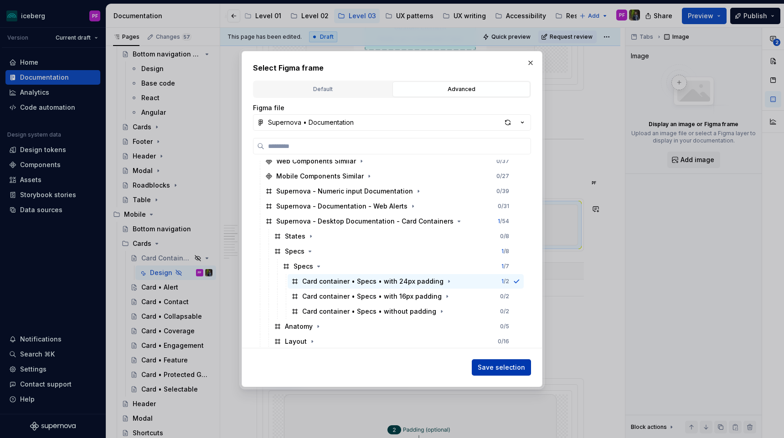
click at [478, 368] on button "Save selection" at bounding box center [501, 367] width 59 height 16
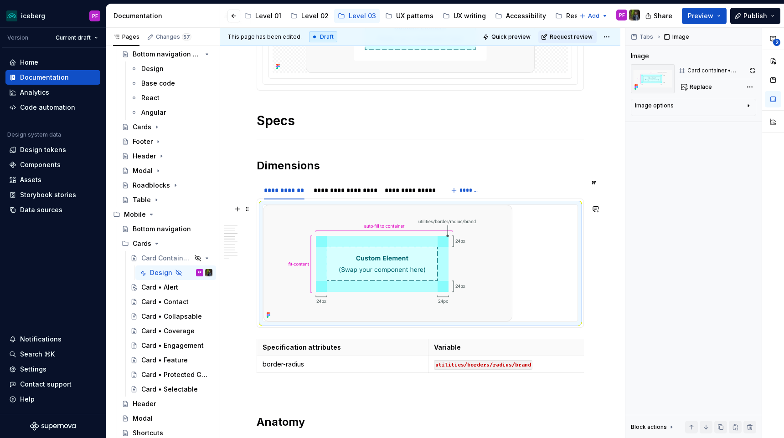
click at [519, 267] on div at bounding box center [420, 263] width 314 height 117
click at [529, 276] on div at bounding box center [420, 263] width 314 height 117
click at [314, 260] on img at bounding box center [387, 263] width 249 height 117
click at [337, 192] on div "**********" at bounding box center [344, 190] width 62 height 9
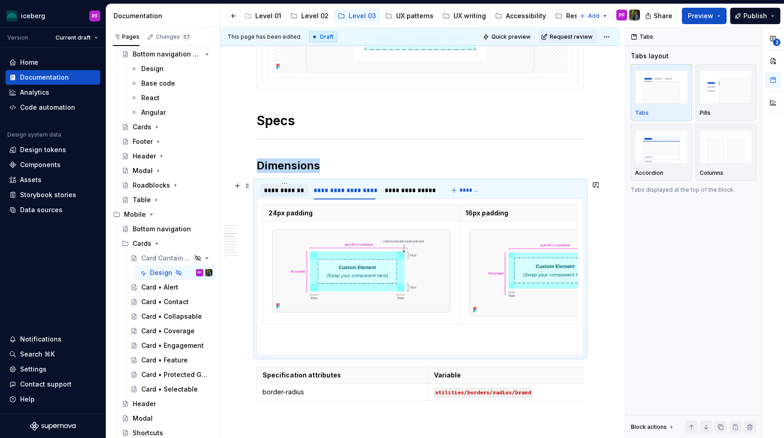
click at [283, 189] on div "**********" at bounding box center [284, 190] width 41 height 9
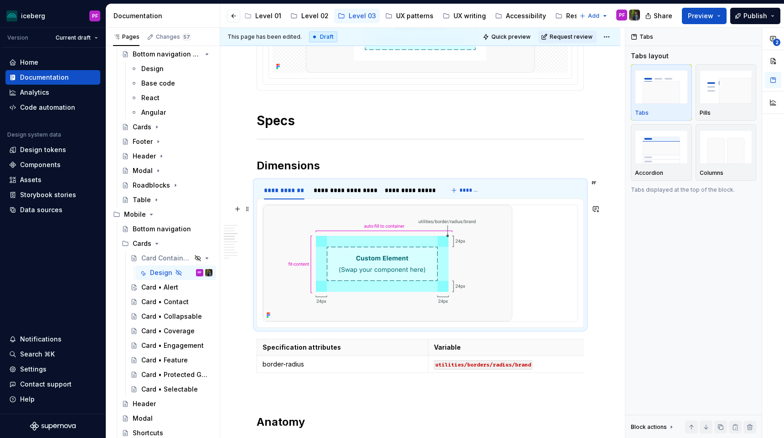
click at [326, 245] on img at bounding box center [387, 263] width 249 height 117
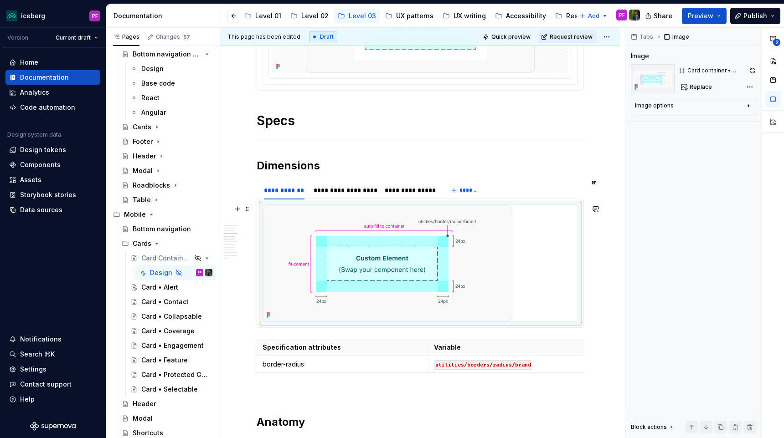
click at [538, 251] on div at bounding box center [420, 263] width 314 height 117
click at [745, 107] on icon "button" at bounding box center [747, 105] width 7 height 7
click at [744, 105] on icon "button" at bounding box center [747, 105] width 7 height 7
click at [748, 88] on div "**********" at bounding box center [704, 233] width 159 height 411
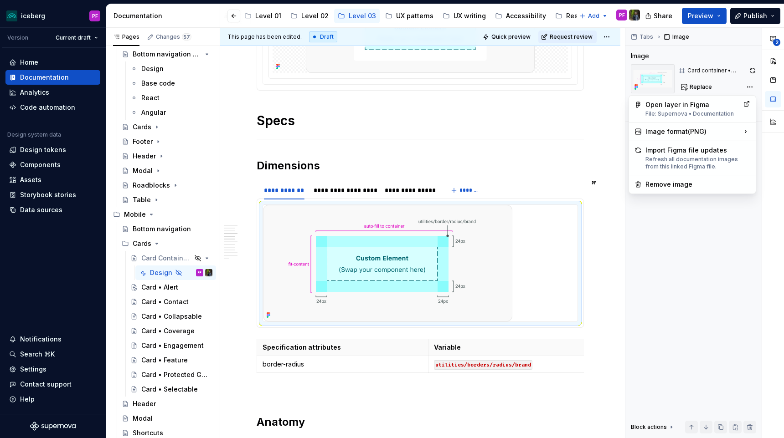
click at [748, 89] on div "**********" at bounding box center [704, 233] width 159 height 411
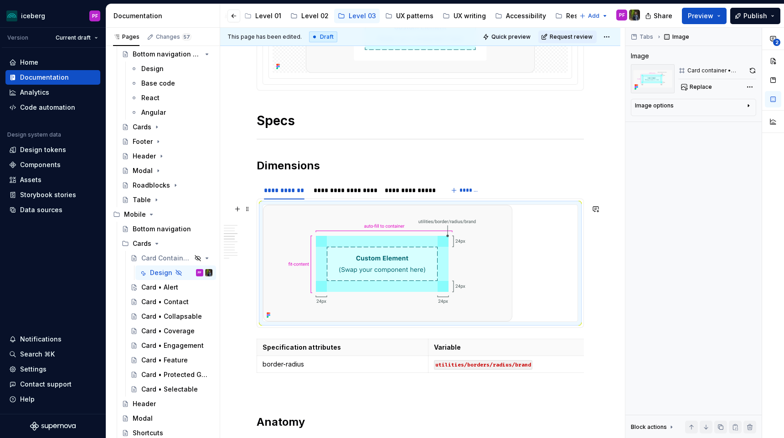
click at [493, 267] on img at bounding box center [387, 263] width 249 height 117
drag, startPoint x: 546, startPoint y: 259, endPoint x: 452, endPoint y: 248, distance: 94.5
click at [452, 248] on div at bounding box center [420, 263] width 314 height 117
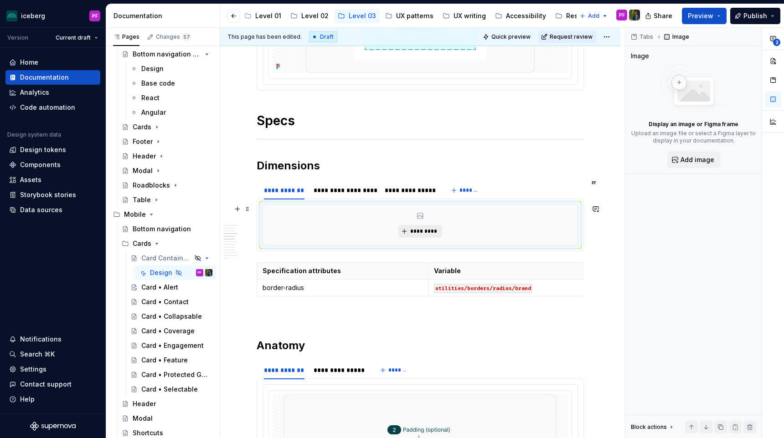
click at [418, 230] on span "*********" at bounding box center [424, 231] width 28 height 7
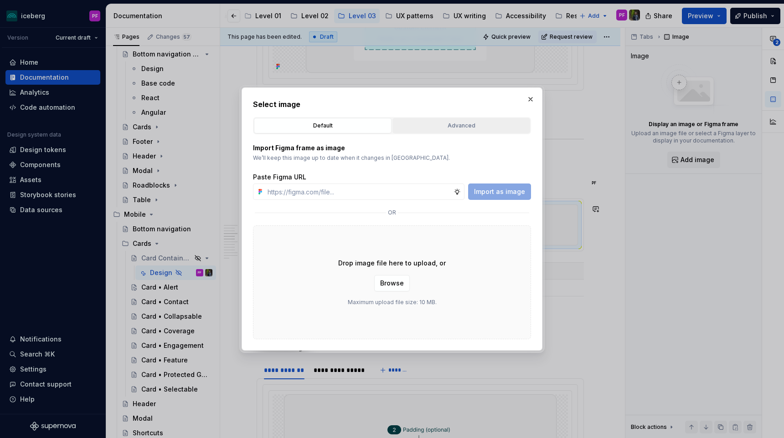
click at [426, 123] on div "Advanced" at bounding box center [460, 125] width 131 height 9
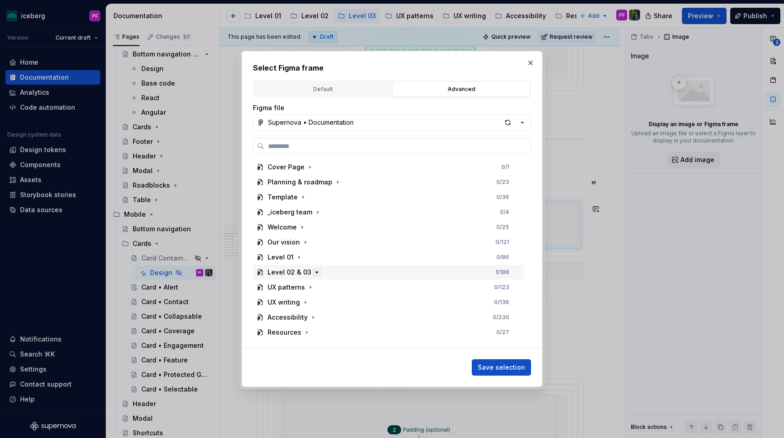
click at [314, 277] on button "button" at bounding box center [316, 272] width 9 height 9
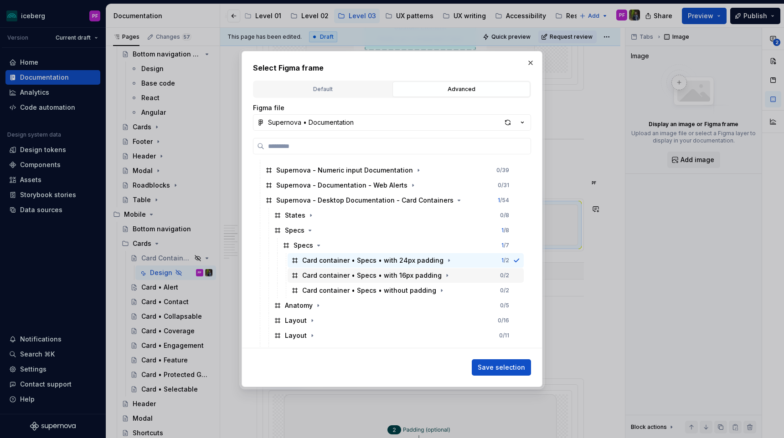
scroll to position [0, 4]
click at [445, 260] on icon "button" at bounding box center [448, 260] width 7 height 7
click at [489, 273] on div "Card container • Specs • with 16px padding 0 / 2" at bounding box center [405, 275] width 236 height 15
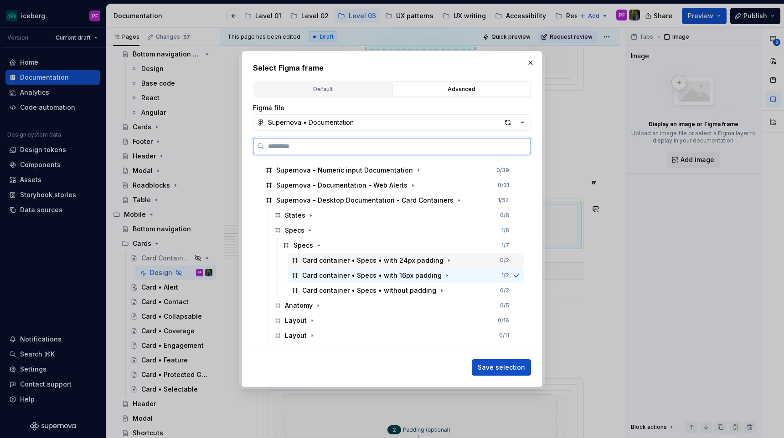
click at [488, 258] on div "Card container • Specs • with 24px padding 0 / 2" at bounding box center [405, 260] width 236 height 15
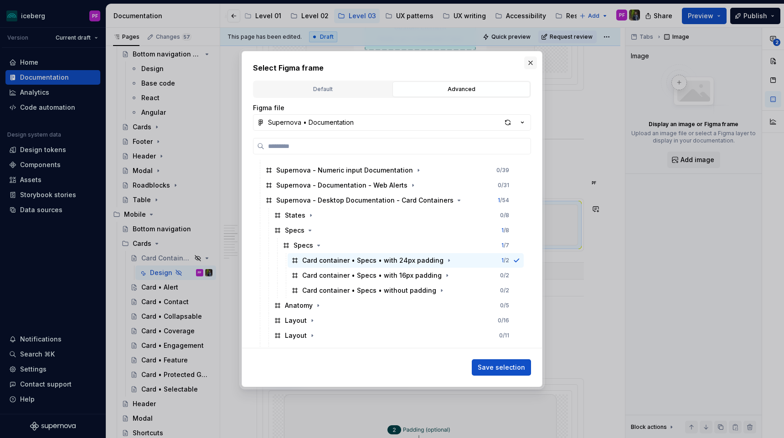
click at [532, 63] on button "button" at bounding box center [530, 62] width 13 height 13
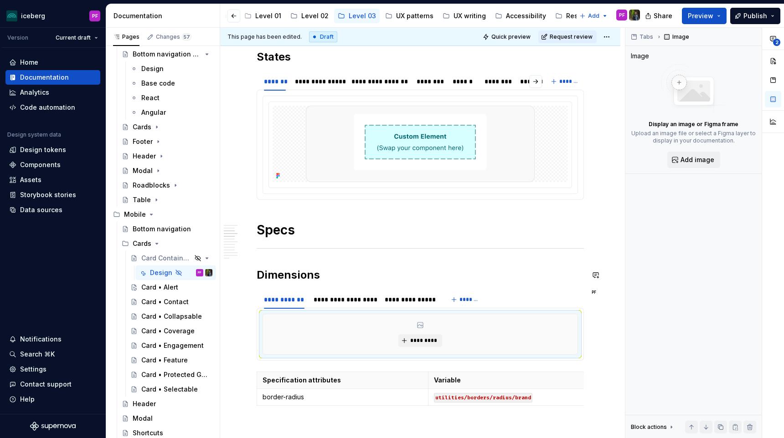
scroll to position [507, 0]
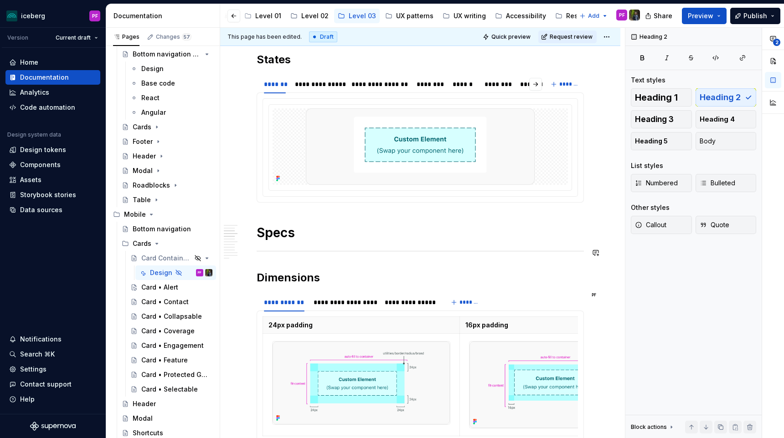
type textarea "*"
click at [294, 304] on div "**********" at bounding box center [284, 302] width 41 height 9
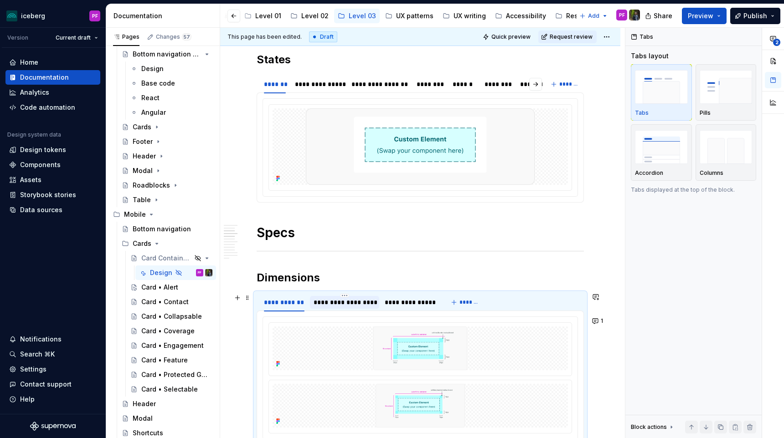
click at [329, 300] on div "**********" at bounding box center [344, 302] width 62 height 9
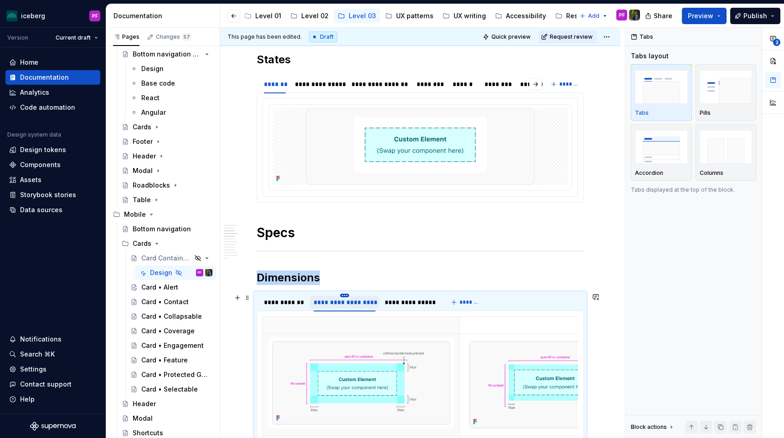
click at [342, 297] on html "iceberg PF Version Current draft Home Documentation Analytics Code automation D…" at bounding box center [392, 219] width 784 height 438
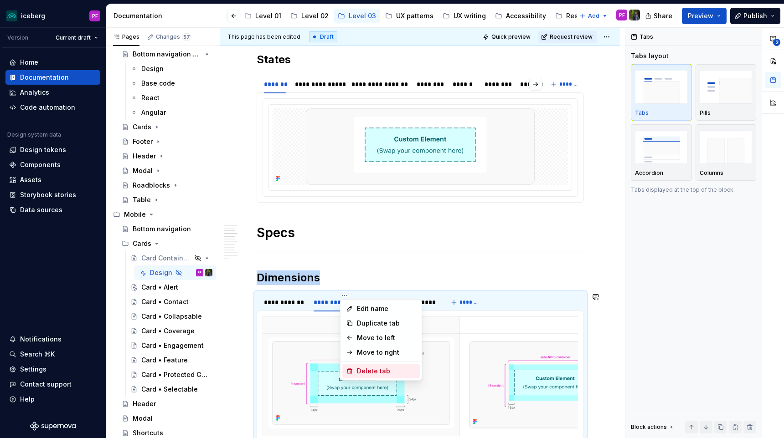
click at [368, 373] on div "Delete tab" at bounding box center [386, 371] width 59 height 9
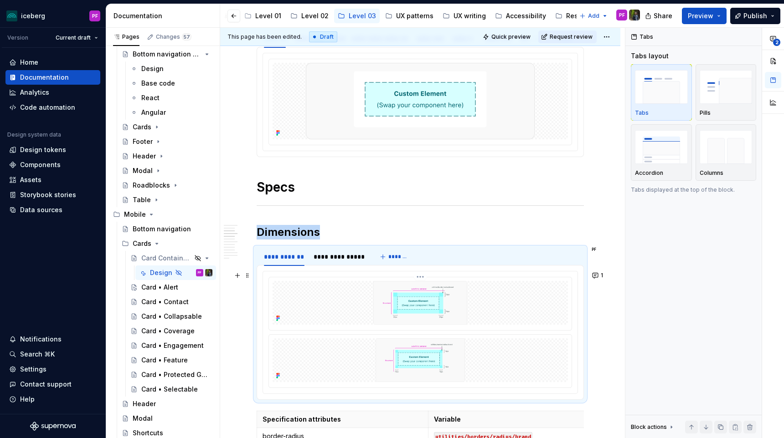
scroll to position [554, 0]
click at [410, 322] on img at bounding box center [420, 302] width 249 height 44
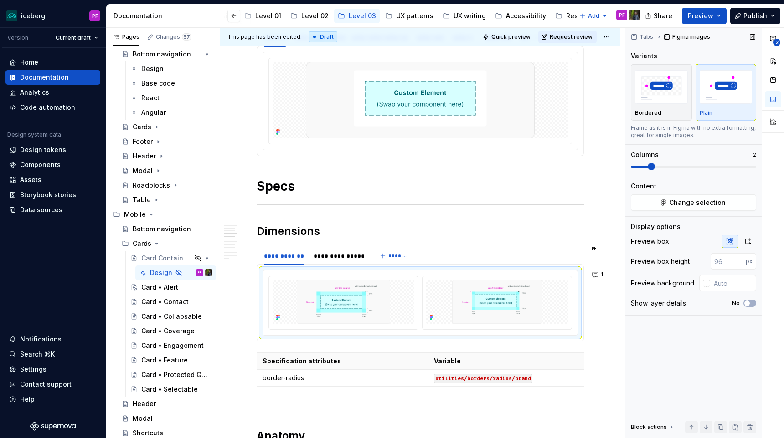
click at [647, 166] on span at bounding box center [650, 166] width 7 height 7
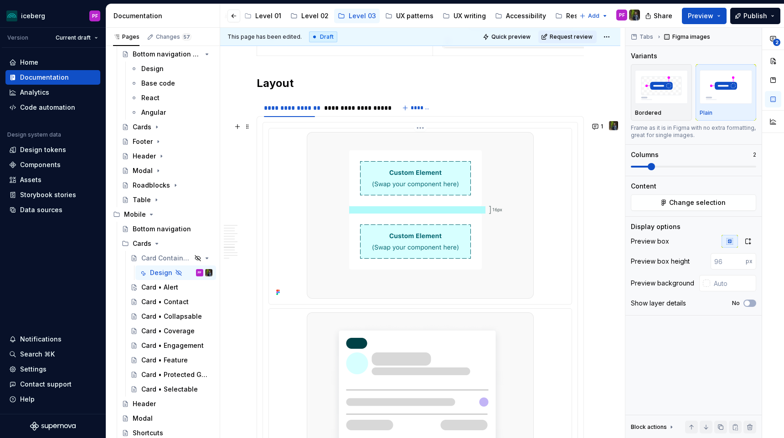
scroll to position [2166, 0]
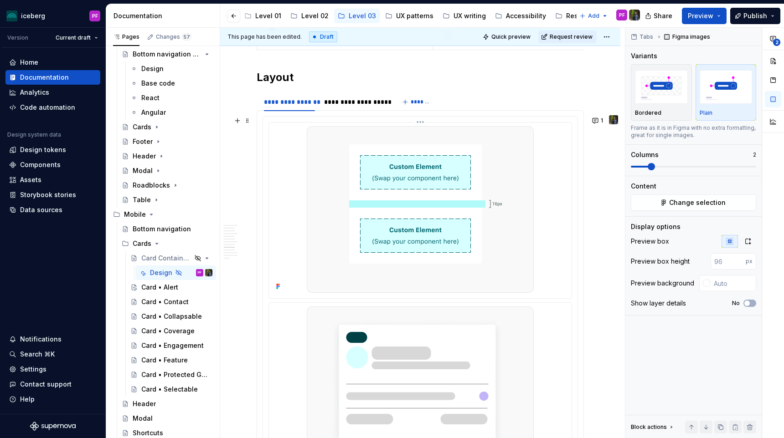
type input "#FFFFFF"
click at [299, 233] on div at bounding box center [419, 209] width 295 height 167
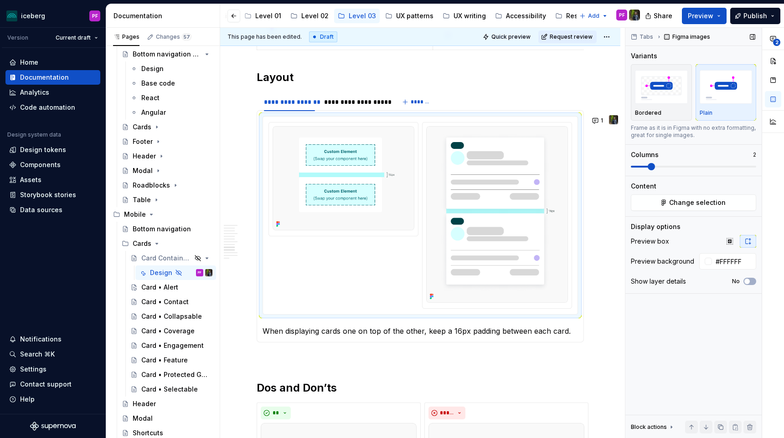
click at [645, 167] on span at bounding box center [693, 167] width 125 height 2
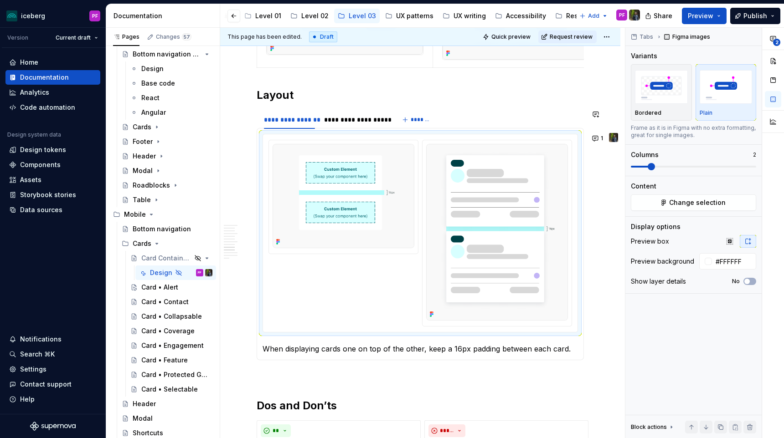
scroll to position [2142, 0]
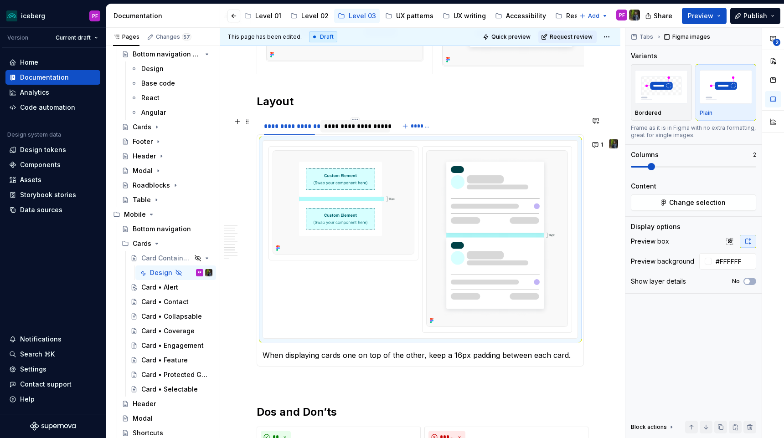
click at [358, 131] on div "**********" at bounding box center [355, 126] width 70 height 13
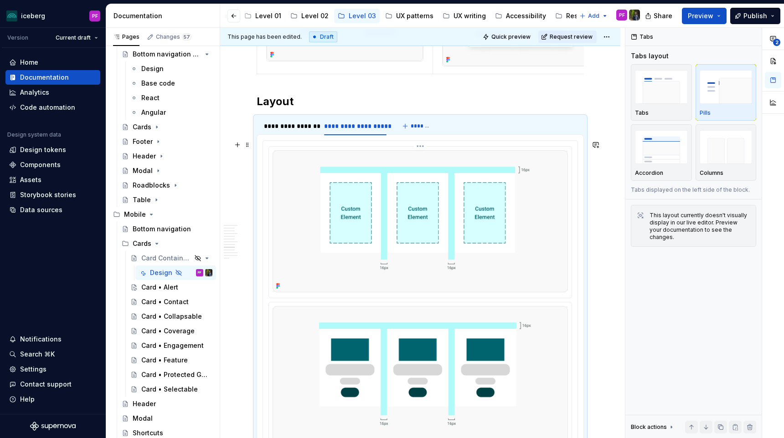
click at [506, 164] on img at bounding box center [419, 221] width 295 height 142
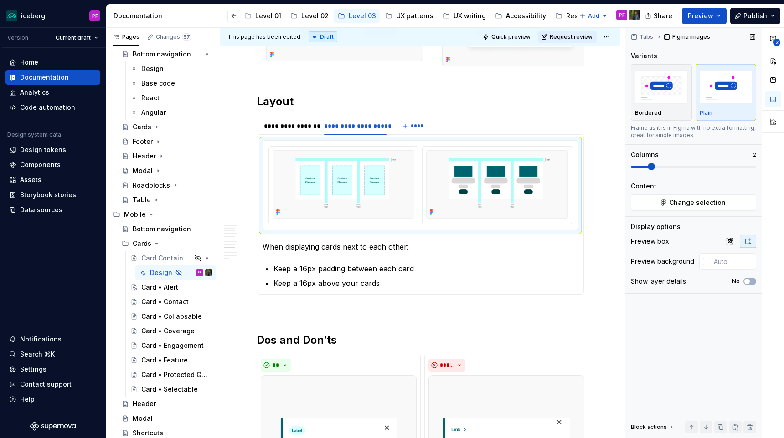
click at [647, 164] on span at bounding box center [650, 166] width 7 height 7
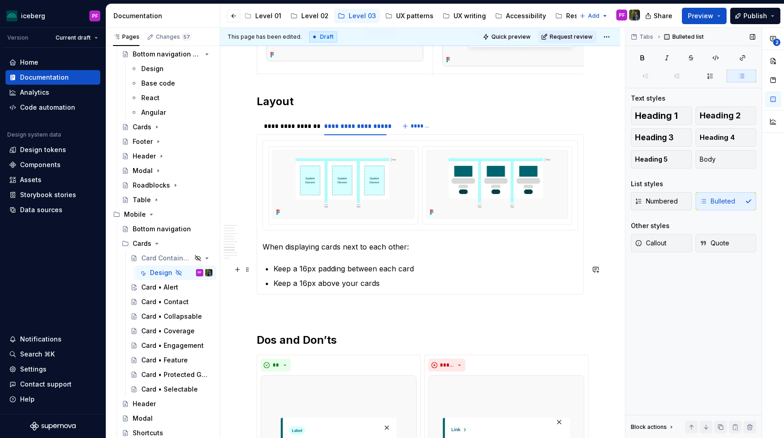
click at [459, 272] on p "Keep a 16px padding between each card" at bounding box center [425, 268] width 304 height 11
click at [296, 127] on div "**********" at bounding box center [289, 126] width 51 height 9
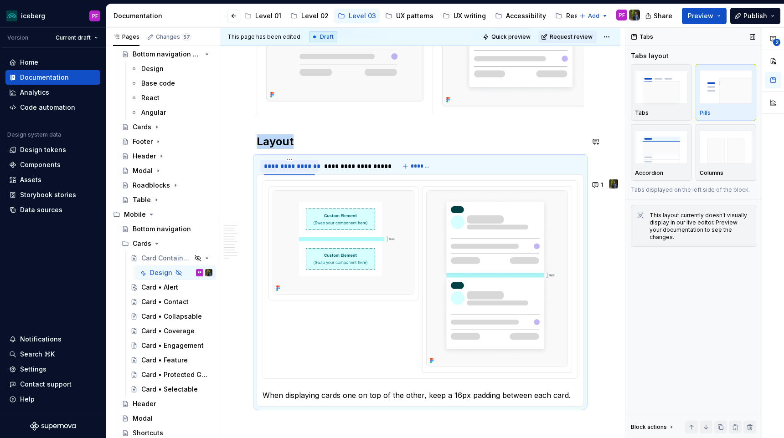
scroll to position [2100, 0]
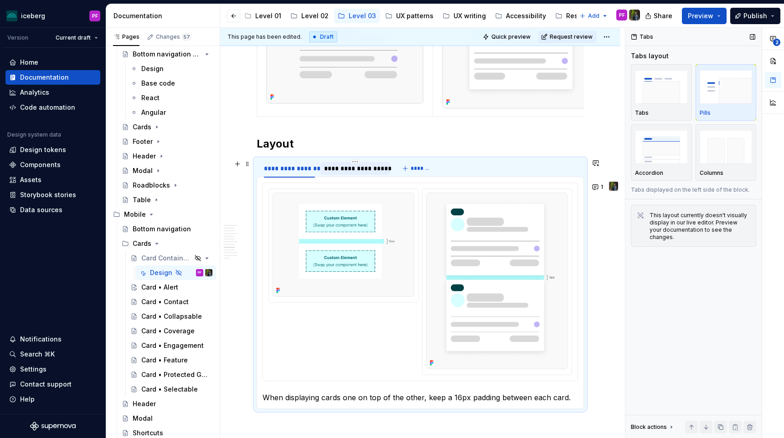
click at [342, 174] on div "**********" at bounding box center [355, 168] width 70 height 13
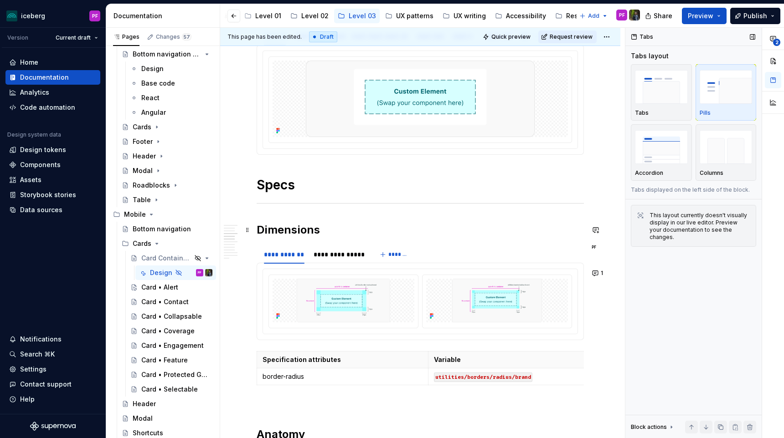
scroll to position [518, 0]
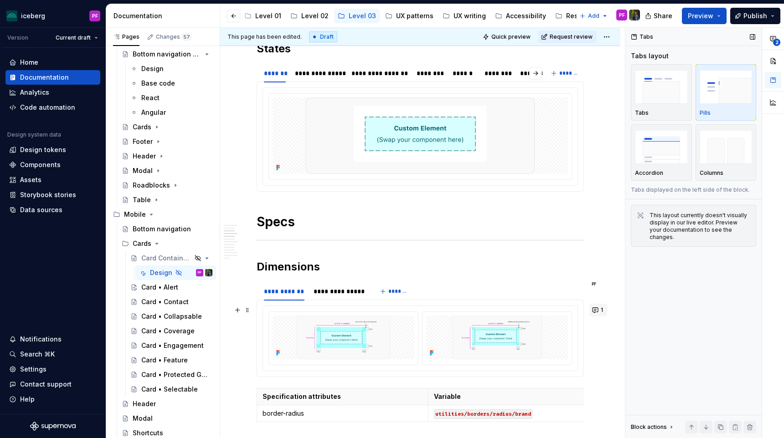
click at [602, 315] on button "1" at bounding box center [598, 310] width 18 height 13
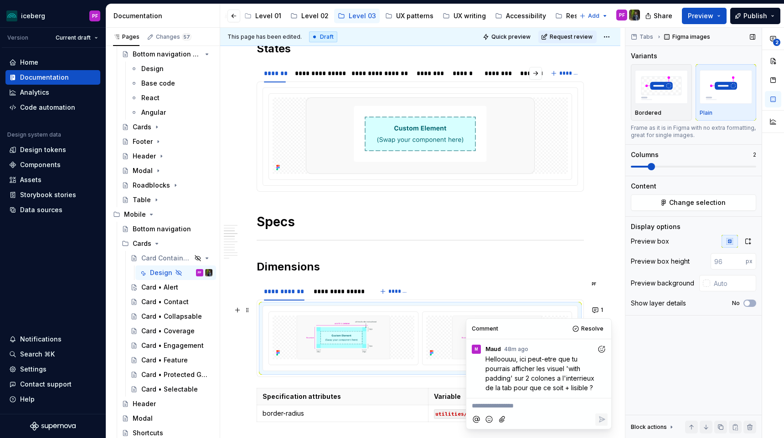
click at [600, 350] on icon "Add reaction" at bounding box center [601, 349] width 9 height 9
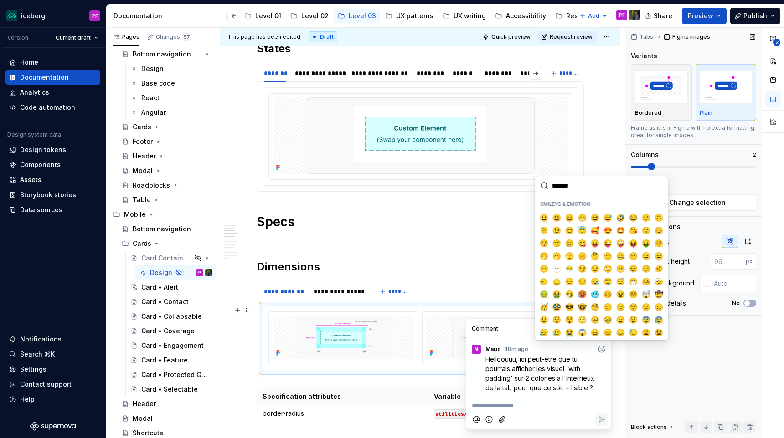
click at [565, 183] on input "search" at bounding box center [601, 186] width 133 height 20
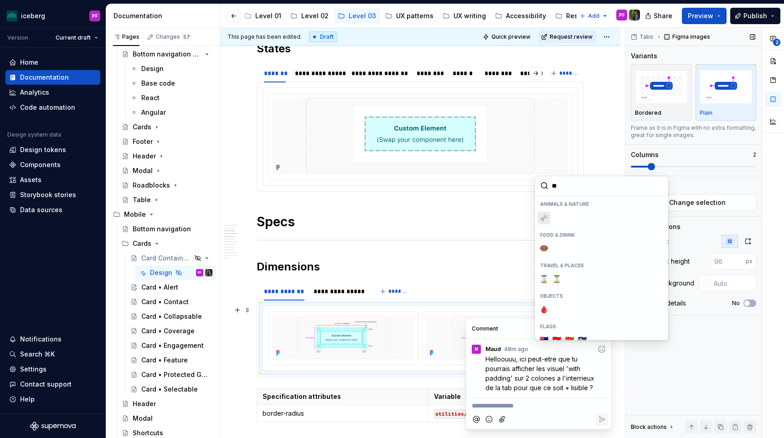
type input "*"
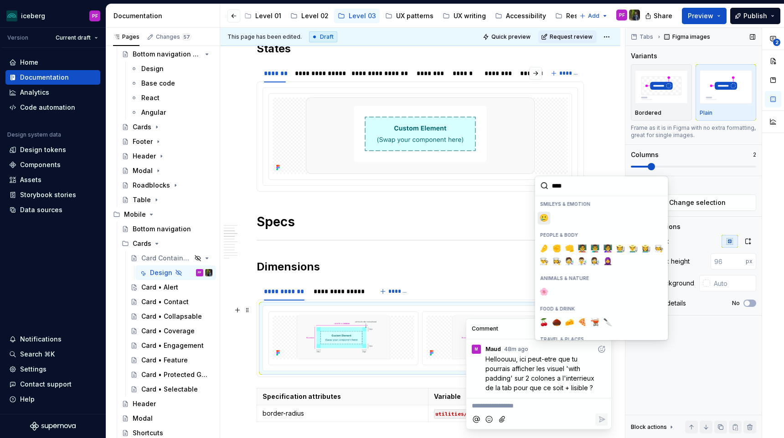
type input "*****"
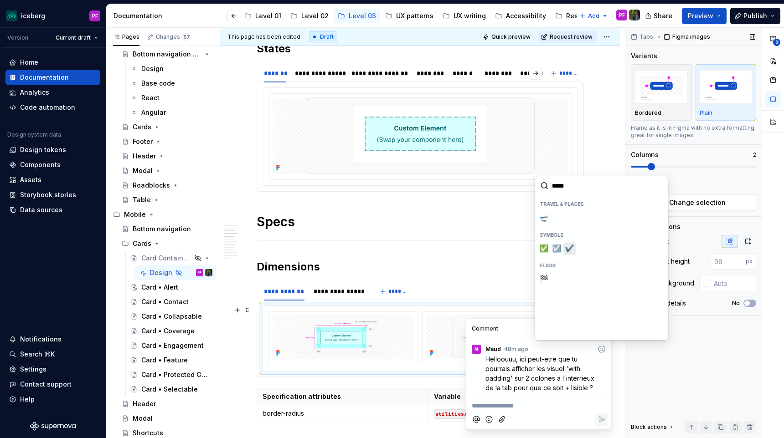
click at [568, 247] on span "✔️" at bounding box center [569, 248] width 7 height 9
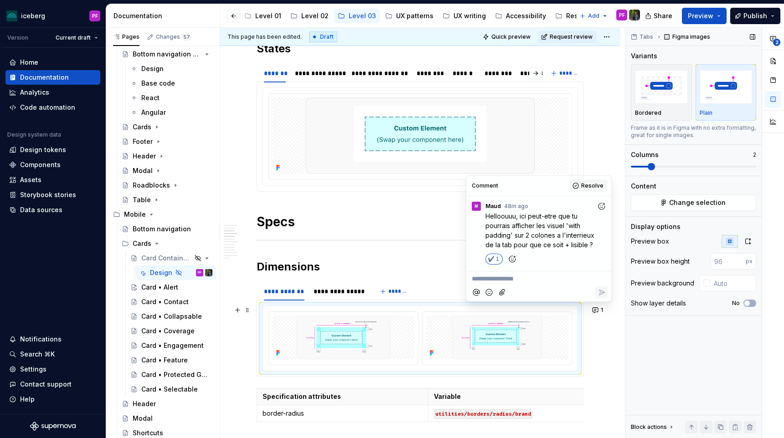
click at [579, 188] on button "Resolve" at bounding box center [589, 186] width 38 height 13
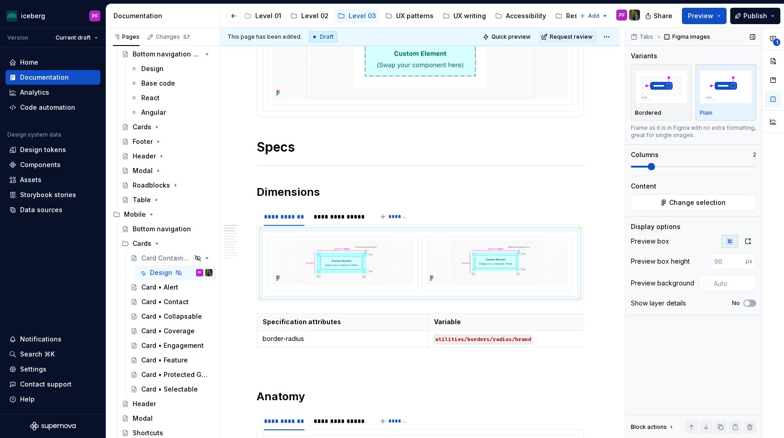
scroll to position [0, 0]
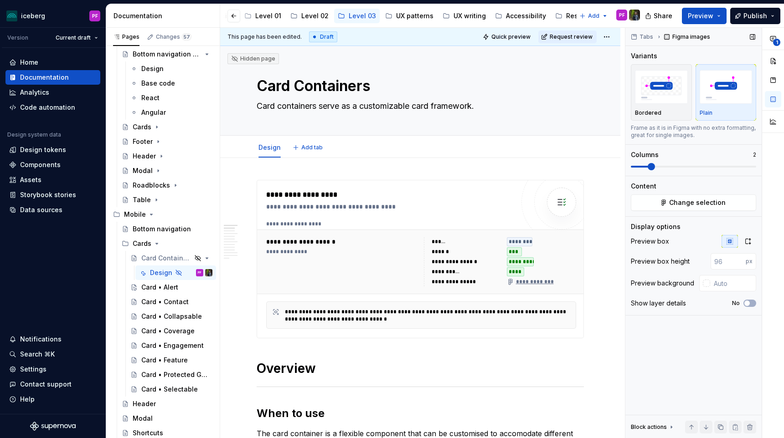
type textarea "*"
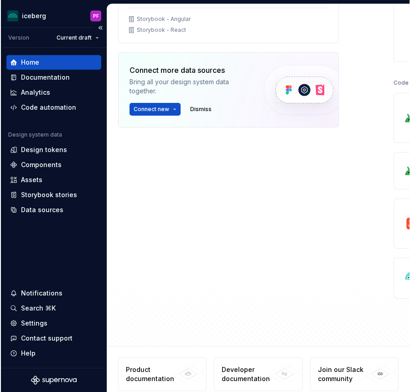
scroll to position [334, 0]
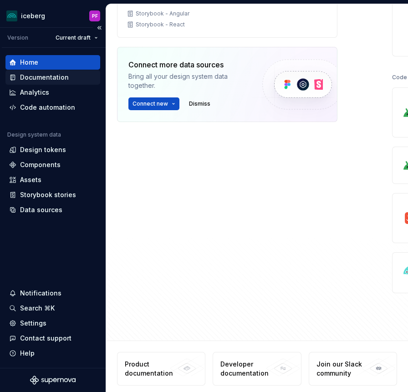
click at [66, 77] on div "Documentation" at bounding box center [44, 77] width 49 height 9
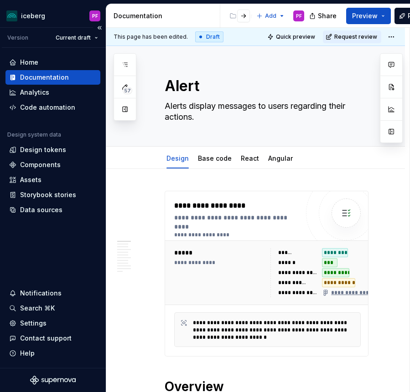
click at [36, 79] on div "Documentation" at bounding box center [44, 77] width 49 height 9
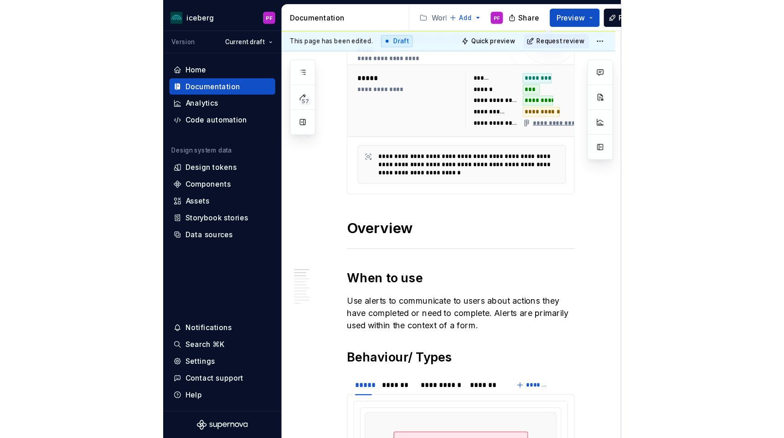
scroll to position [167, 0]
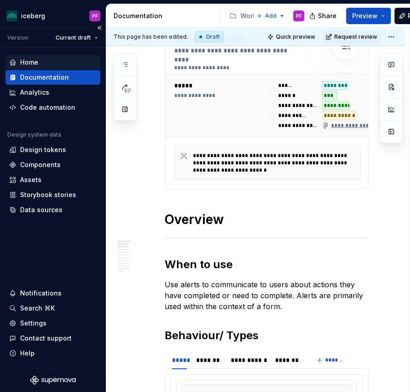
click at [39, 67] on div "Home" at bounding box center [52, 62] width 87 height 9
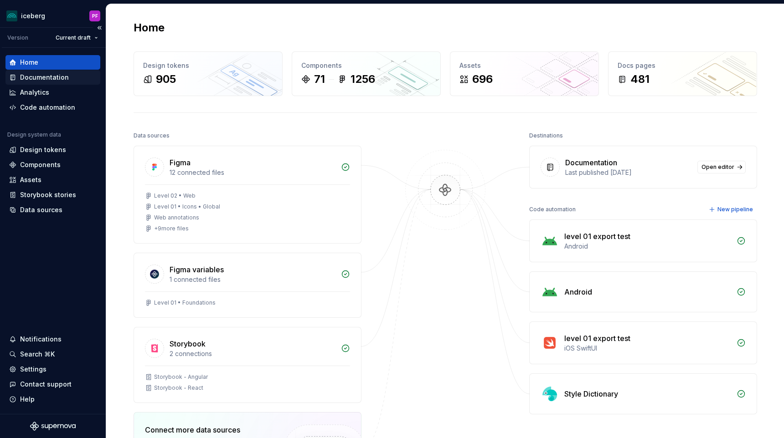
click at [38, 78] on div "Documentation" at bounding box center [44, 77] width 49 height 9
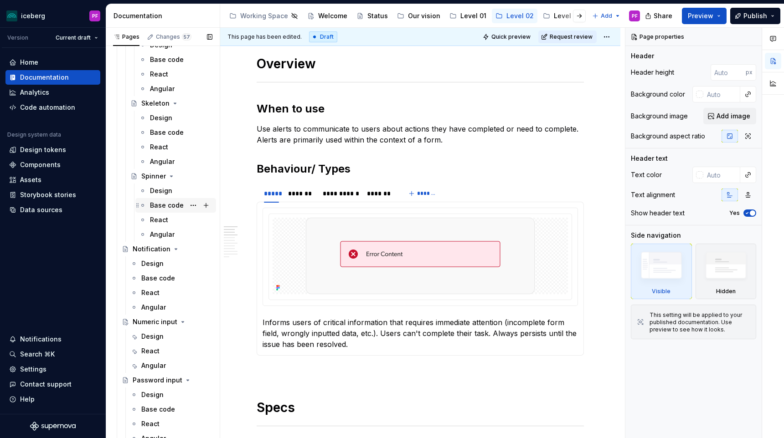
scroll to position [1170, 0]
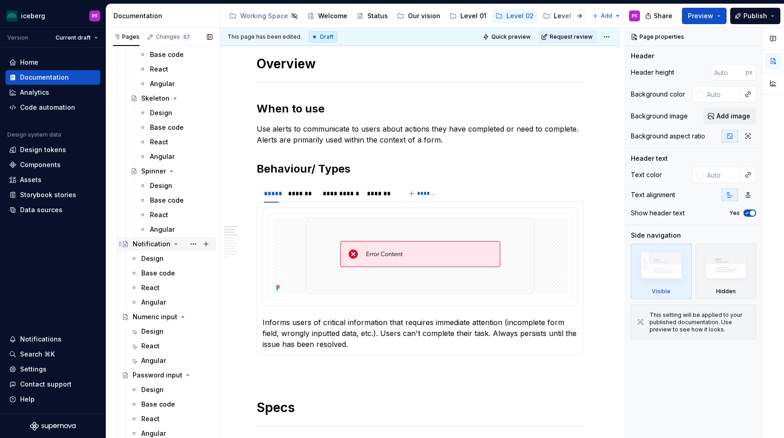
click at [152, 241] on div "Notification" at bounding box center [152, 244] width 38 height 9
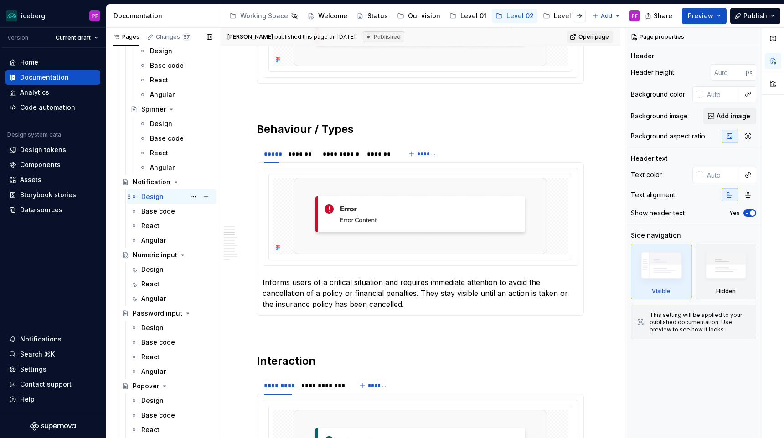
scroll to position [1237, 0]
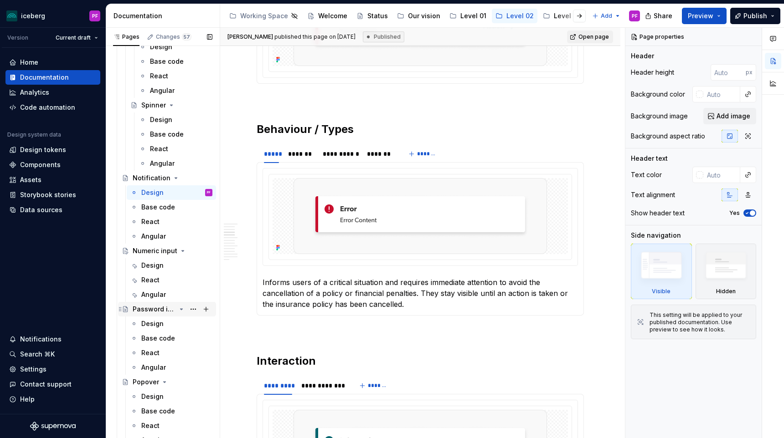
click at [159, 311] on div "Password input" at bounding box center [154, 309] width 43 height 9
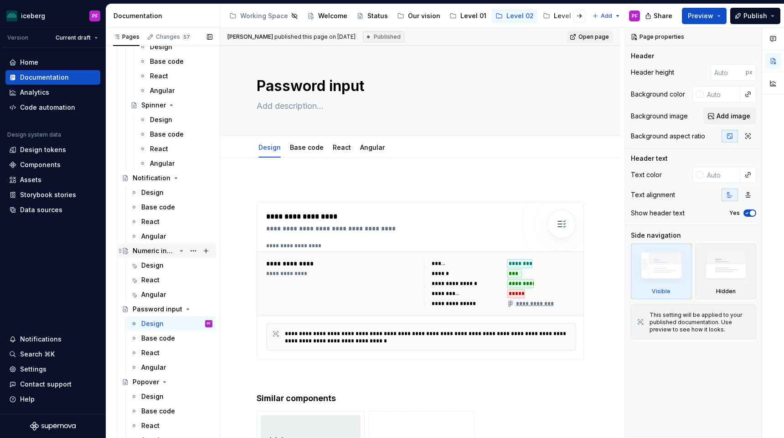
click at [154, 252] on div "Numeric input" at bounding box center [154, 250] width 43 height 9
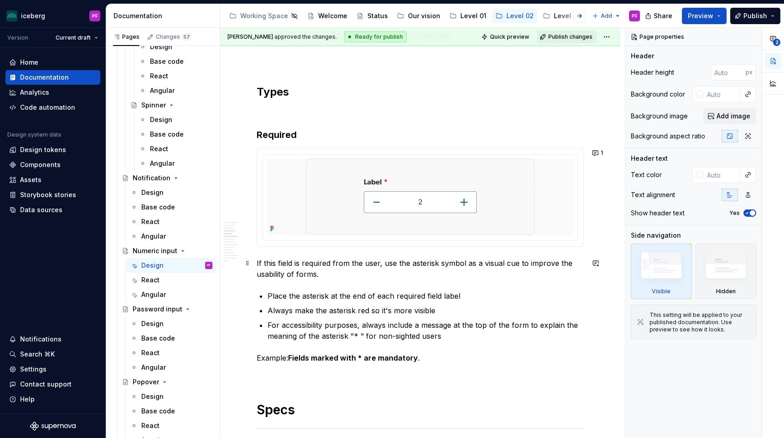
scroll to position [618, 0]
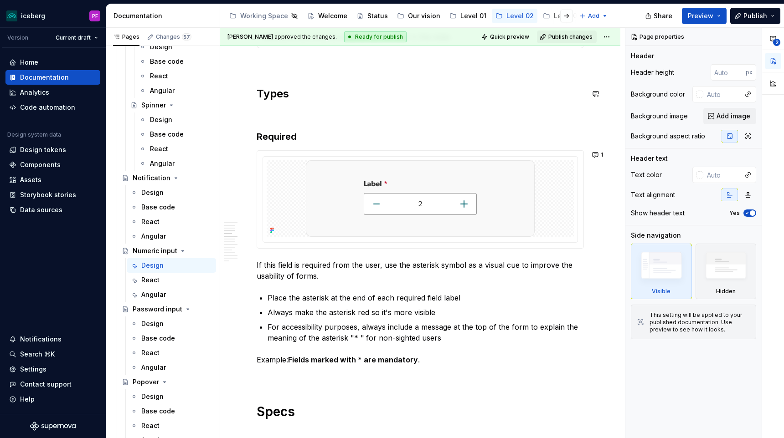
type textarea "*"
